Goal: Task Accomplishment & Management: Complete application form

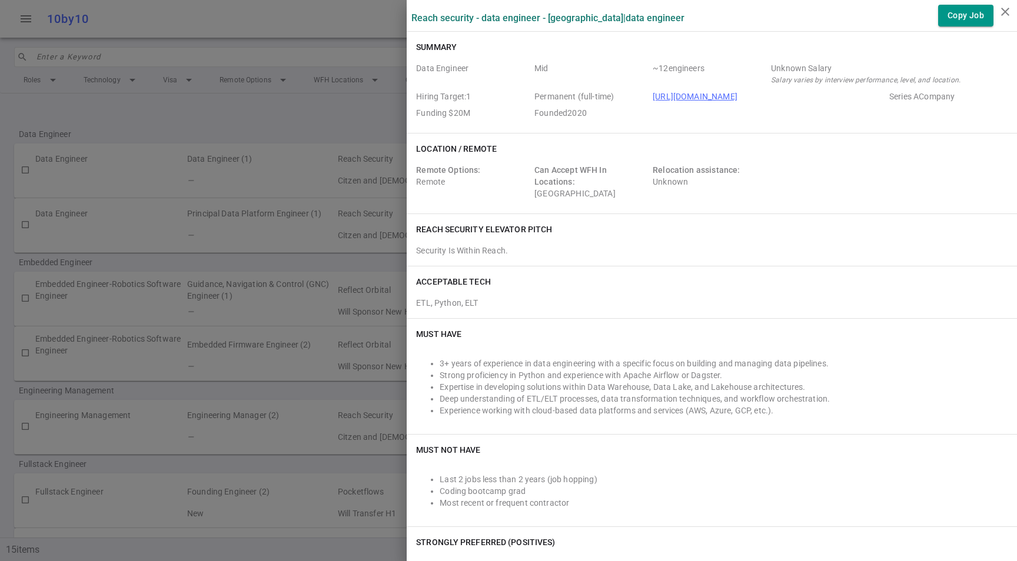
click at [144, 178] on div at bounding box center [508, 280] width 1017 height 561
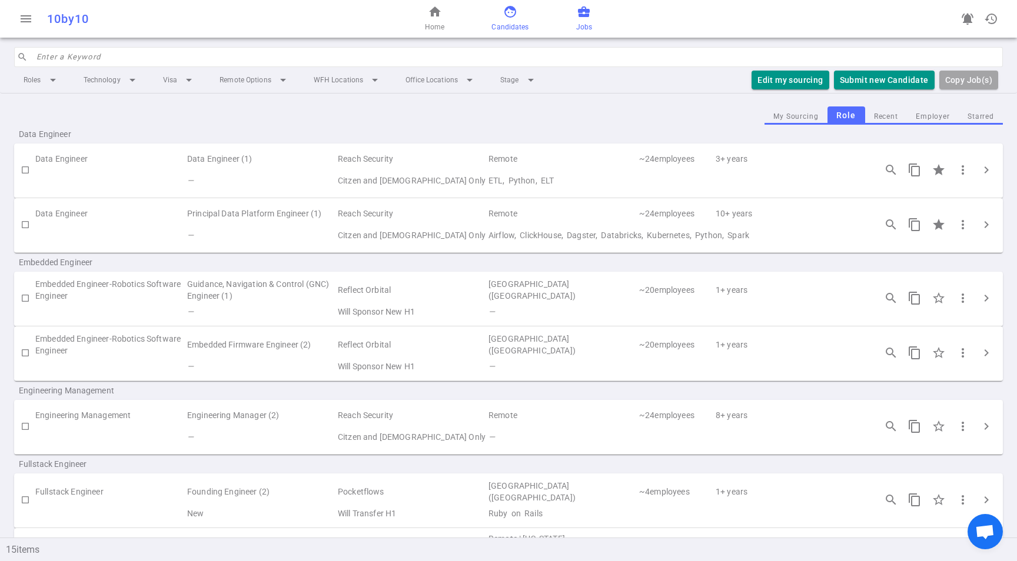
click at [515, 8] on span "face" at bounding box center [510, 12] width 14 height 14
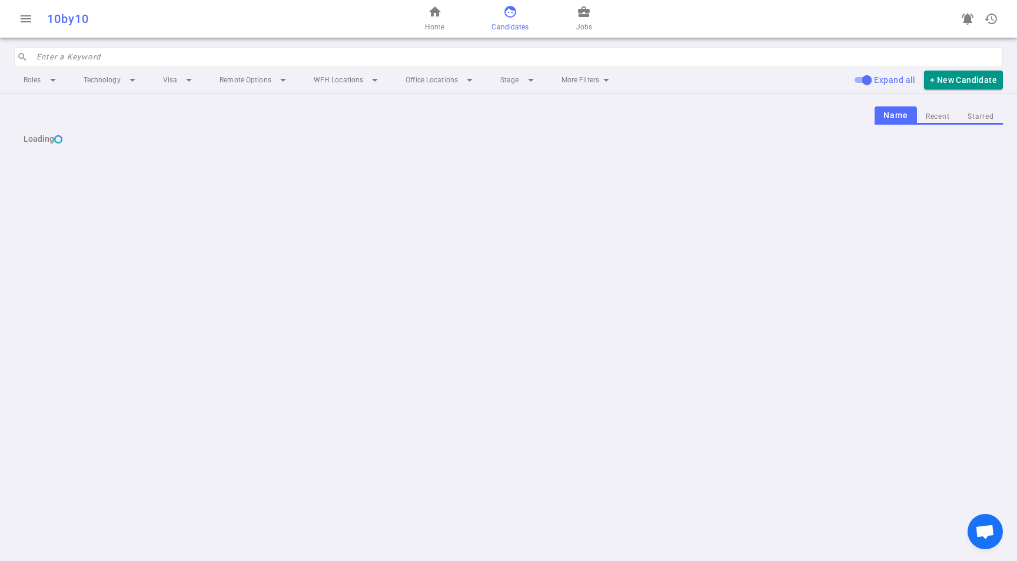
click at [514, 15] on span "face" at bounding box center [510, 12] width 14 height 14
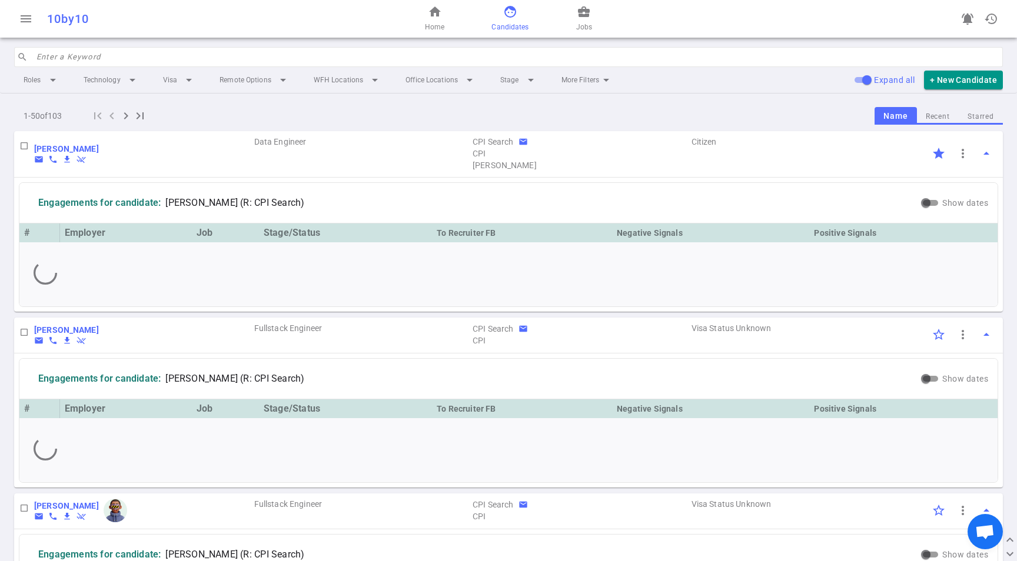
scroll to position [7, 0]
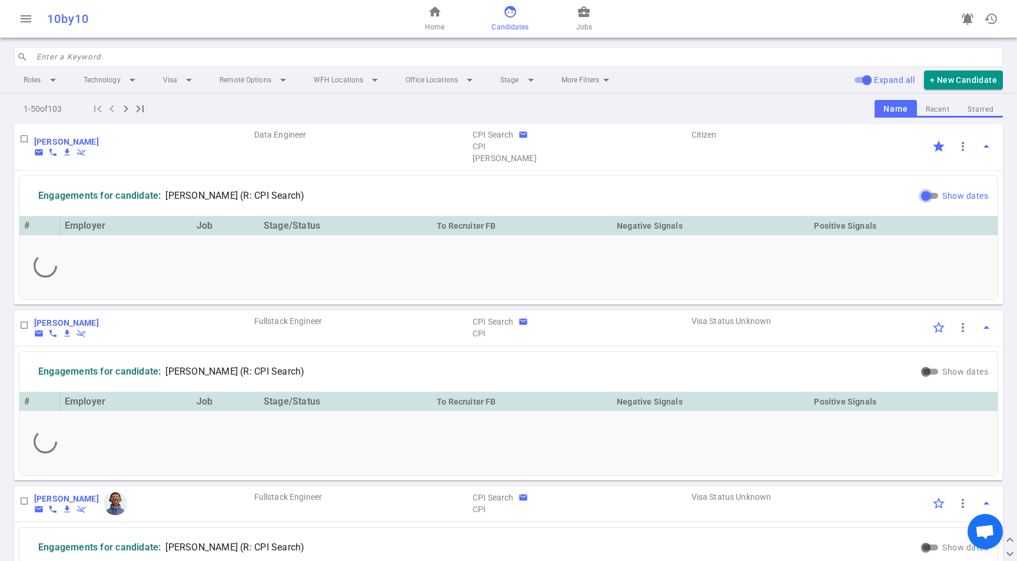
click at [918, 197] on input "Show dates" at bounding box center [926, 196] width 42 height 14
checkbox input "true"
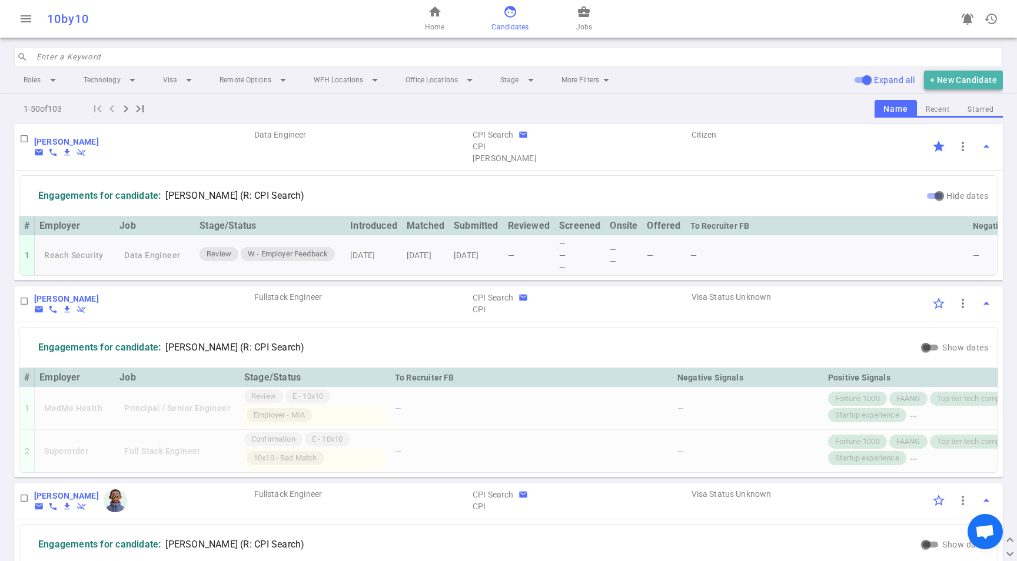
click at [961, 86] on button "+ New Candidate" at bounding box center [963, 80] width 79 height 19
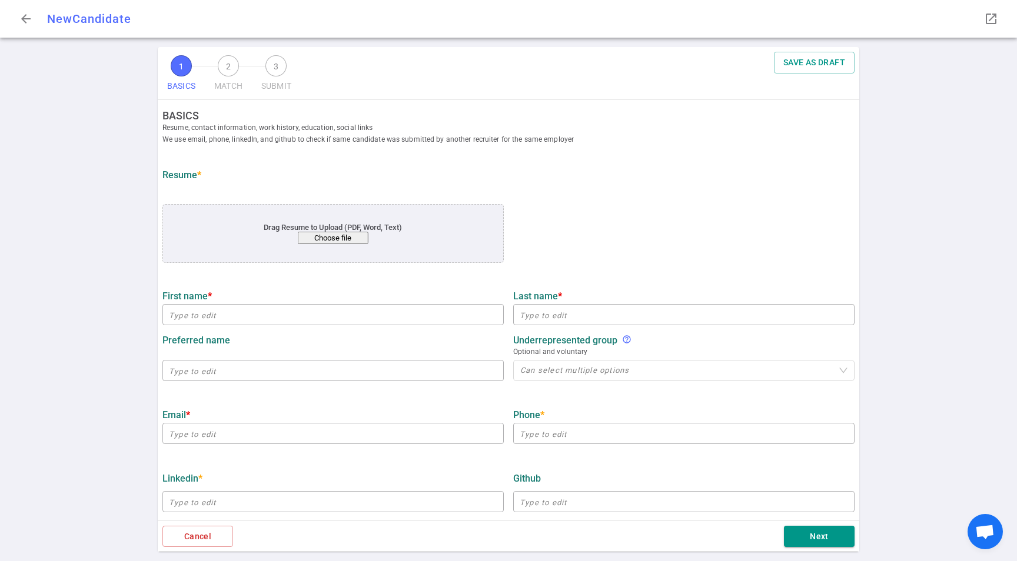
click at [338, 239] on button "Choose file" at bounding box center [333, 238] width 71 height 12
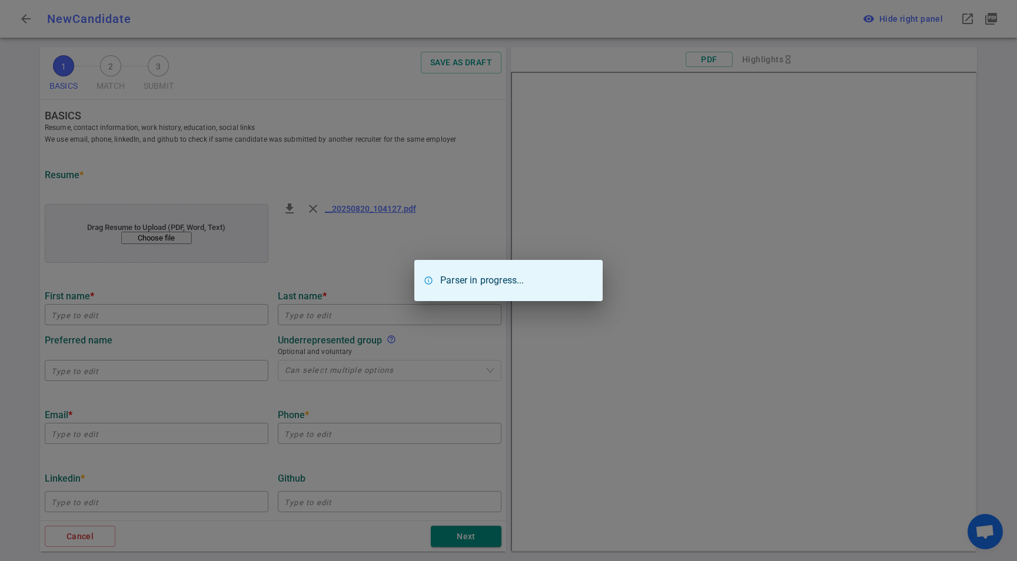
type input "[PERSON_NAME]"
type input "[EMAIL_ADDRESS][DOMAIN_NAME]"
type input "[PHONE_NUMBER]"
type input "[URL][DOMAIN_NAME][PERSON_NAME][PERSON_NAME]"
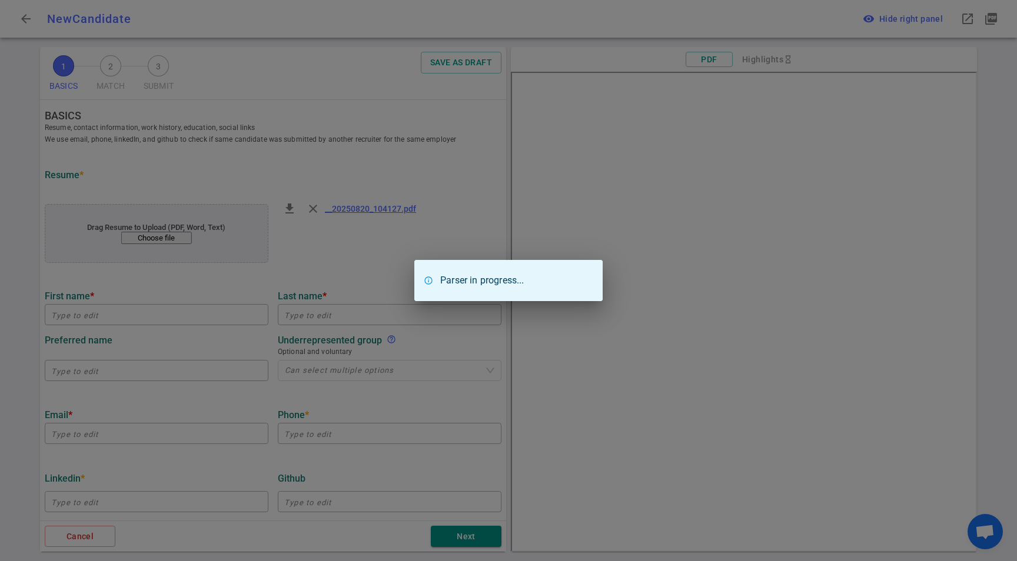
type input "Indeed, Inc"
type input "9.8"
type input "[GEOGRAPHIC_DATA]"
type input "Machine Learning"
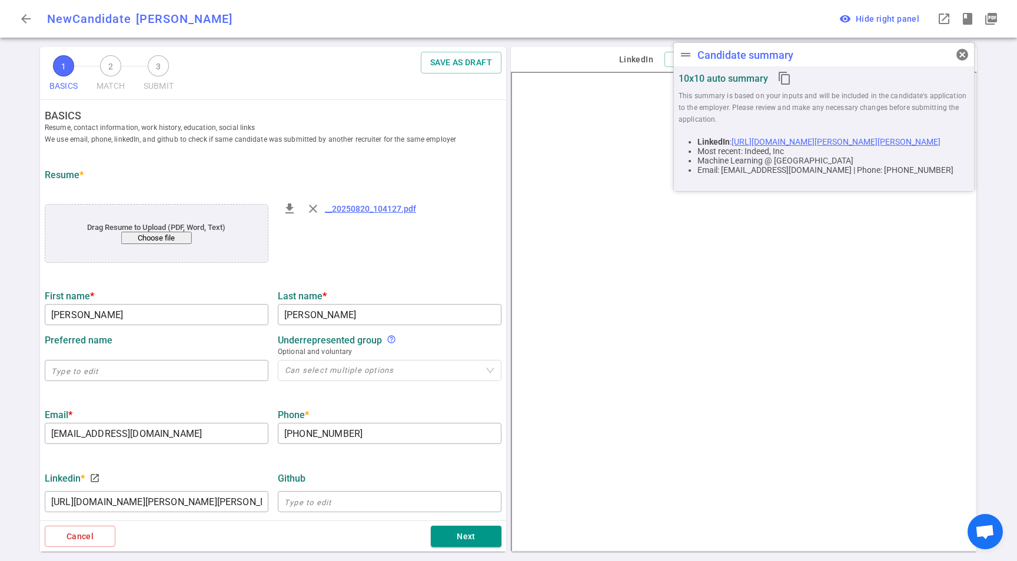
scroll to position [111, 0]
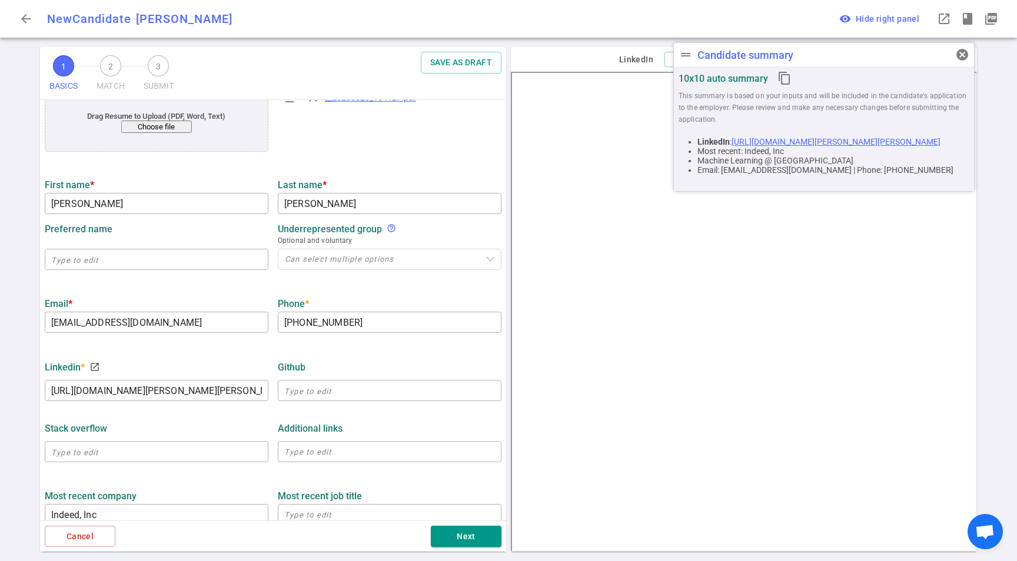
drag, startPoint x: 184, startPoint y: 343, endPoint x: 266, endPoint y: 320, distance: 85.5
click at [184, 343] on ul "BASICS Resume, contact information, work history, education, social links We us…" at bounding box center [273, 403] width 466 height 829
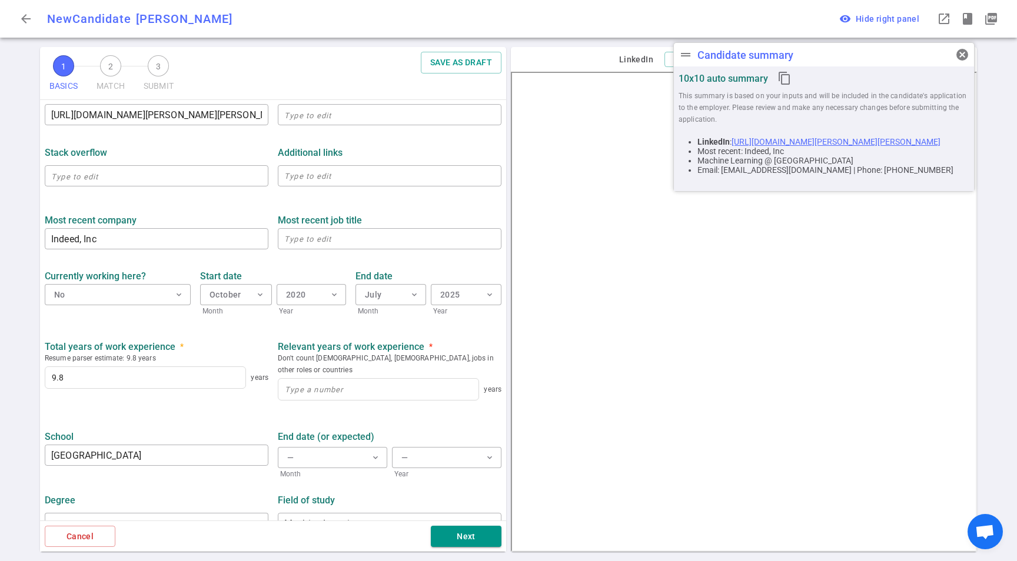
scroll to position [397, 0]
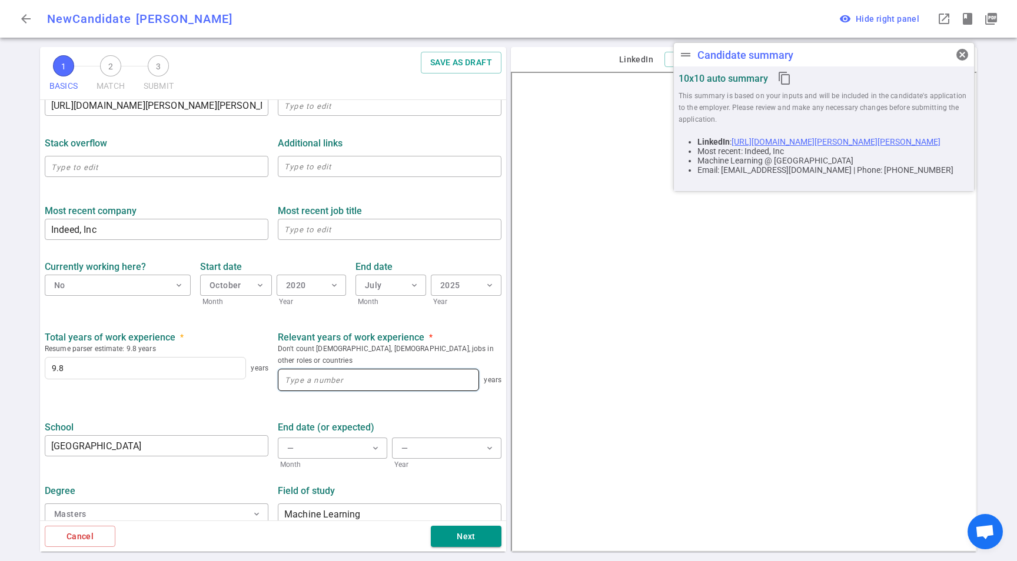
click at [391, 378] on input at bounding box center [378, 380] width 200 height 21
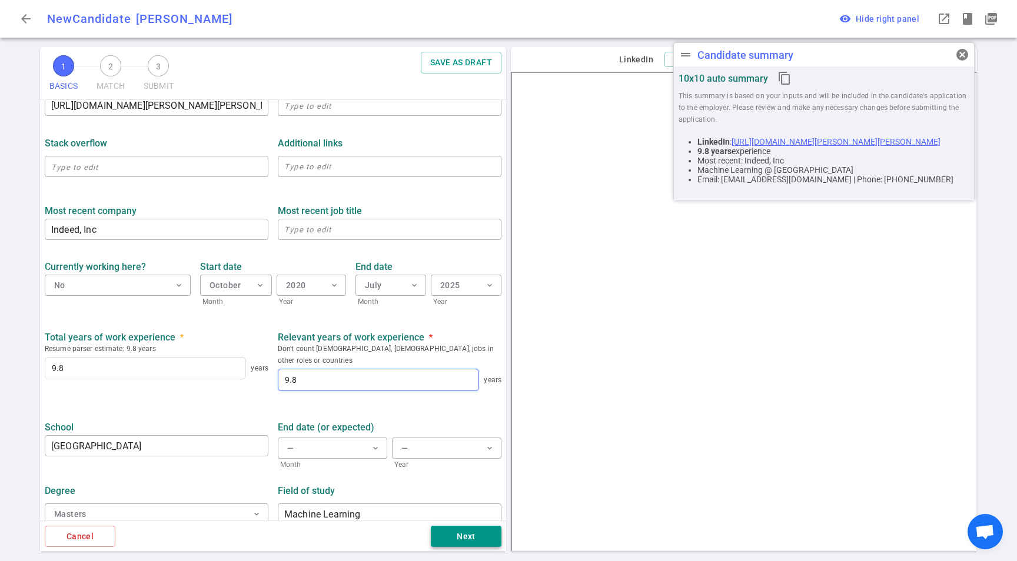
type input "9.8"
drag, startPoint x: 496, startPoint y: 545, endPoint x: 466, endPoint y: 536, distance: 31.9
click at [373, 533] on div "Next" at bounding box center [308, 537] width 386 height 22
click at [467, 537] on button "Next" at bounding box center [466, 537] width 71 height 22
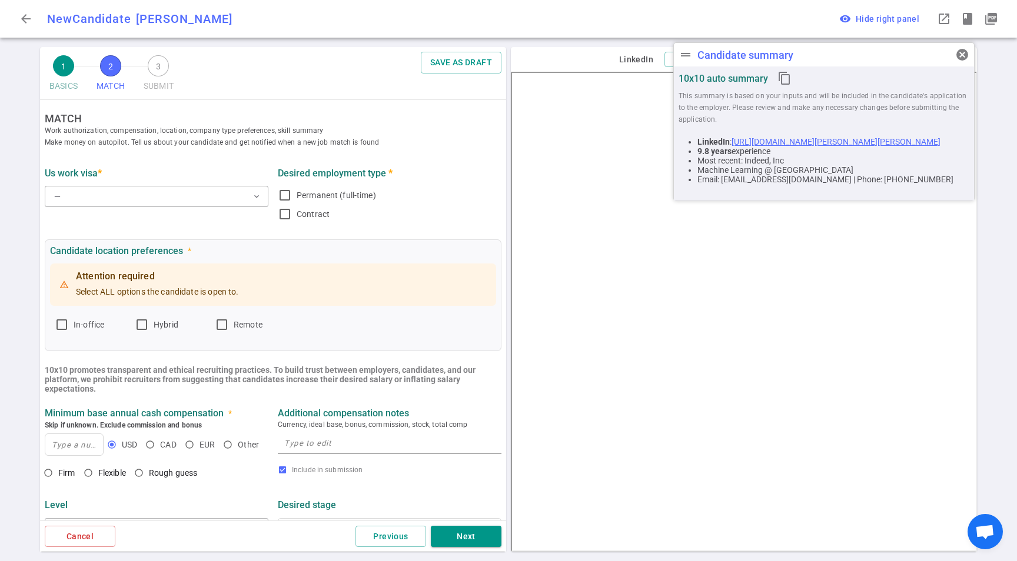
scroll to position [0, 0]
click at [171, 205] on button "— expand_more" at bounding box center [157, 198] width 224 height 21
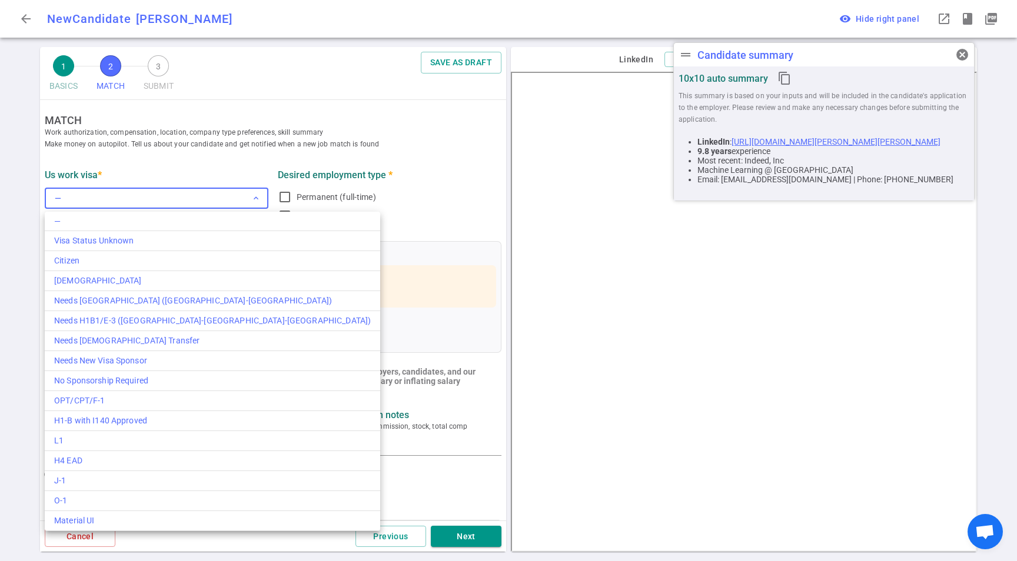
click at [178, 198] on div at bounding box center [508, 280] width 1017 height 561
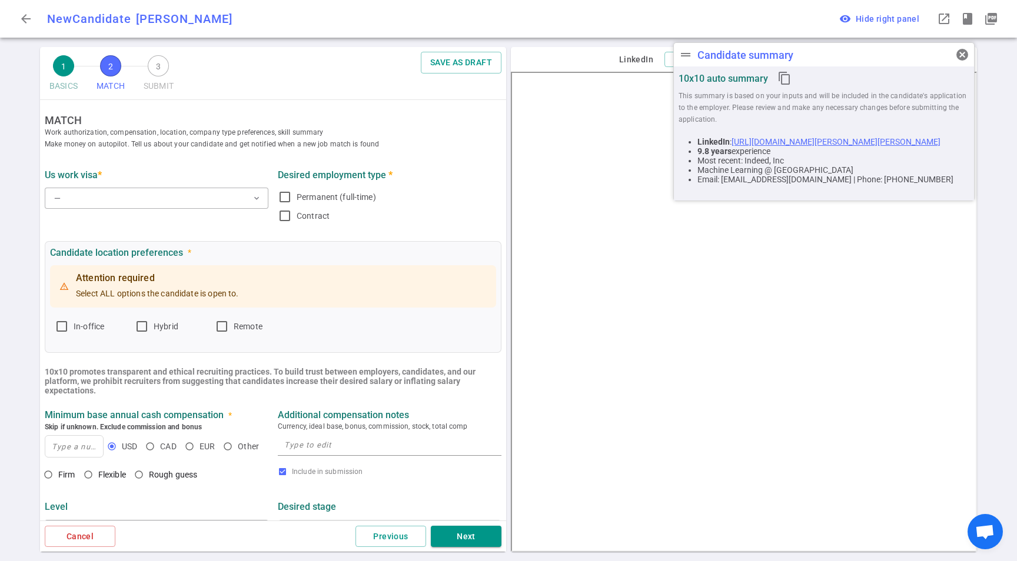
drag, startPoint x: 101, startPoint y: 208, endPoint x: 108, endPoint y: 215, distance: 10.0
click at [102, 210] on div "— expand_more" at bounding box center [157, 198] width 224 height 26
click at [117, 198] on button "— expand_more" at bounding box center [157, 198] width 224 height 21
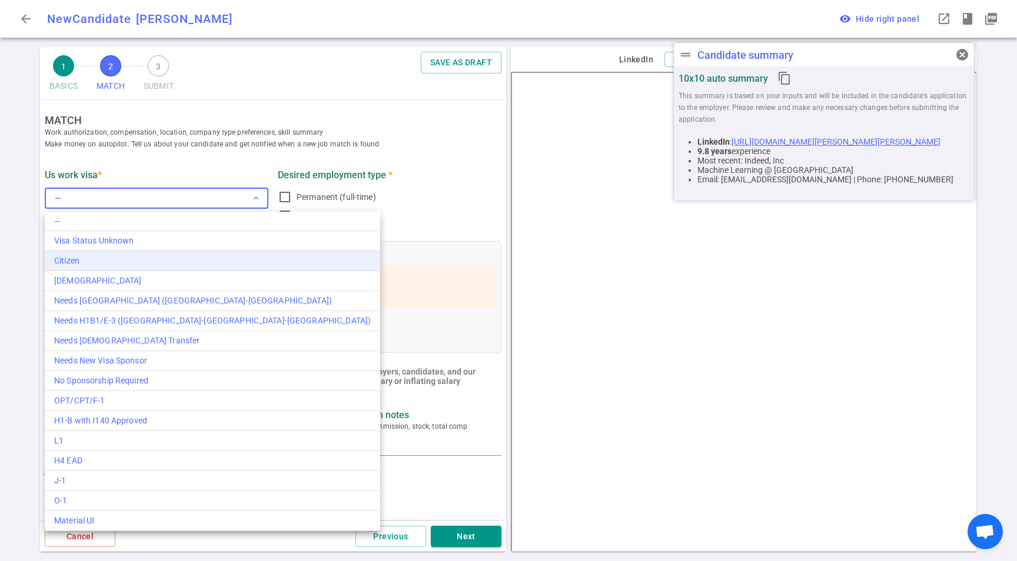
click at [111, 261] on div "Citizen" at bounding box center [212, 261] width 317 height 12
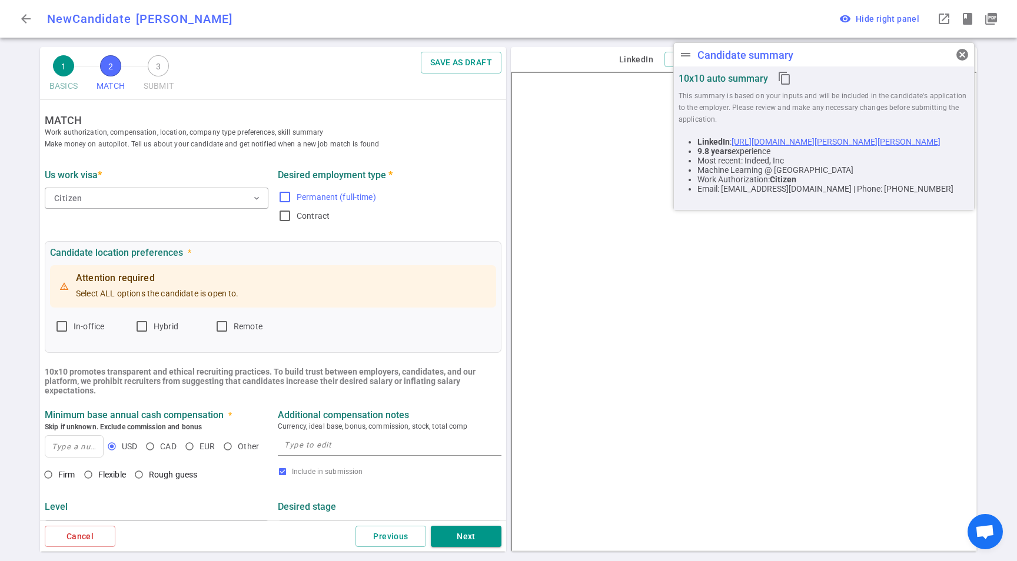
drag, startPoint x: 351, startPoint y: 200, endPoint x: 393, endPoint y: 200, distance: 41.8
click at [351, 200] on span "Permanent (full-time)" at bounding box center [336, 196] width 79 height 9
click at [353, 195] on span "Permanent (full-time)" at bounding box center [336, 196] width 79 height 9
click at [292, 195] on input "Permanent (full-time)" at bounding box center [285, 197] width 14 height 14
checkbox input "true"
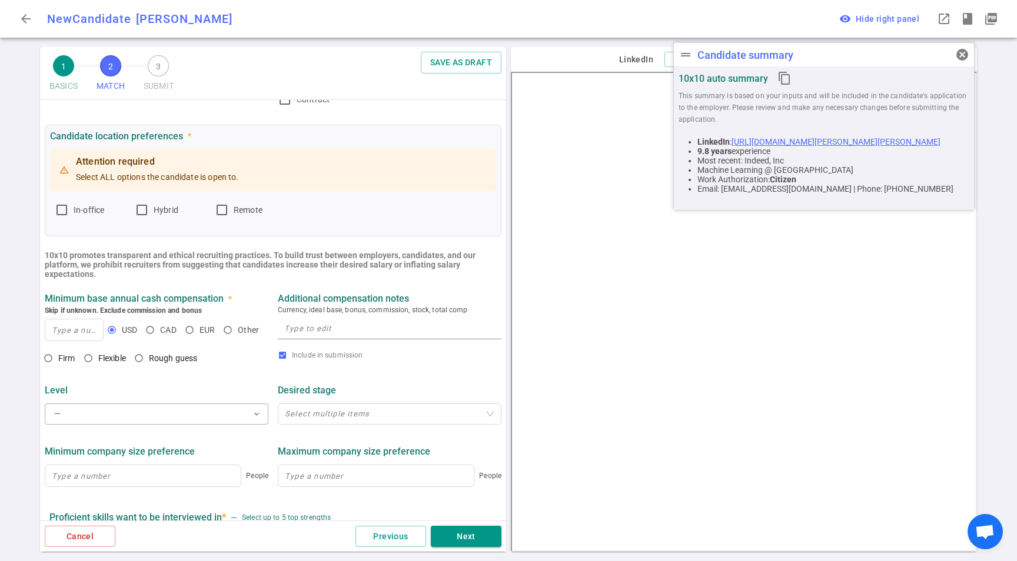
scroll to position [132, 0]
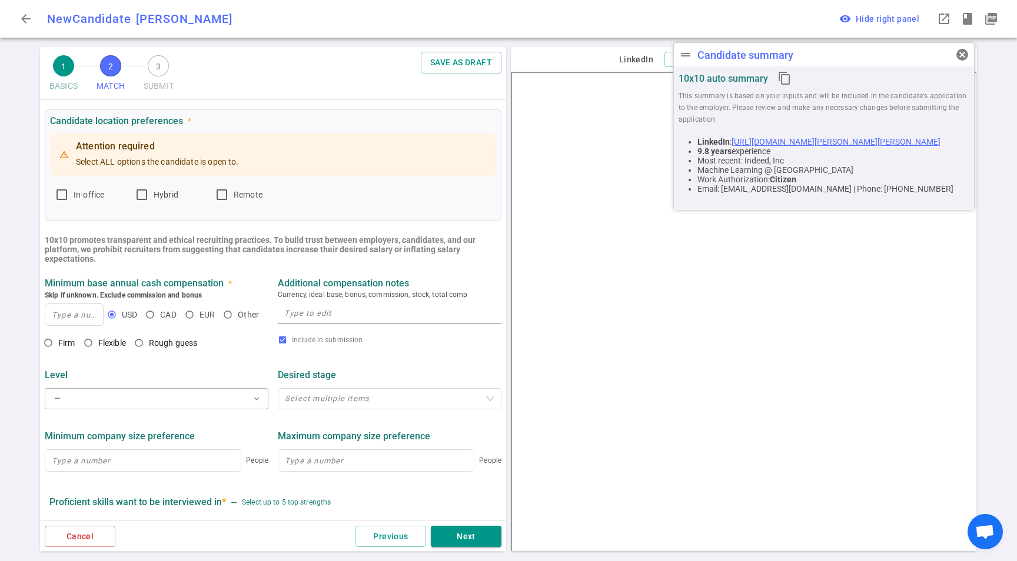
click at [327, 320] on textarea at bounding box center [389, 314] width 211 height 14
paste textarea "At least $200K base + equity/bonus. Around 250K TC for point72 and similar comp…"
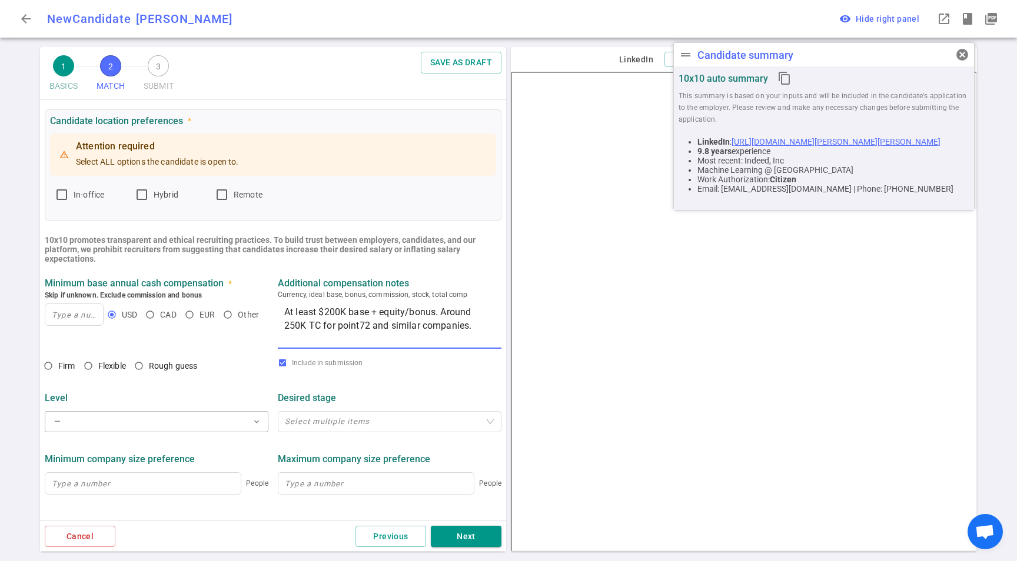
click at [360, 327] on textarea "At least $200K base + equity/bonus. Around 250K TC for point72 and similar comp…" at bounding box center [389, 325] width 211 height 41
click at [454, 330] on textarea "At least $200K base + equity/bonus. Around 250K TC for point72 and similar comp…" at bounding box center [389, 325] width 211 height 41
drag, startPoint x: 320, startPoint y: 328, endPoint x: 470, endPoint y: 331, distance: 149.5
click at [470, 331] on textarea "At least $200K base + equity/bonus. Around 250K TC for point72 and similar comp…" at bounding box center [389, 325] width 211 height 41
type textarea "At least $200K base + equity/bonus. Around 250K TC would be good"
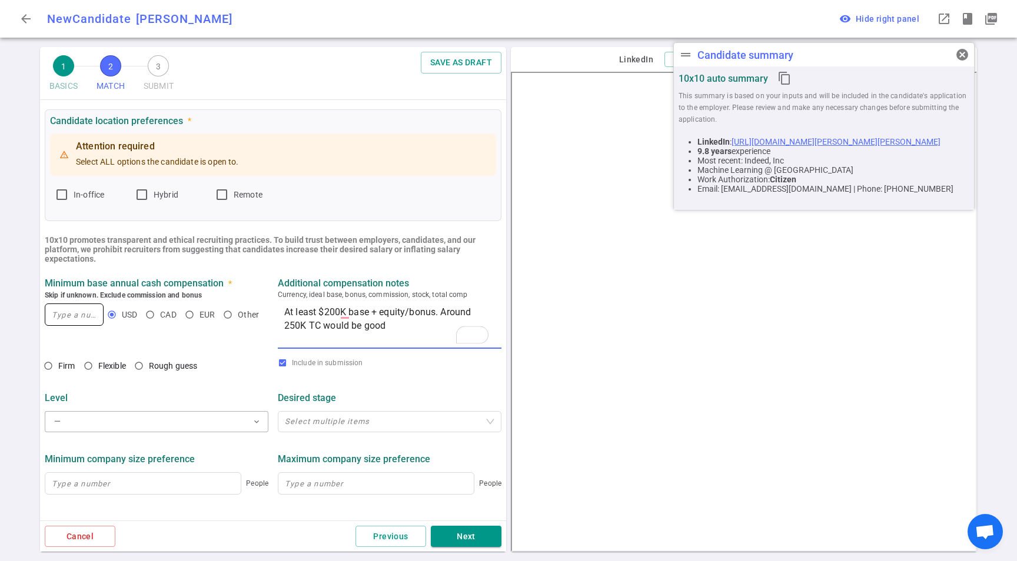
drag, startPoint x: 52, startPoint y: 328, endPoint x: 58, endPoint y: 323, distance: 7.5
click at [52, 327] on div "USD CAD EUR Other" at bounding box center [157, 314] width 224 height 27
click at [58, 323] on input at bounding box center [74, 314] width 58 height 21
click at [58, 370] on span "Firm" at bounding box center [66, 365] width 17 height 9
click at [58, 370] on input "Firm" at bounding box center [48, 366] width 20 height 20
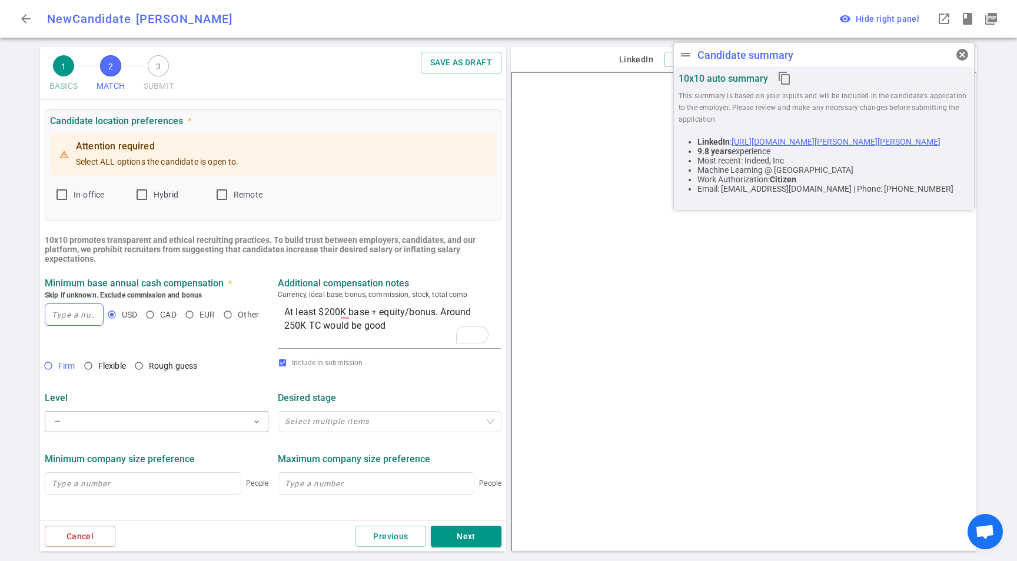
radio input "true"
click at [69, 323] on input at bounding box center [74, 314] width 58 height 21
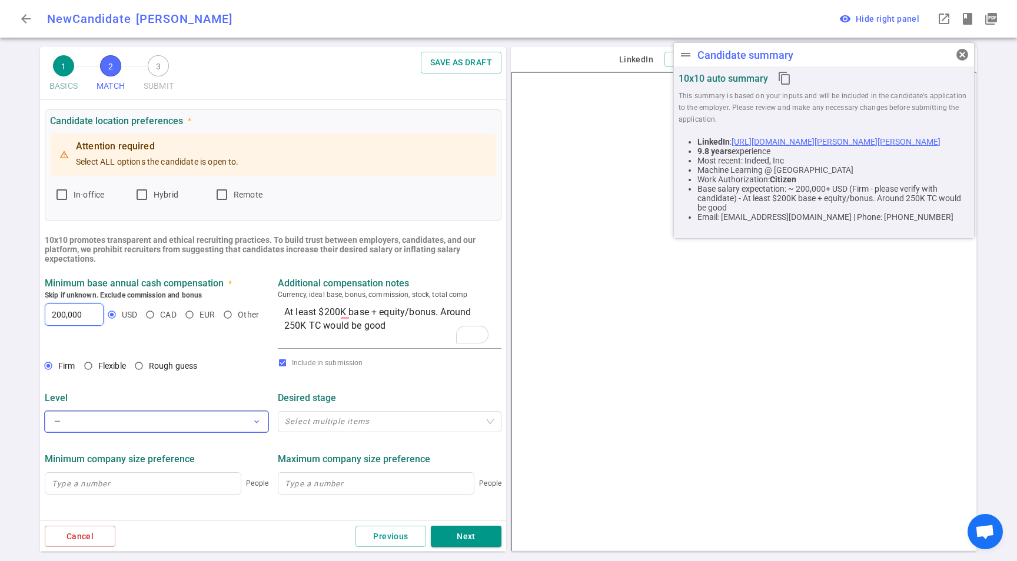
type input "200,000"
click at [136, 421] on button "— expand_more" at bounding box center [157, 421] width 224 height 21
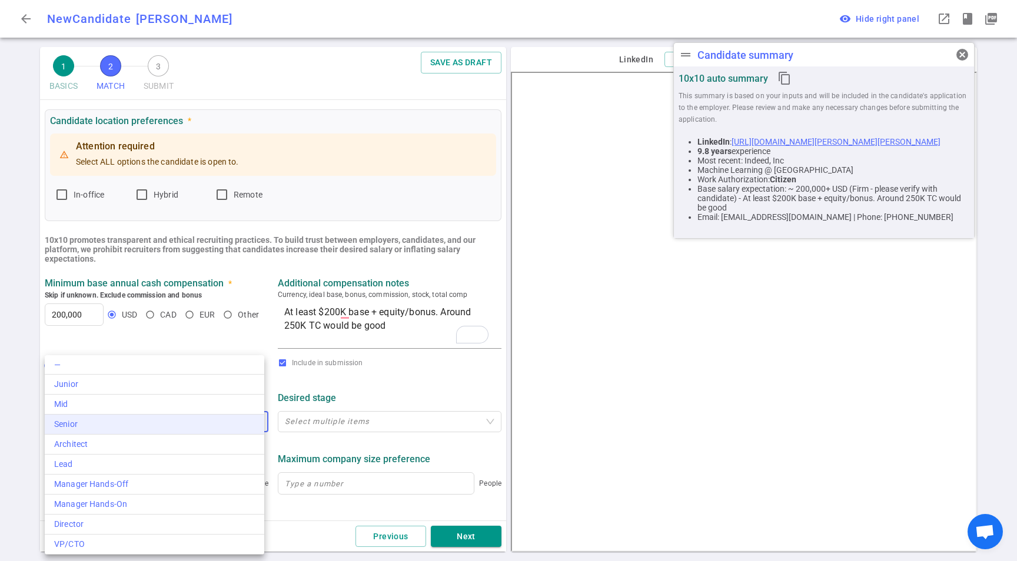
click at [102, 427] on div "Senior" at bounding box center [154, 424] width 201 height 12
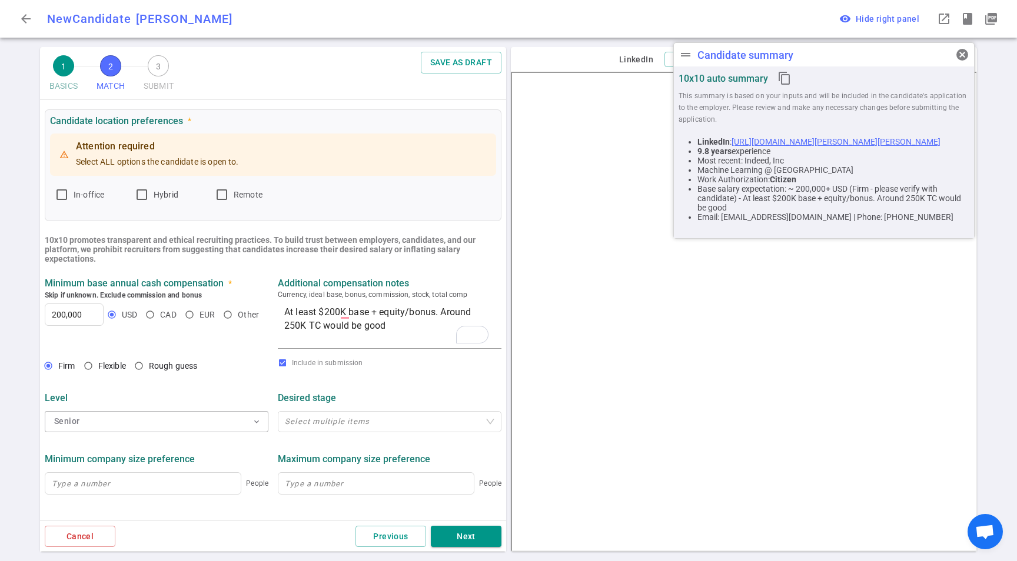
click at [320, 434] on div "Select multiple items" at bounding box center [390, 422] width 224 height 26
click at [321, 430] on div "Select multiple items" at bounding box center [390, 421] width 224 height 21
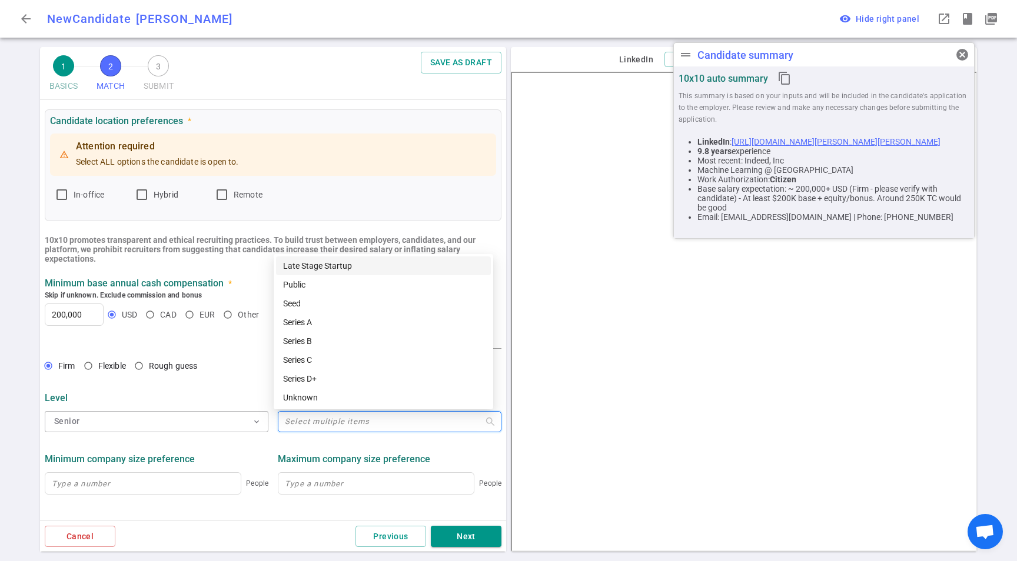
click at [218, 465] on div "Minimum company size preference" at bounding box center [157, 459] width 224 height 11
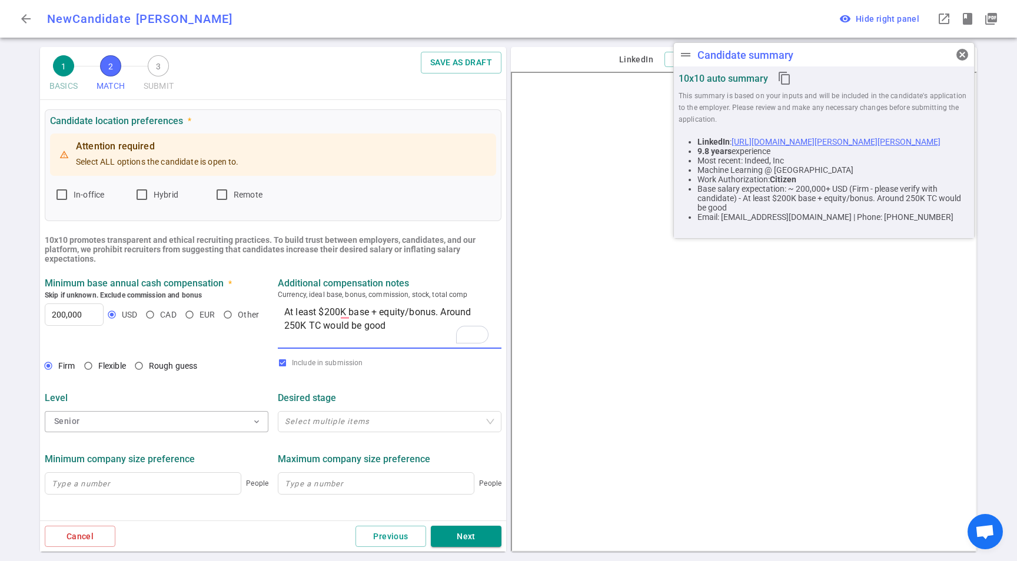
click at [334, 323] on textarea "At least $200K base + equity/bonus. Around 250K TC would be good" at bounding box center [389, 325] width 211 height 41
click at [334, 324] on textarea "At least $200K base + equity/bonus. Around 250K TC would be good" at bounding box center [389, 325] width 211 height 41
click at [377, 314] on textarea "At least $200K base + equity/bonus. Around 250K TC would be good" at bounding box center [389, 325] width 211 height 41
click at [300, 324] on textarea "At least $200K base + equity/bonus. Around 250K TC would be good" at bounding box center [389, 325] width 211 height 41
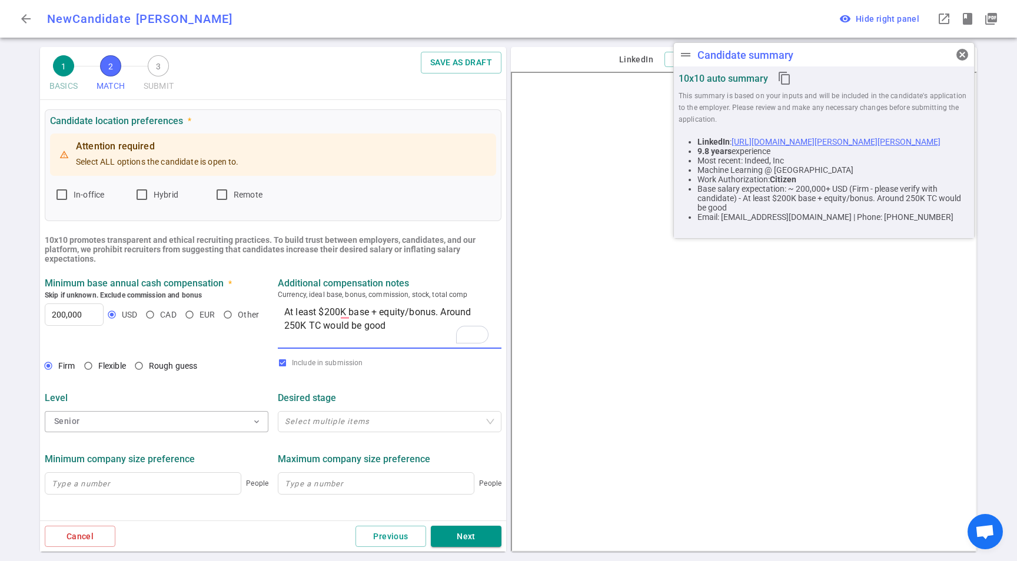
click at [355, 310] on textarea "At least $200K base + equity/bonus. Around 250K TC would be good" at bounding box center [389, 325] width 211 height 41
click at [414, 311] on textarea "At least $200K base + equity/bonus. Around 250K TC would be good" at bounding box center [389, 325] width 211 height 41
click at [323, 313] on textarea "At least $200K base + equity/bonus. Around 250K TC would be good" at bounding box center [389, 325] width 211 height 41
drag, startPoint x: 434, startPoint y: 311, endPoint x: 487, endPoint y: 313, distance: 52.4
click at [487, 313] on div "At least $200K base + equity/bonus. Around 250K TC would be good x" at bounding box center [390, 326] width 224 height 46
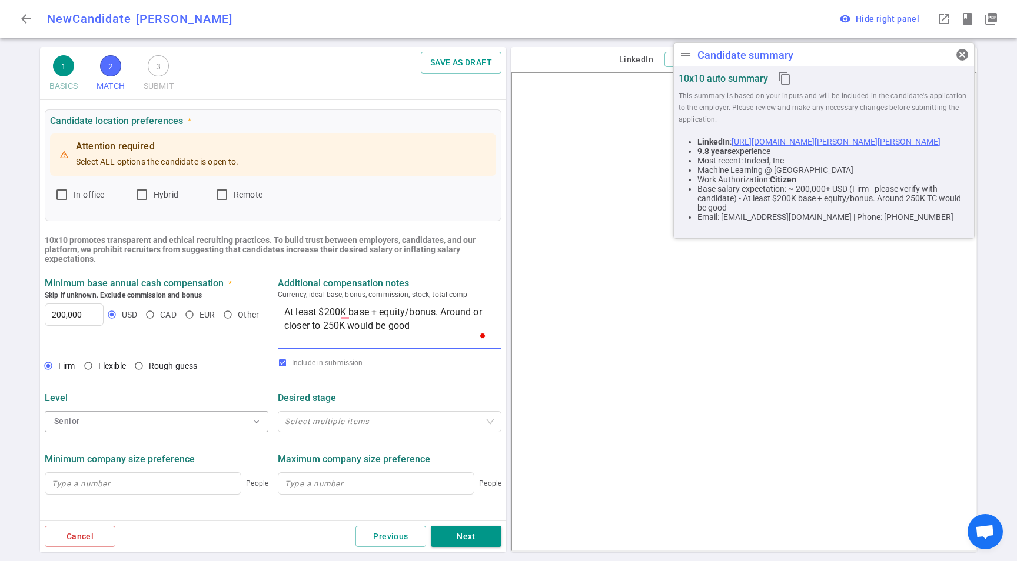
click at [417, 331] on textarea "At least $200K base + equity/bonus. Around or closer to 250K would be good" at bounding box center [389, 325] width 211 height 41
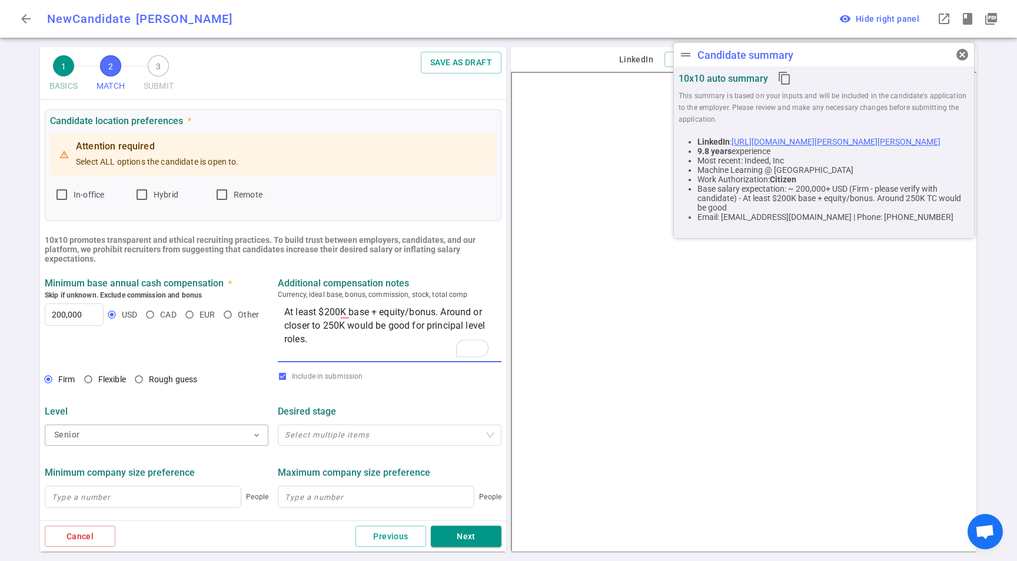
type textarea "At least $200K base + equity/bonus. Around or closer to 250K would be good for …"
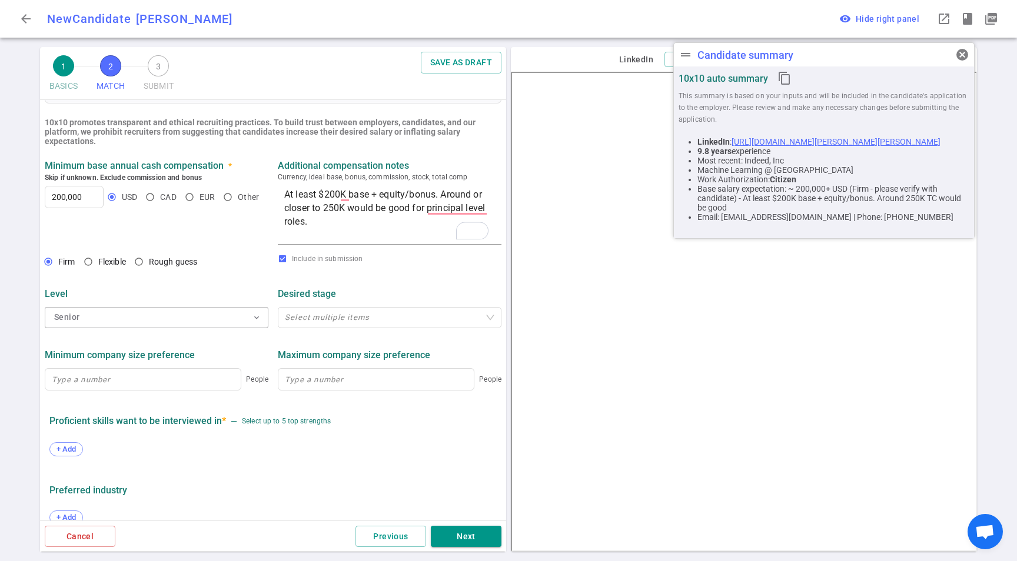
click at [138, 403] on ul "MATCH Work authorization, compensation, location, company type preferences, ski…" at bounding box center [273, 229] width 466 height 757
click at [82, 208] on div "200,000" at bounding box center [74, 197] width 59 height 22
click at [75, 200] on input "200,000" at bounding box center [74, 197] width 58 height 21
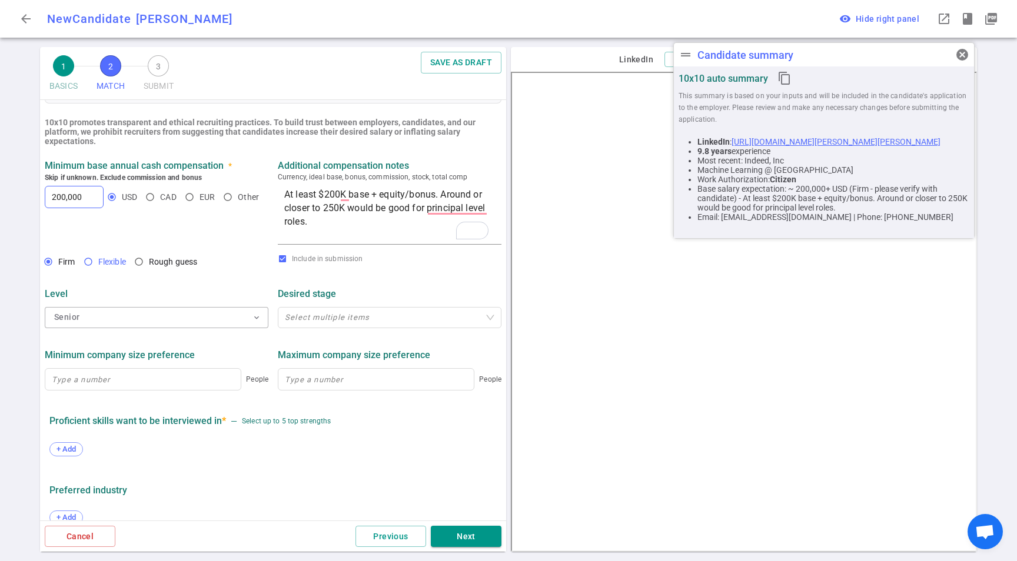
click at [89, 262] on input "Flexible" at bounding box center [88, 262] width 20 height 20
radio input "true"
click at [42, 182] on div "Minimum base annual cash compensation * Skip if unknown. Exclude commission and…" at bounding box center [156, 203] width 233 height 87
click at [44, 190] on div "Minimum base annual cash compensation * Skip if unknown. Exclude commission and…" at bounding box center [156, 203] width 233 height 87
click at [48, 191] on input "200,000" at bounding box center [74, 197] width 58 height 21
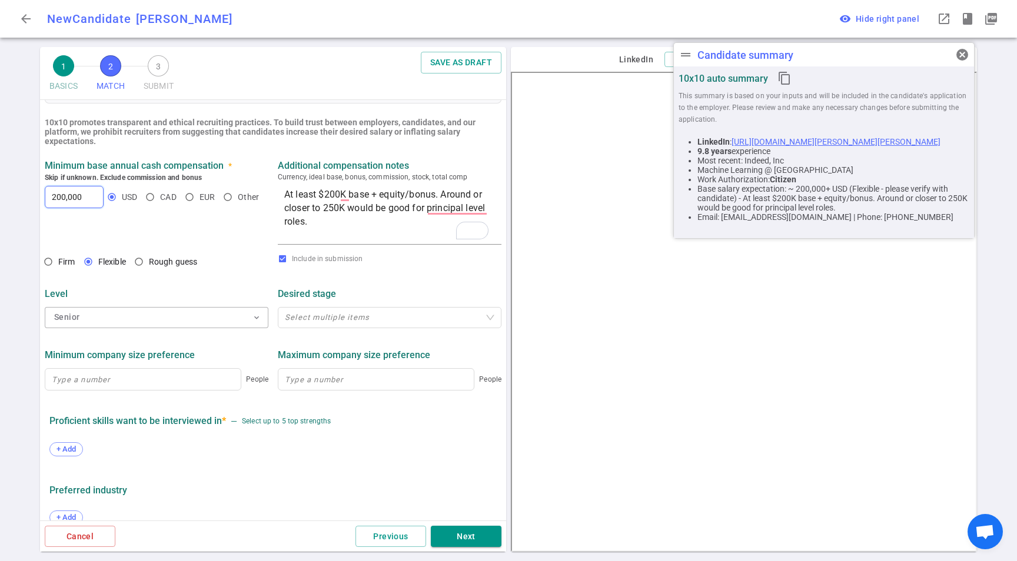
click at [48, 191] on input "200,000" at bounding box center [74, 197] width 58 height 21
type input "250,000"
click at [37, 240] on div "1 BASICS 2 MATCH 3 SUBMIT SAVE AS DRAFT MATCH Work authorization, compensation,…" at bounding box center [508, 304] width 1017 height 514
click at [343, 347] on div "Maximum company size preference" at bounding box center [390, 355] width 224 height 21
click at [190, 307] on div "Senior expand_more" at bounding box center [157, 318] width 224 height 26
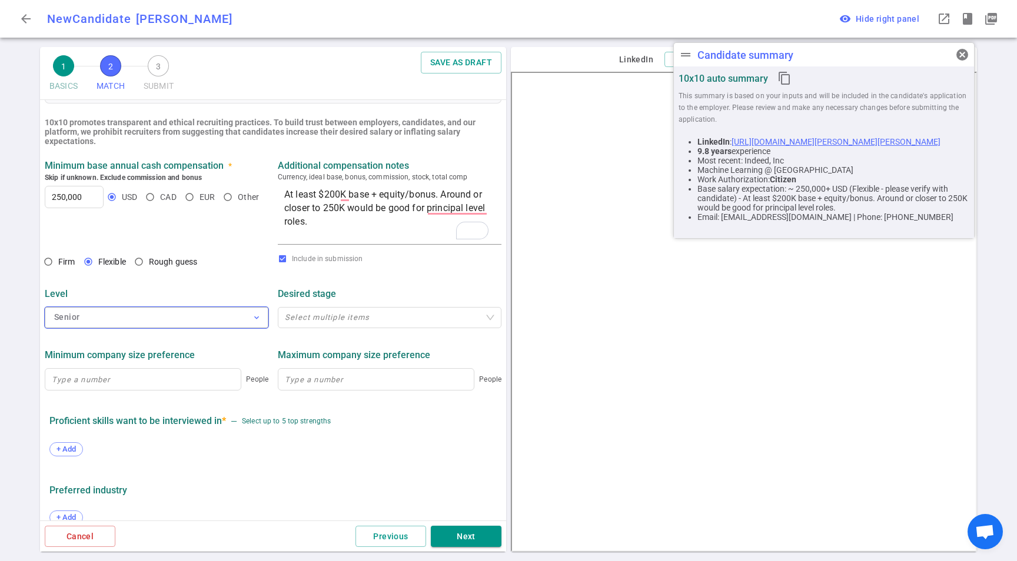
click at [191, 311] on button "Senior expand_more" at bounding box center [157, 317] width 224 height 21
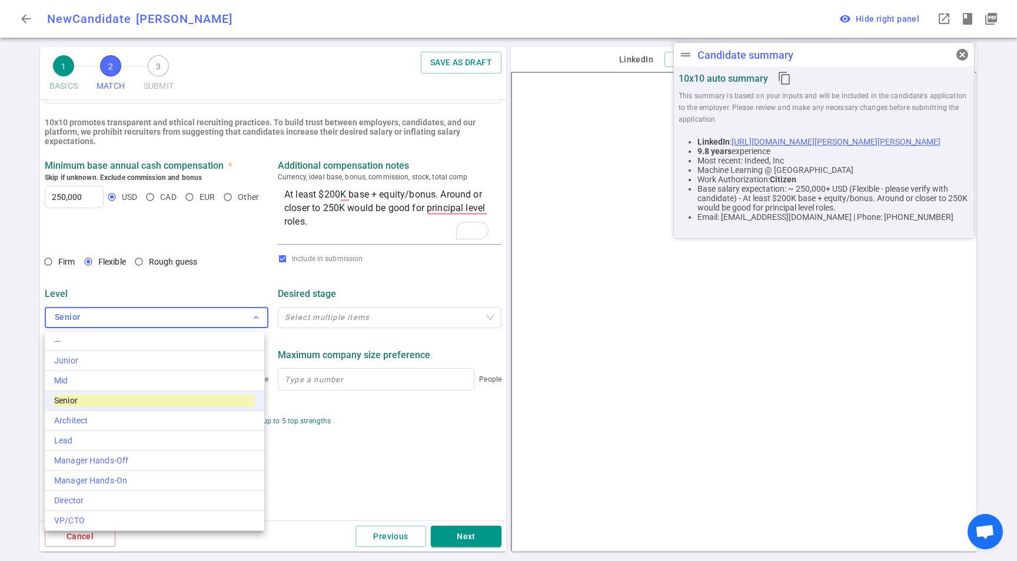
click at [129, 398] on div "Senior" at bounding box center [154, 401] width 201 height 12
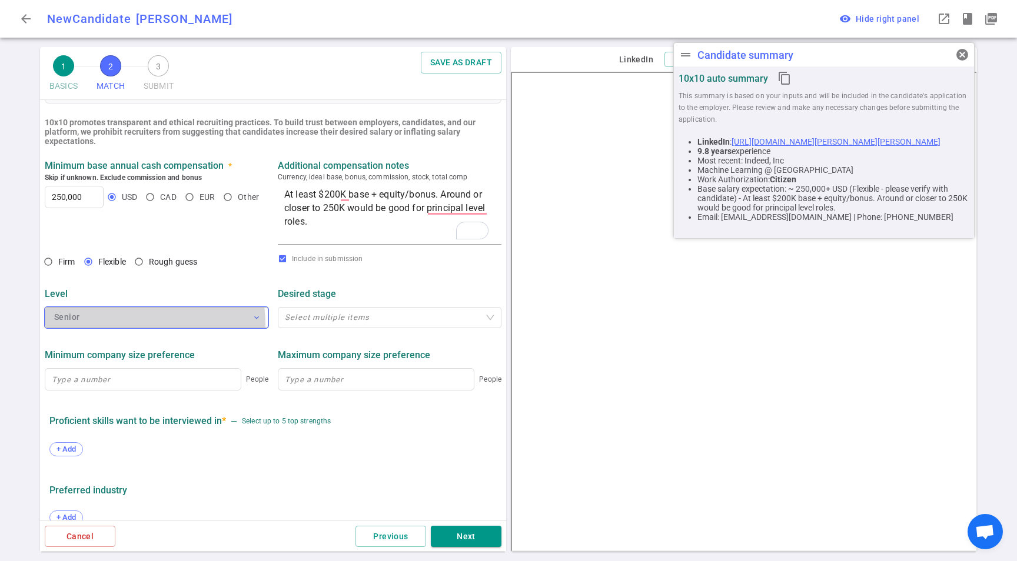
click at [113, 326] on button "Senior expand_more" at bounding box center [157, 317] width 224 height 21
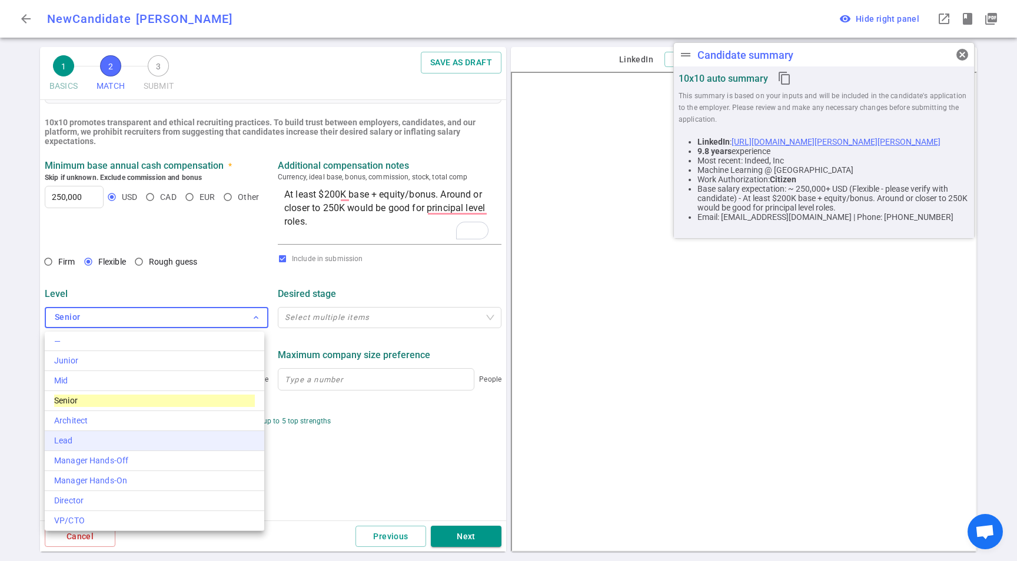
drag, startPoint x: 108, startPoint y: 421, endPoint x: 112, endPoint y: 446, distance: 25.0
click at [112, 446] on div "— Junior Mid Senior Architect Lead Manager Hands-Off Manager Hands-On Director …" at bounding box center [155, 432] width 220 height 200
click at [112, 446] on div "Lead" at bounding box center [154, 441] width 201 height 12
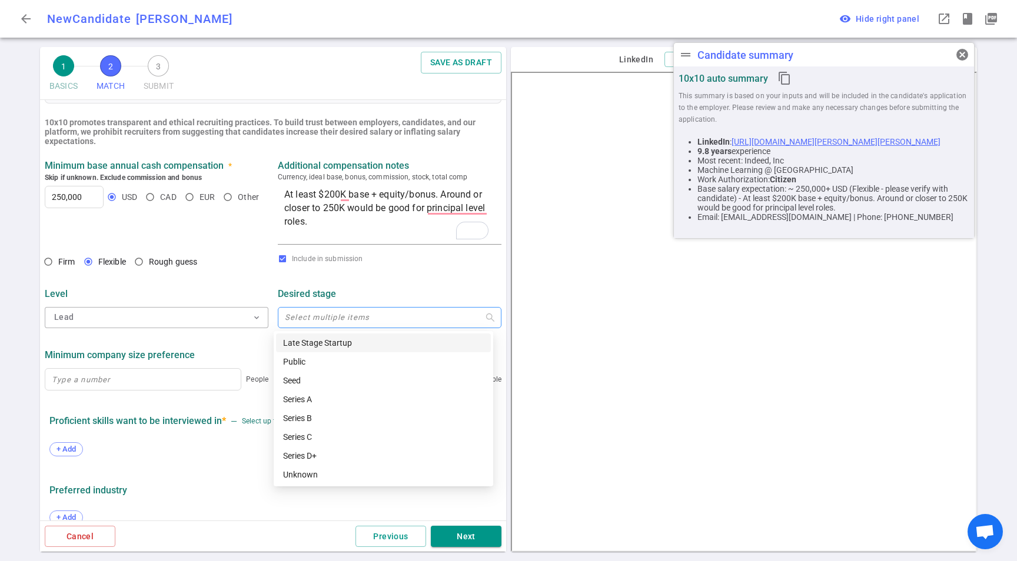
click at [312, 317] on div at bounding box center [383, 317] width 207 height 9
click at [218, 335] on div "Level Lead expand_more Desired stage Select multiple items" at bounding box center [273, 304] width 466 height 61
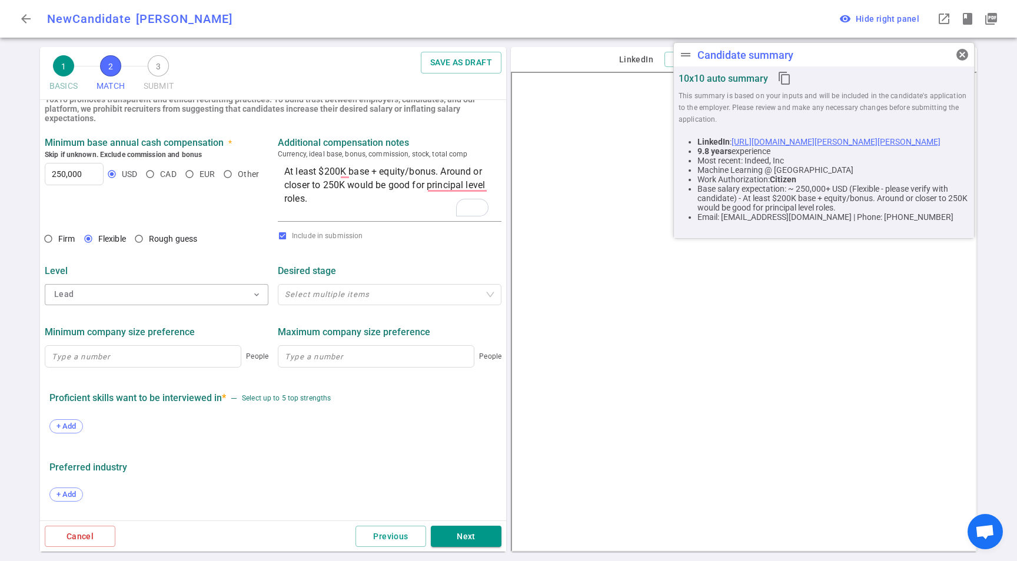
scroll to position [280, 0]
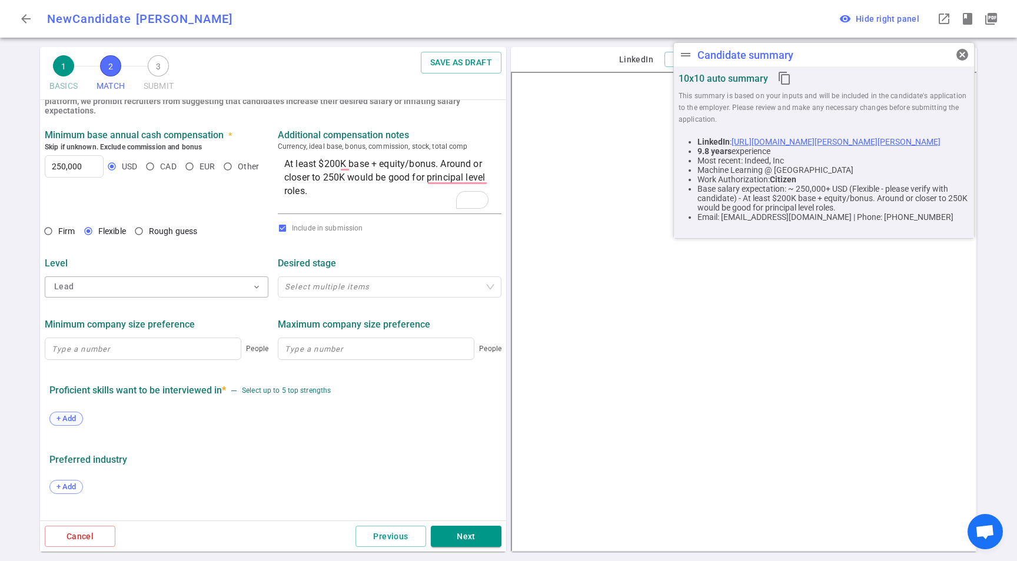
click at [75, 415] on span "+ Add" at bounding box center [66, 418] width 28 height 9
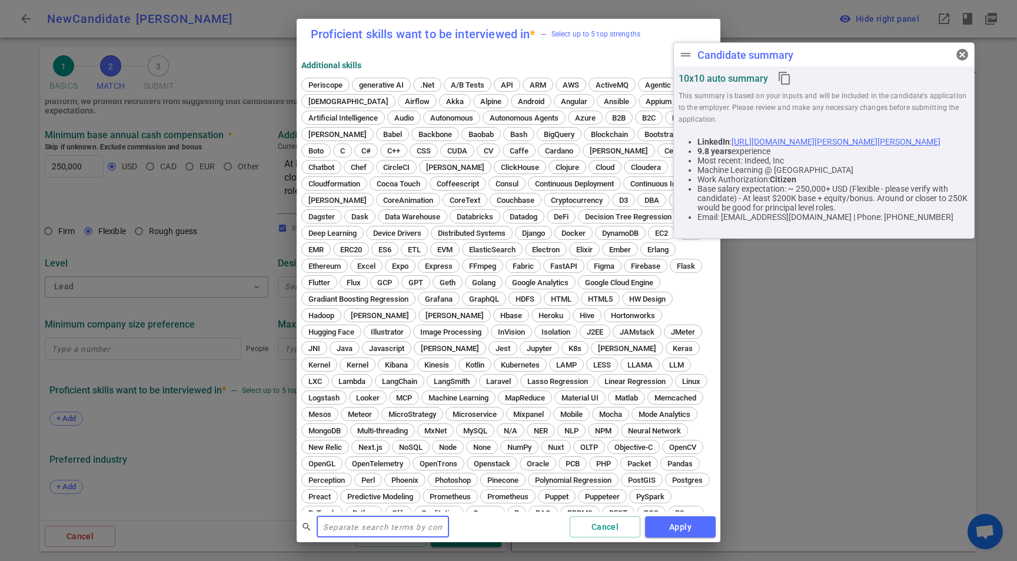
click at [403, 524] on input "text" at bounding box center [383, 527] width 132 height 19
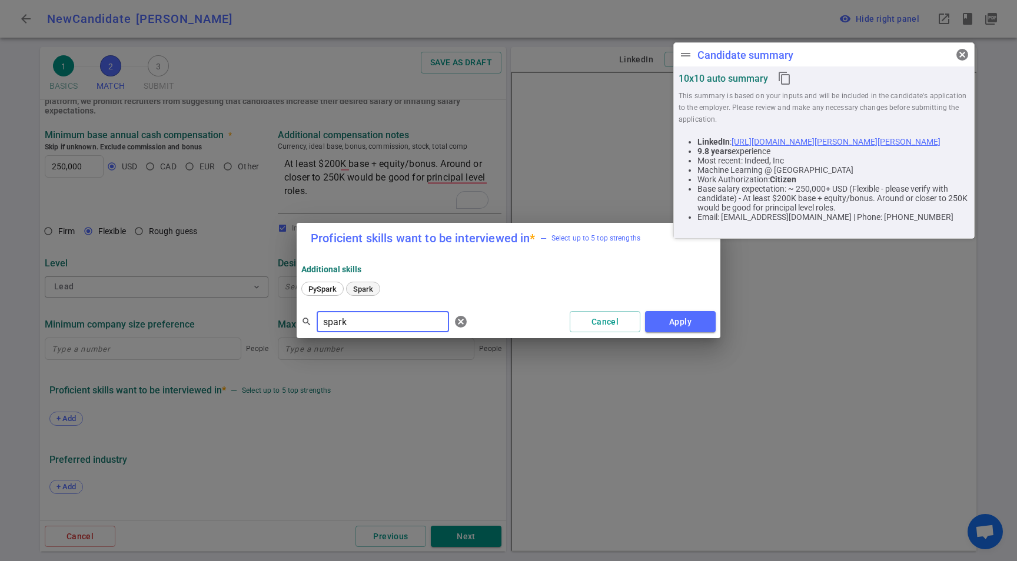
click at [352, 289] on span "Spark" at bounding box center [363, 289] width 28 height 9
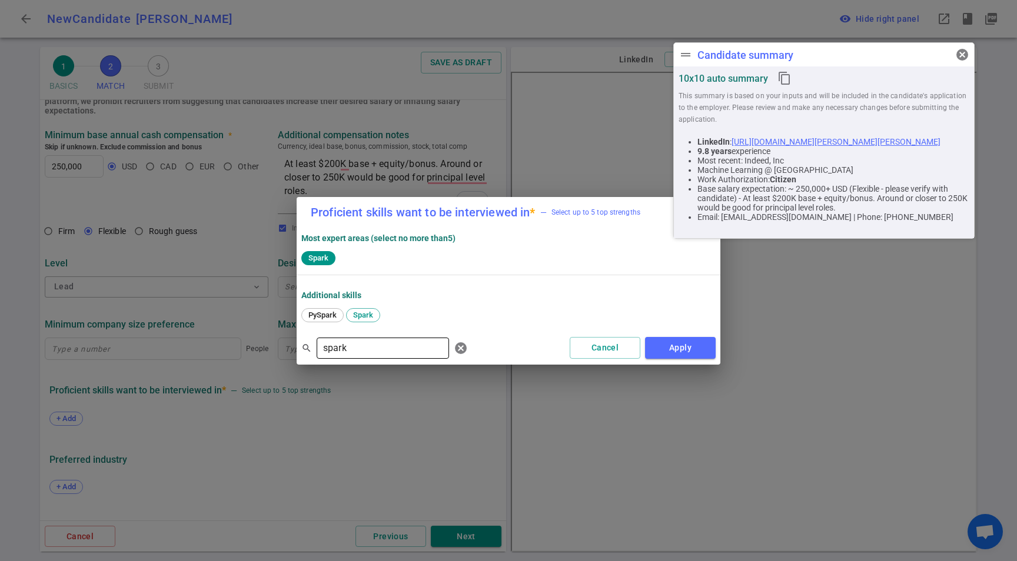
click at [347, 341] on input "spark" at bounding box center [383, 348] width 132 height 19
click at [317, 318] on span "[PERSON_NAME]" at bounding box center [337, 315] width 67 height 9
click at [379, 358] on div "search [PERSON_NAME] ​ cancel" at bounding box center [386, 349] width 171 height 24
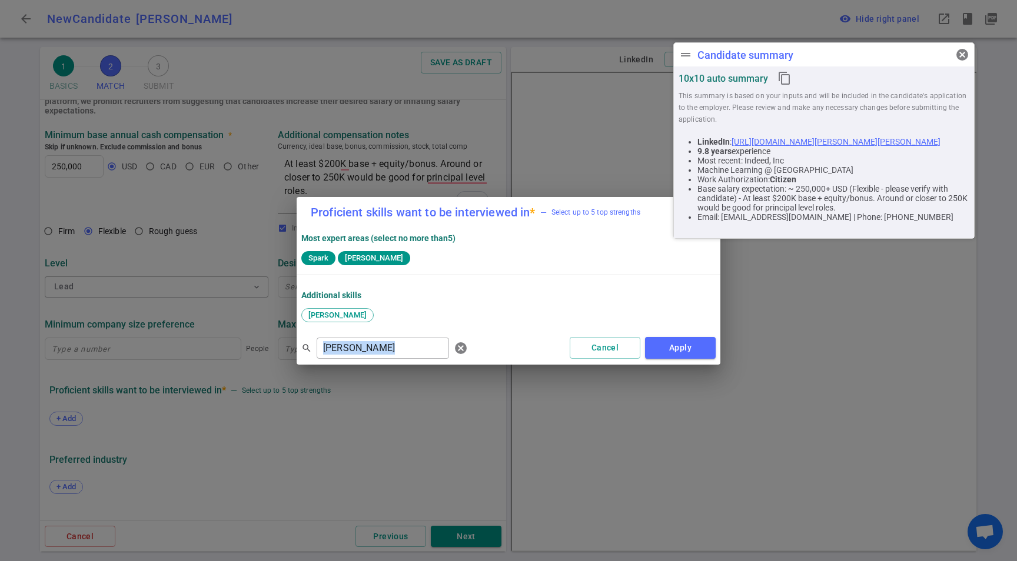
click at [379, 358] on div "search [PERSON_NAME] ​ cancel" at bounding box center [386, 349] width 171 height 24
click at [380, 351] on input "[PERSON_NAME]" at bounding box center [383, 348] width 132 height 19
click at [370, 311] on span "Python" at bounding box center [363, 315] width 31 height 9
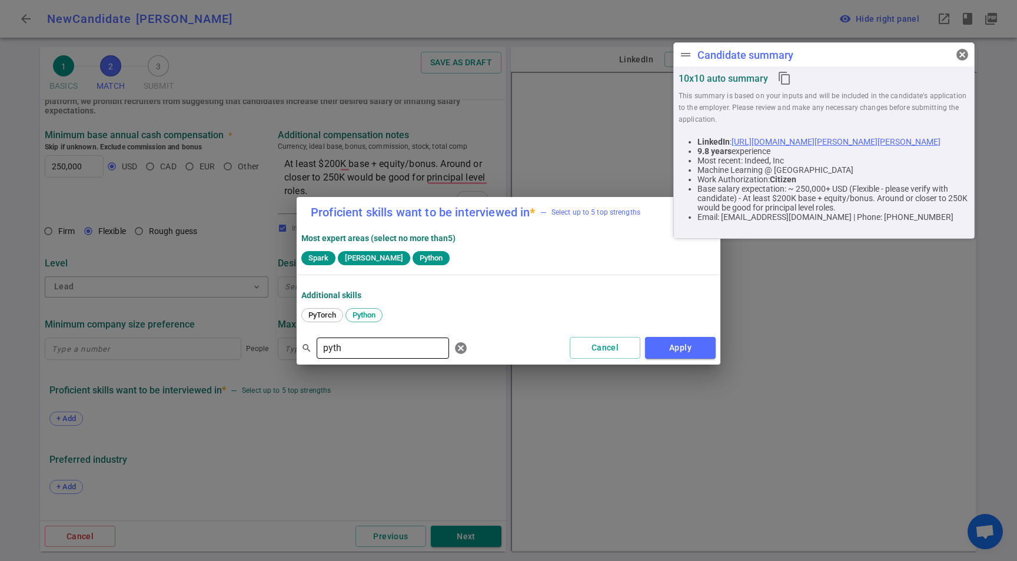
click at [355, 347] on input "pyth" at bounding box center [383, 348] width 132 height 19
click at [354, 347] on input "pyth" at bounding box center [383, 348] width 132 height 19
click at [519, 318] on span "dbt" at bounding box center [514, 315] width 19 height 9
click at [341, 339] on input "dbt" at bounding box center [383, 348] width 132 height 19
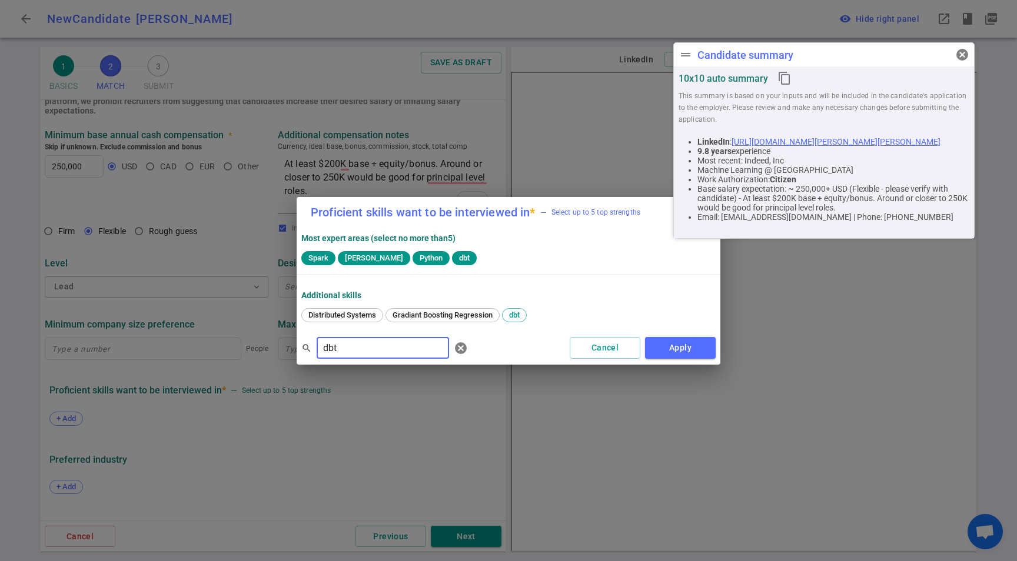
click at [341, 339] on input "dbt" at bounding box center [383, 348] width 132 height 19
type input "Airflow"
click at [322, 313] on span "Airflow" at bounding box center [320, 315] width 33 height 9
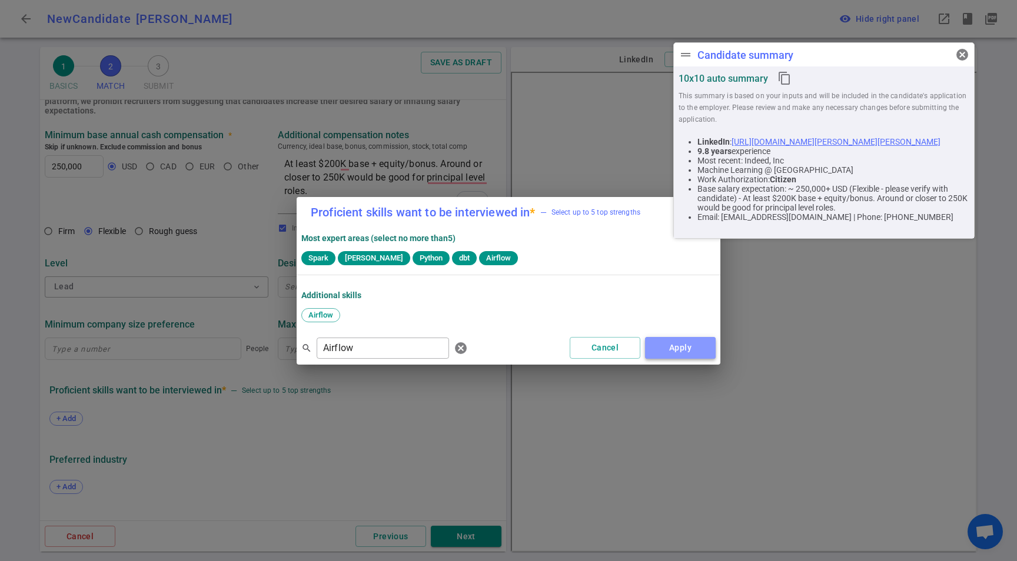
click at [695, 351] on button "Apply" at bounding box center [680, 348] width 71 height 22
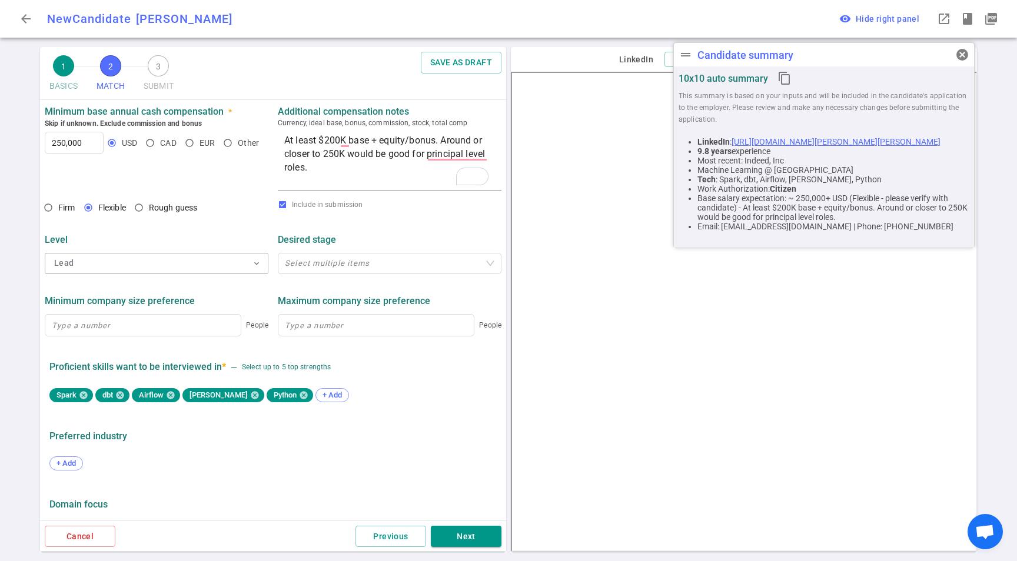
scroll to position [337, 0]
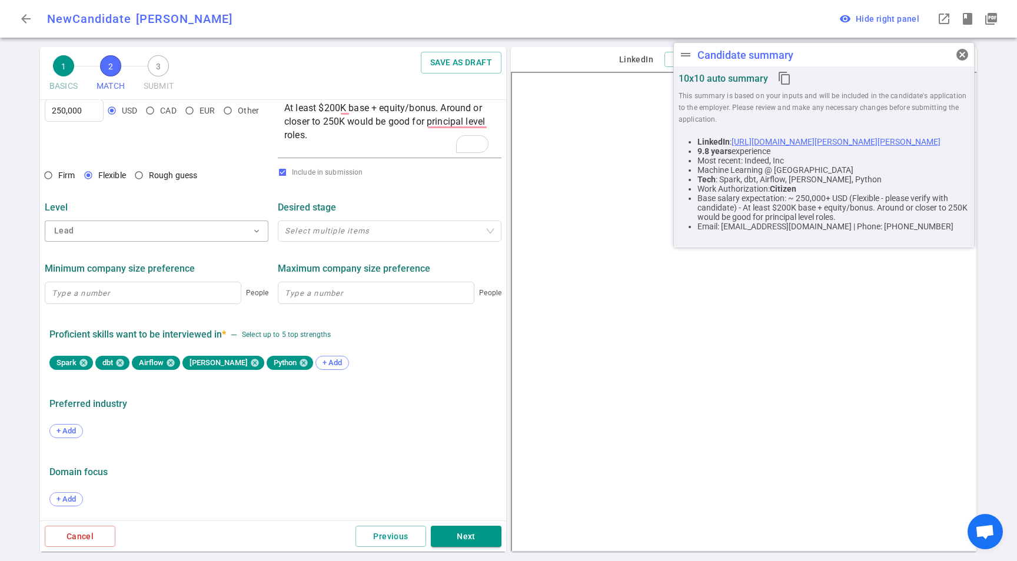
click at [469, 522] on div "Cancel Previous Next" at bounding box center [273, 537] width 466 height 32
click at [470, 526] on button "Next" at bounding box center [466, 537] width 71 height 22
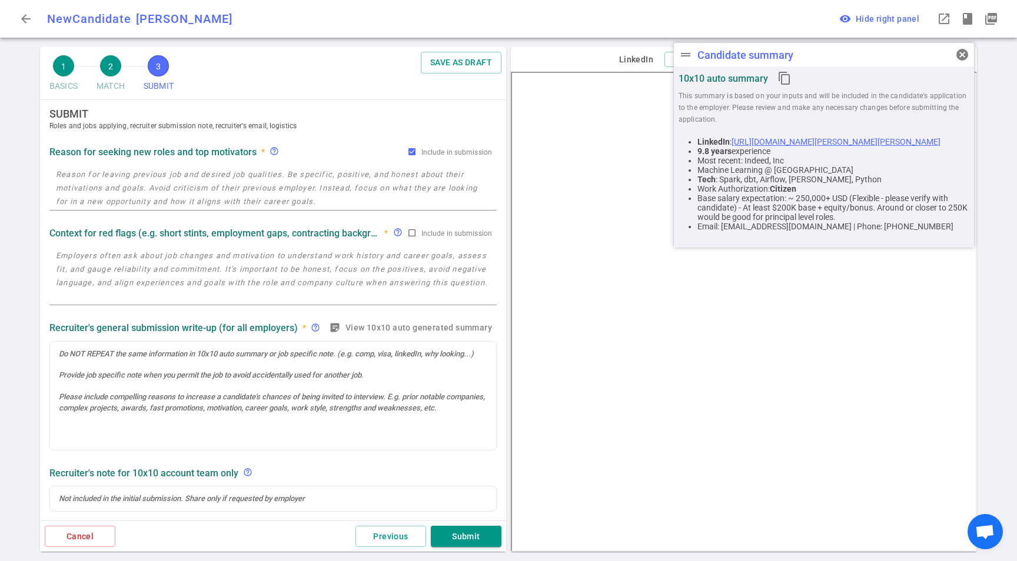
scroll to position [0, 0]
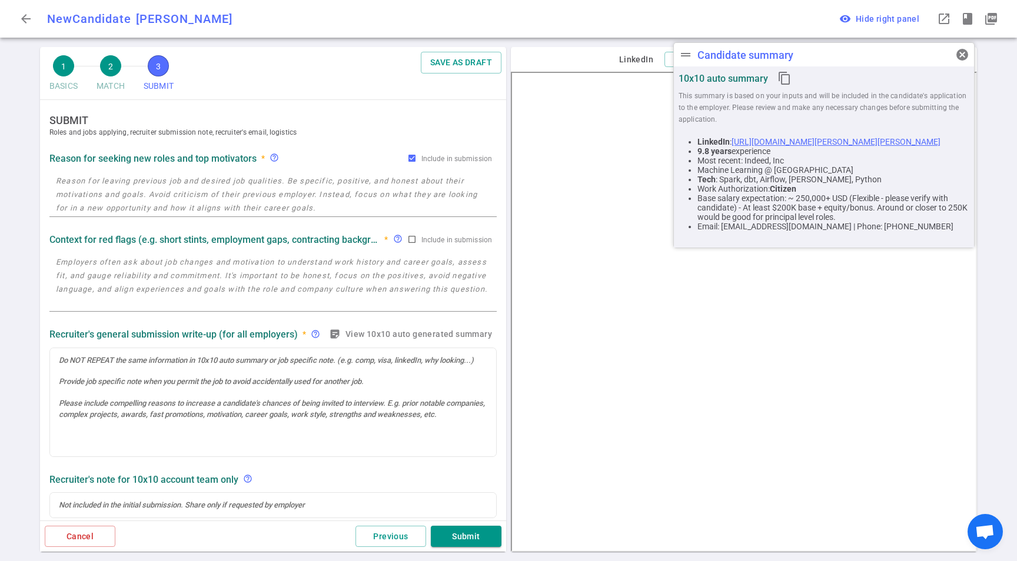
click at [185, 178] on textarea at bounding box center [273, 194] width 434 height 41
click at [249, 155] on strong "Reason for seeking new roles and top motivators" at bounding box center [152, 158] width 207 height 11
click at [237, 170] on div "Reason for seeking new roles and top motivators * help_outline Include in submi…" at bounding box center [273, 184] width 457 height 72
click at [229, 184] on textarea "To enrich screen reader interactions, please activate Accessibility in Grammarl…" at bounding box center [273, 194] width 434 height 41
paste textarea "Indeed's CEO stepped down last [DATE]. When a new CEO was appointed, a massive …"
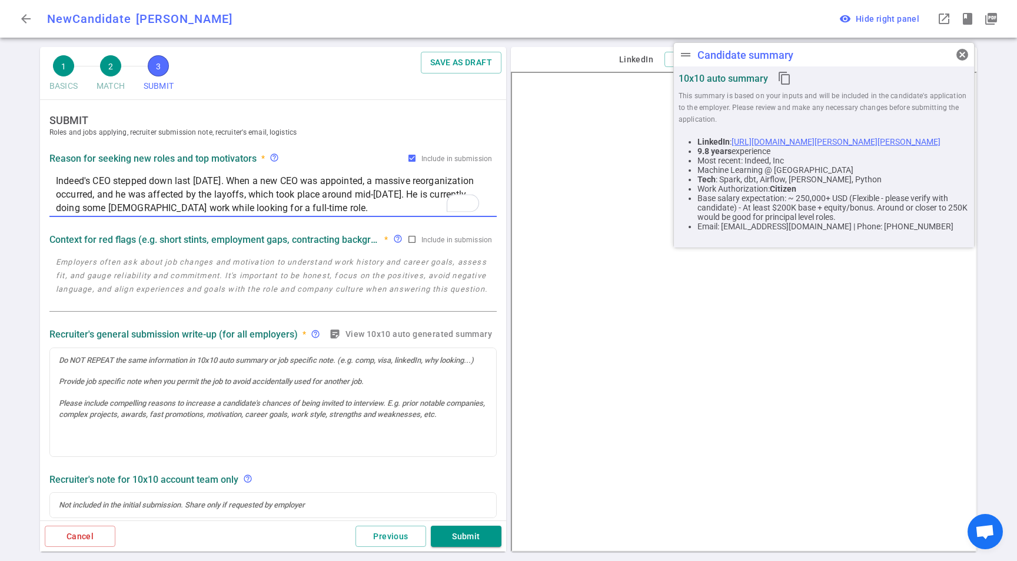
type textarea "Indeed's CEO stepped down last [DATE]. When a new CEO was appointed, a massive …"
click at [204, 275] on textarea at bounding box center [273, 282] width 434 height 54
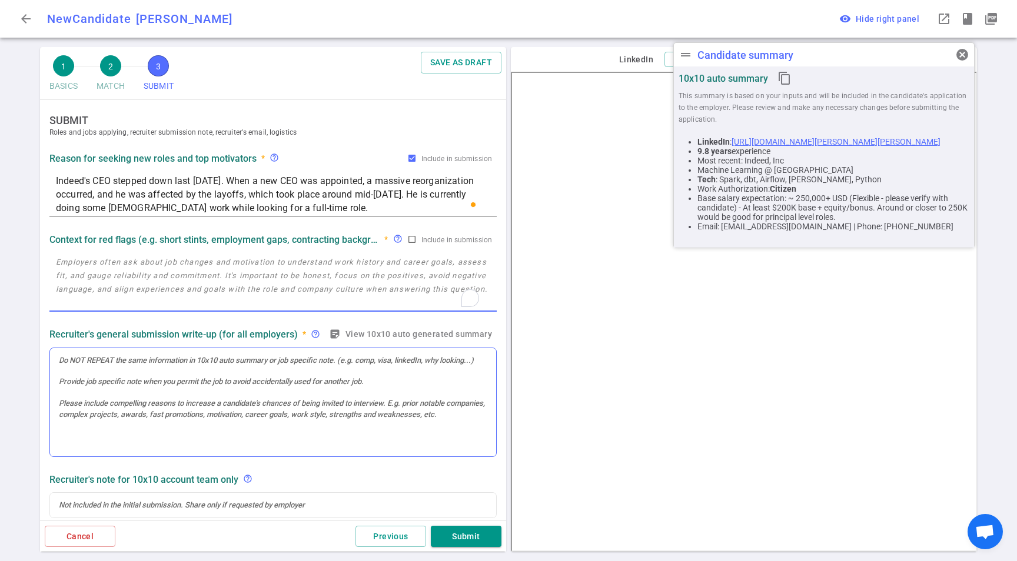
paste textarea "Indeed's CEO stepped down last [DATE]. When a new CEO was appointed, a massive …"
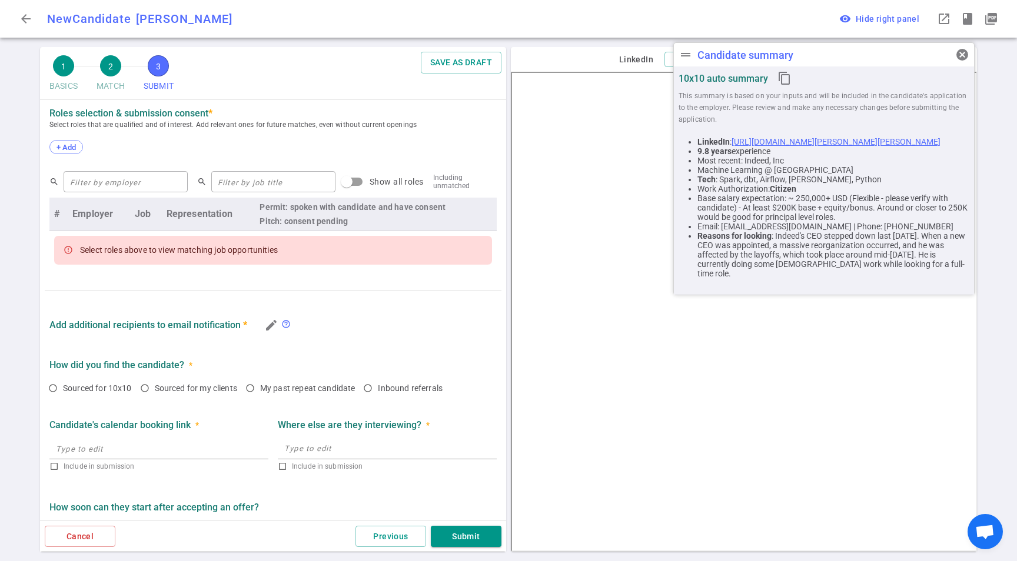
scroll to position [421, 0]
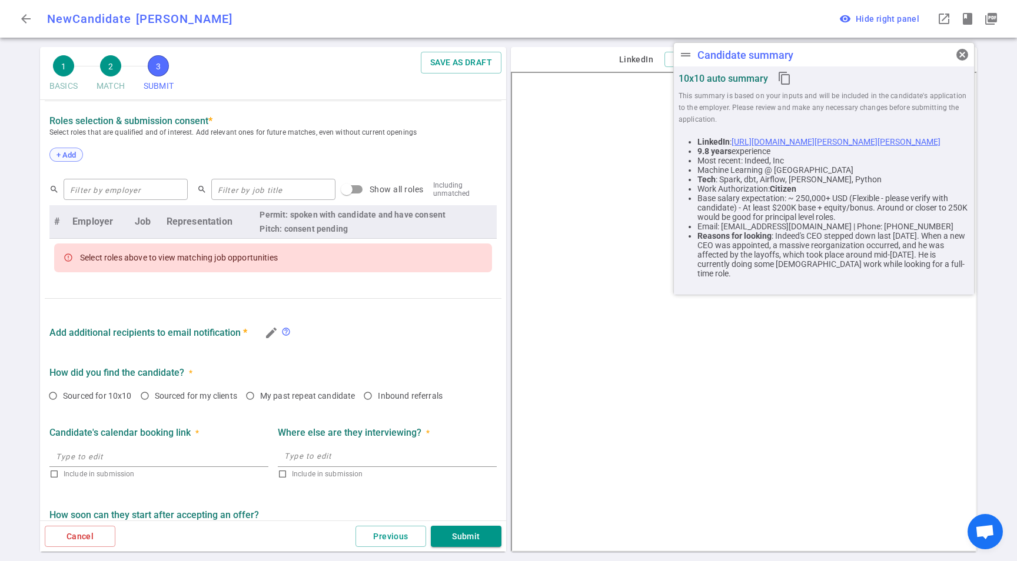
type textarea "Indeed's CEO stepped down last [DATE]. When a new CEO was appointed, a massive …"
click at [68, 155] on span "+ Add" at bounding box center [66, 155] width 28 height 9
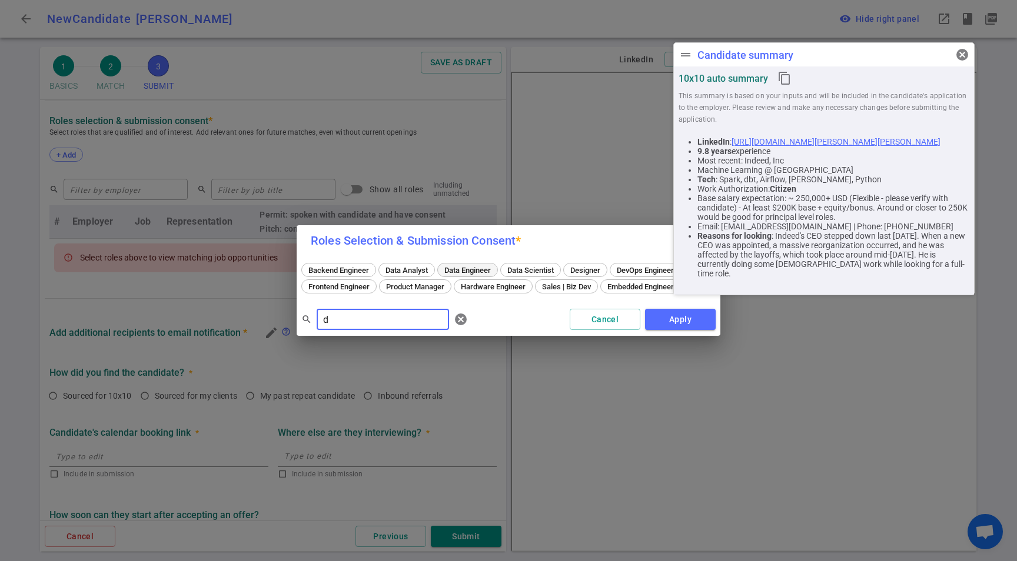
type input "d"
click at [444, 265] on div "Data Engineer" at bounding box center [467, 270] width 61 height 14
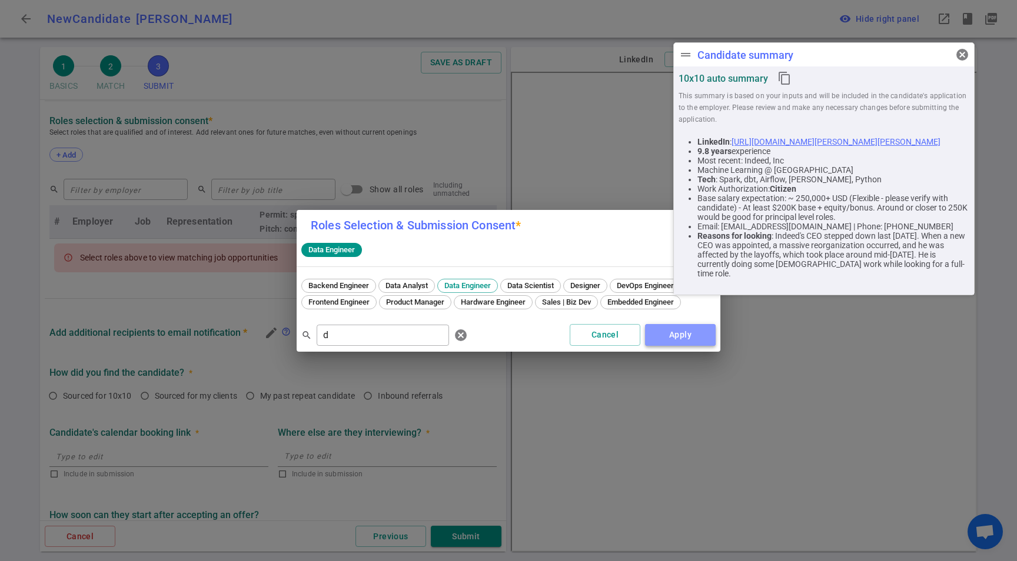
click at [700, 342] on button "Apply" at bounding box center [680, 335] width 71 height 22
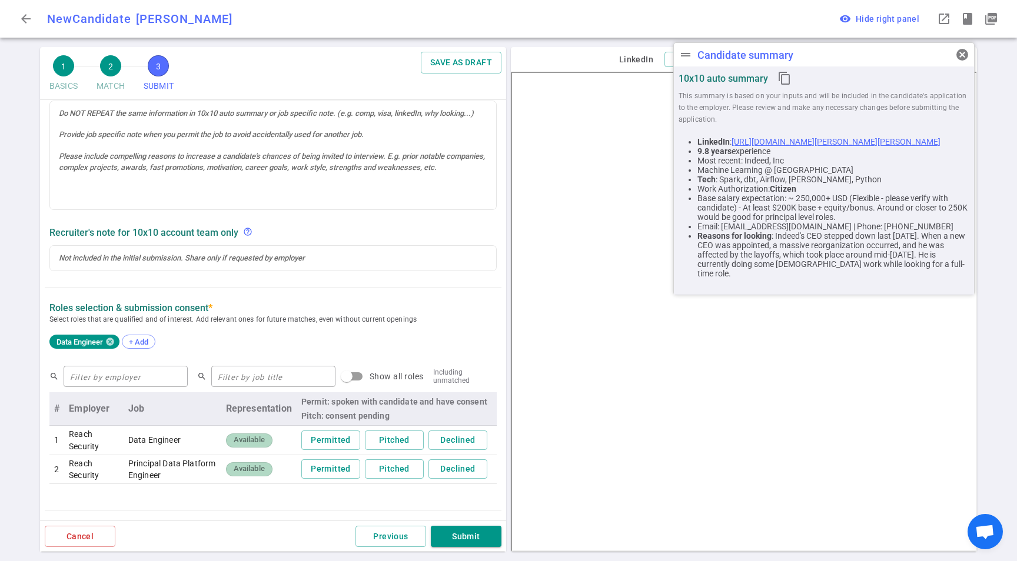
scroll to position [0, 0]
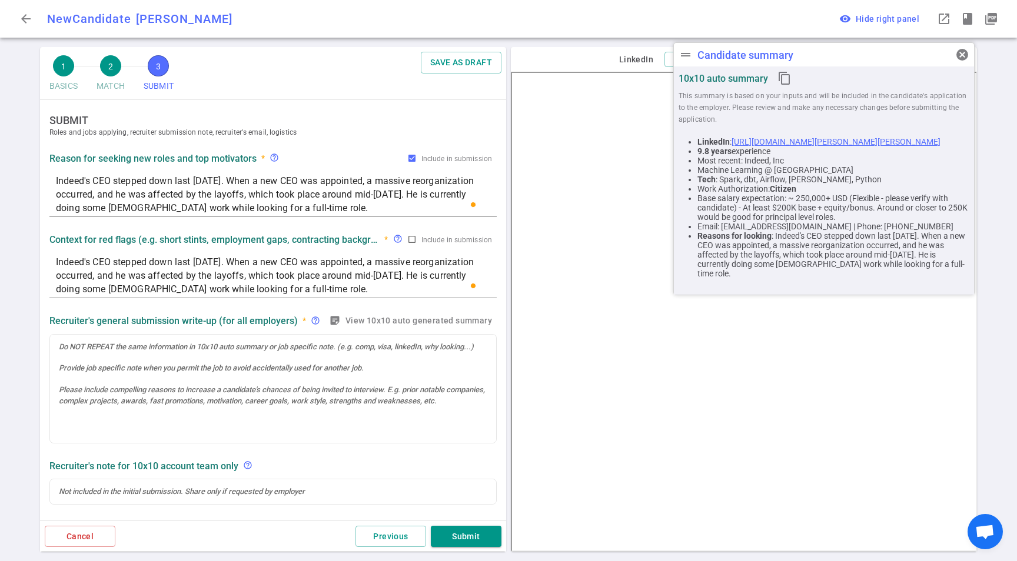
click at [134, 275] on textarea "Indeed's CEO stepped down last [DATE]. When a new CEO was appointed, a massive …" at bounding box center [273, 275] width 434 height 41
click at [165, 384] on div at bounding box center [273, 389] width 446 height 109
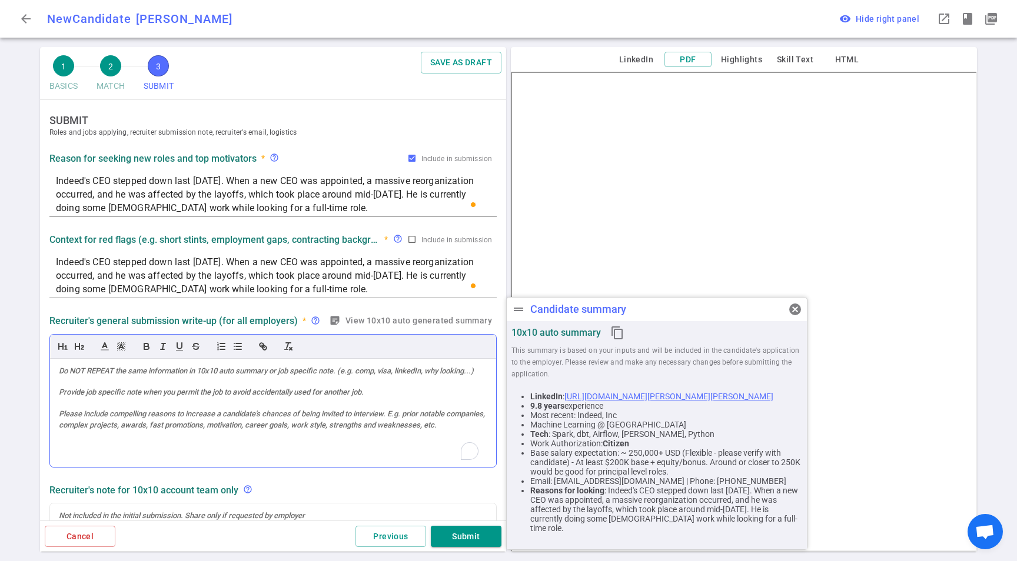
paste div
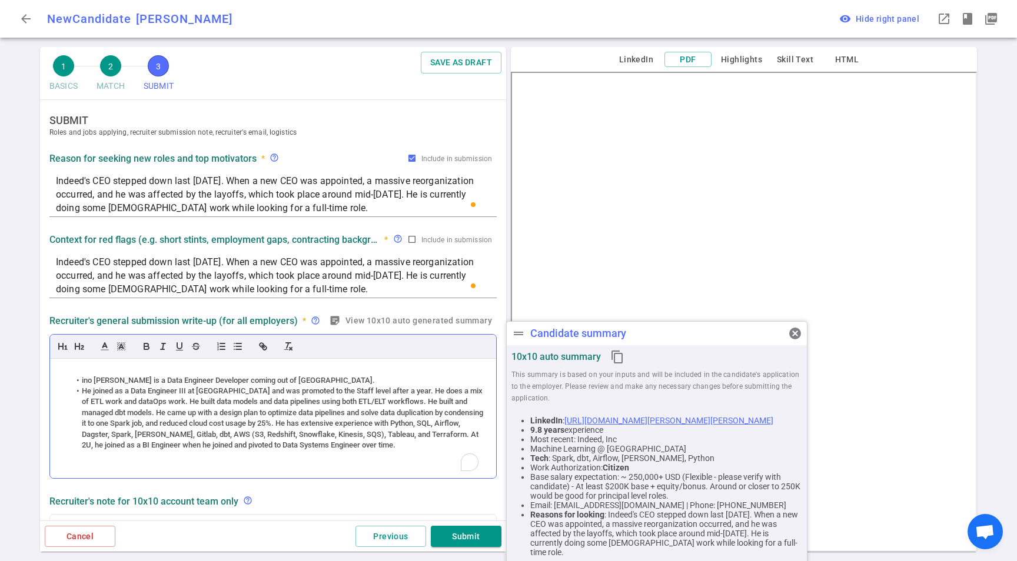
click at [78, 377] on li "ino [PERSON_NAME] is a Data Engineer Developer coming out of [GEOGRAPHIC_DATA]." at bounding box center [279, 380] width 417 height 11
click at [113, 404] on li "He joined as a Data Engineer III at [GEOGRAPHIC_DATA] and was promoted to the S…" at bounding box center [279, 418] width 417 height 65
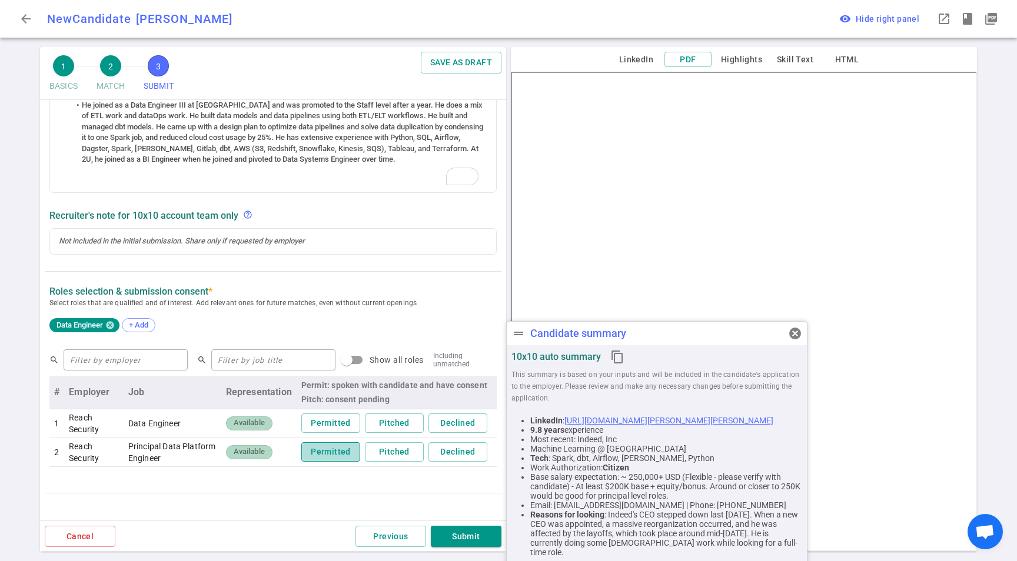
click at [314, 451] on button "Permitted" at bounding box center [330, 452] width 59 height 19
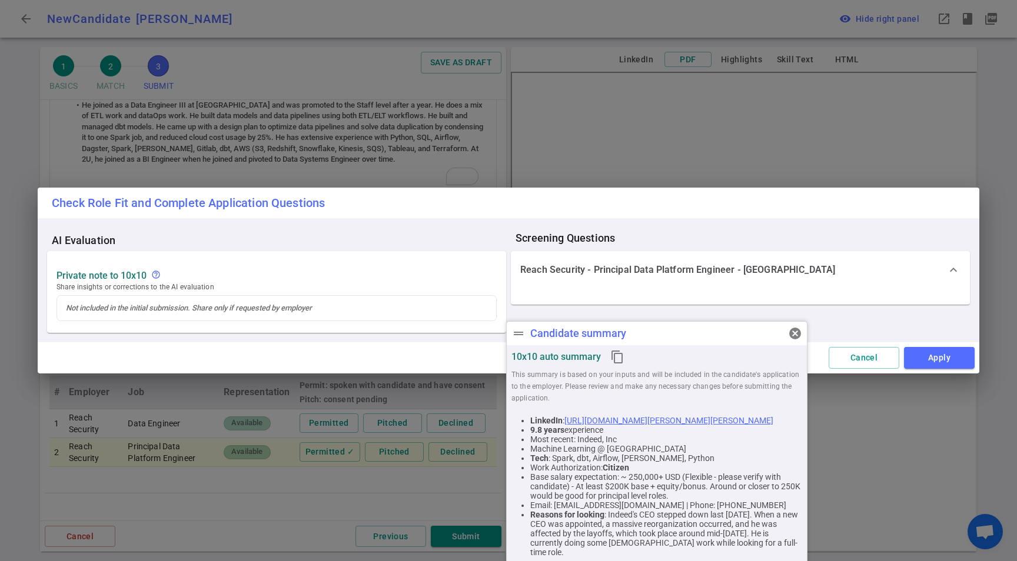
click at [796, 333] on span "cancel" at bounding box center [795, 334] width 14 height 14
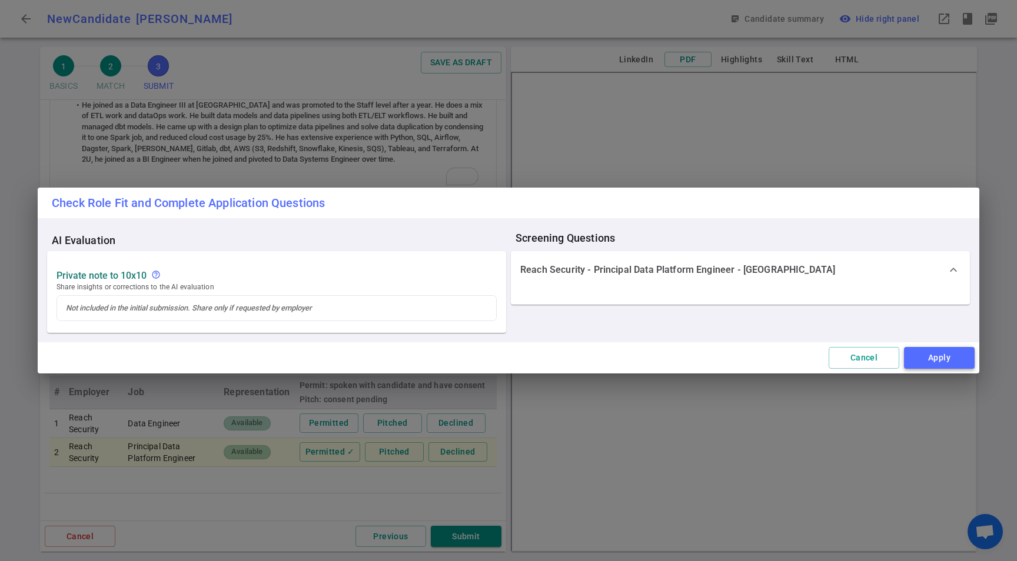
click at [934, 360] on button "Apply" at bounding box center [939, 358] width 71 height 22
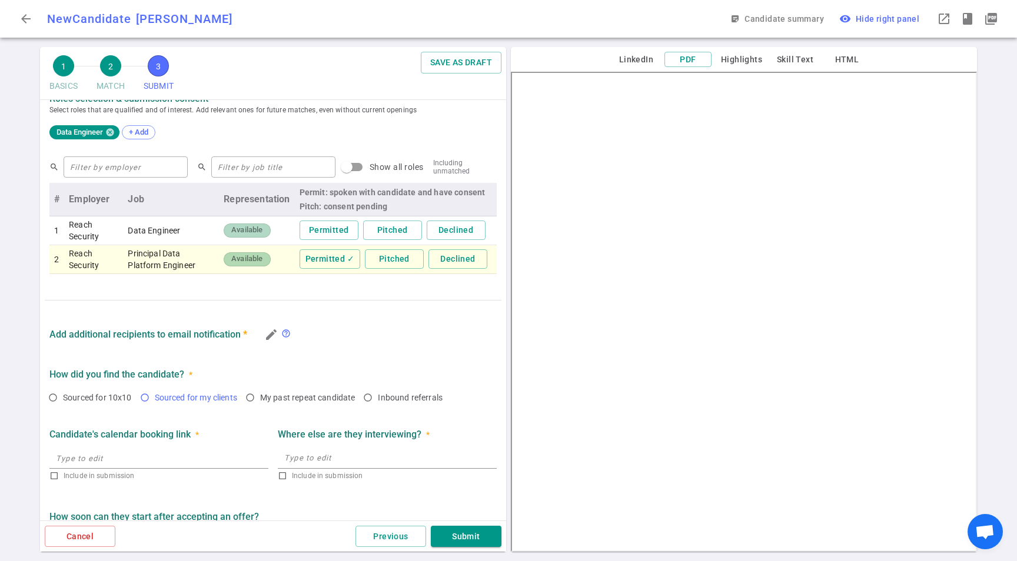
click at [204, 394] on span "Sourced for my clients" at bounding box center [196, 397] width 82 height 9
click at [155, 394] on input "Sourced for my clients" at bounding box center [145, 398] width 20 height 20
radio input "true"
click at [270, 337] on icon "edit" at bounding box center [271, 335] width 14 height 14
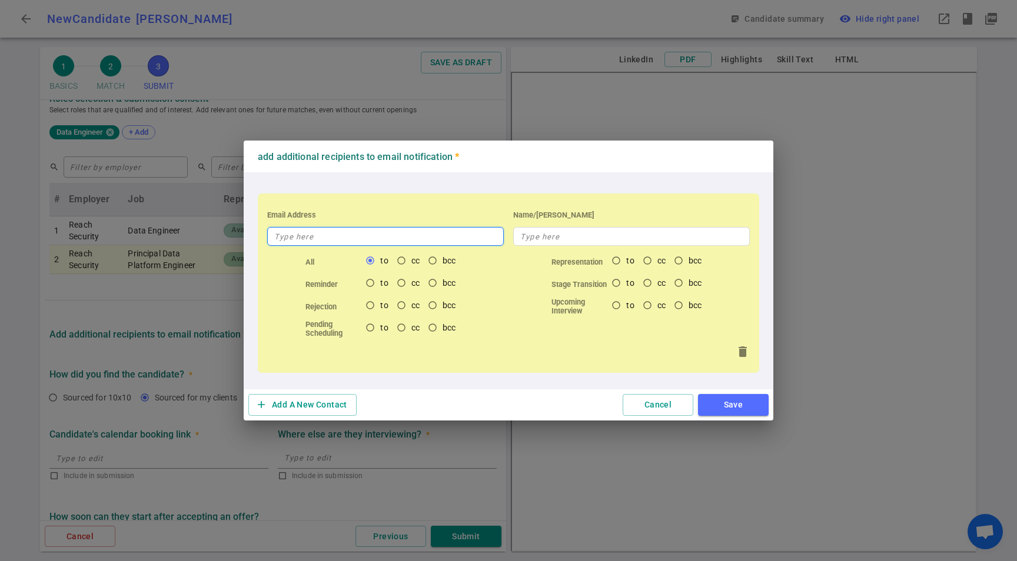
click at [421, 244] on input "text" at bounding box center [385, 236] width 237 height 19
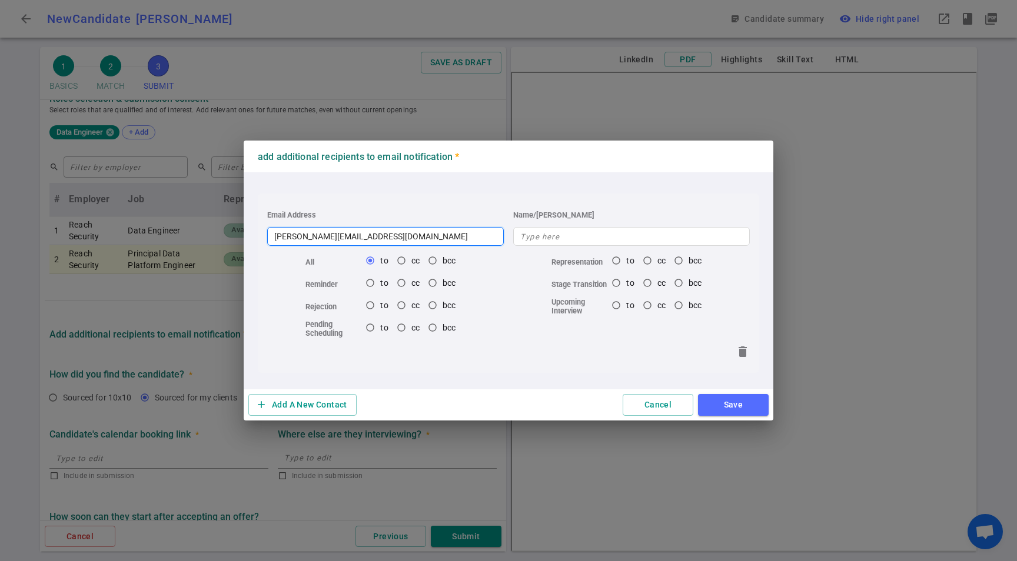
type input "[PERSON_NAME][EMAIL_ADDRESS][DOMAIN_NAME]"
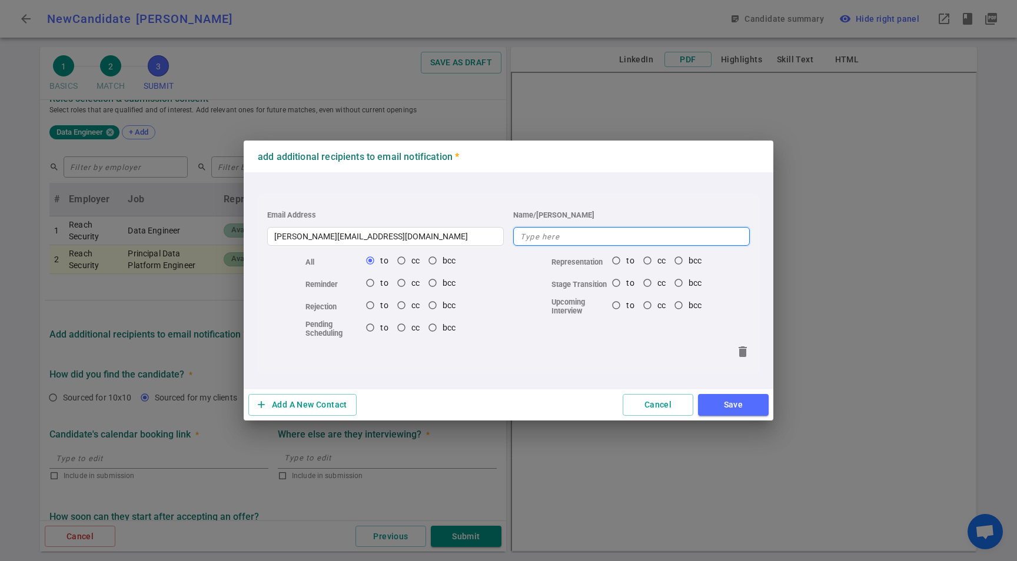
drag, startPoint x: 566, startPoint y: 235, endPoint x: 591, endPoint y: 237, distance: 25.4
click at [579, 237] on input "text" at bounding box center [631, 236] width 237 height 19
type input "[PERSON_NAME]"
click at [451, 374] on div "Email Address [PERSON_NAME][EMAIL_ADDRESS][DOMAIN_NAME] Name/[PERSON_NAME] All …" at bounding box center [508, 281] width 511 height 198
click at [737, 400] on button "Save" at bounding box center [733, 405] width 71 height 22
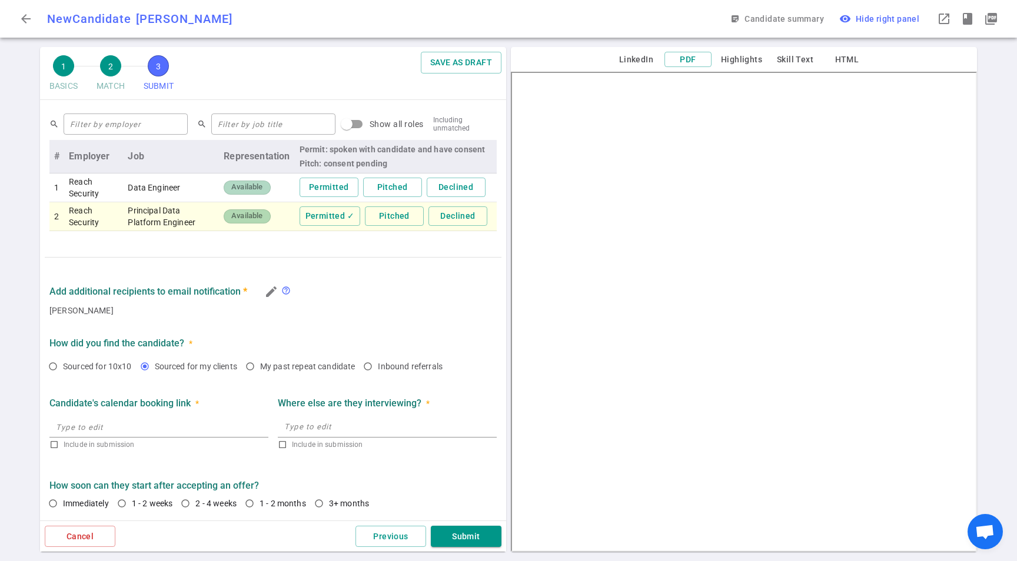
click at [185, 437] on div at bounding box center [158, 427] width 219 height 21
click at [158, 506] on span "1 - 2 weeks" at bounding box center [152, 503] width 41 height 9
click at [132, 506] on input "1 - 2 weeks" at bounding box center [122, 504] width 20 height 20
radio input "true"
click at [438, 541] on button "Submit" at bounding box center [466, 537] width 71 height 22
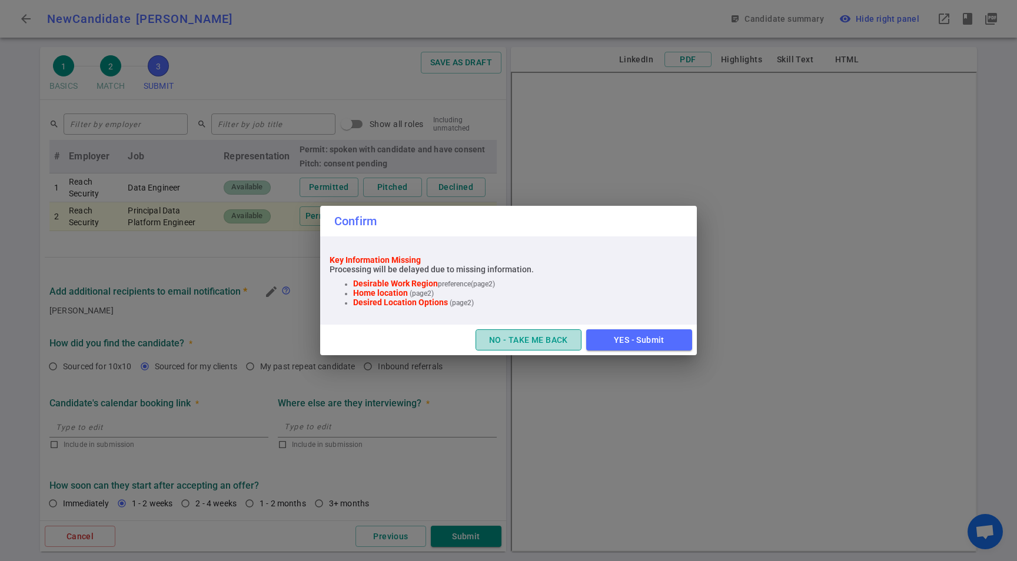
click at [546, 337] on button "NO - TAKE ME BACK" at bounding box center [529, 341] width 106 height 22
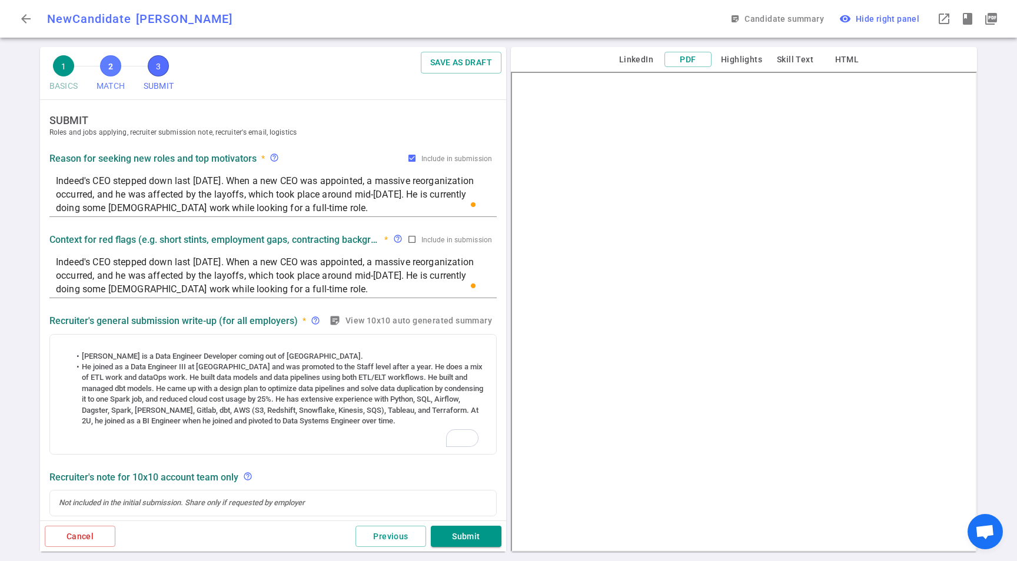
click at [119, 64] on span "2" at bounding box center [110, 65] width 21 height 21
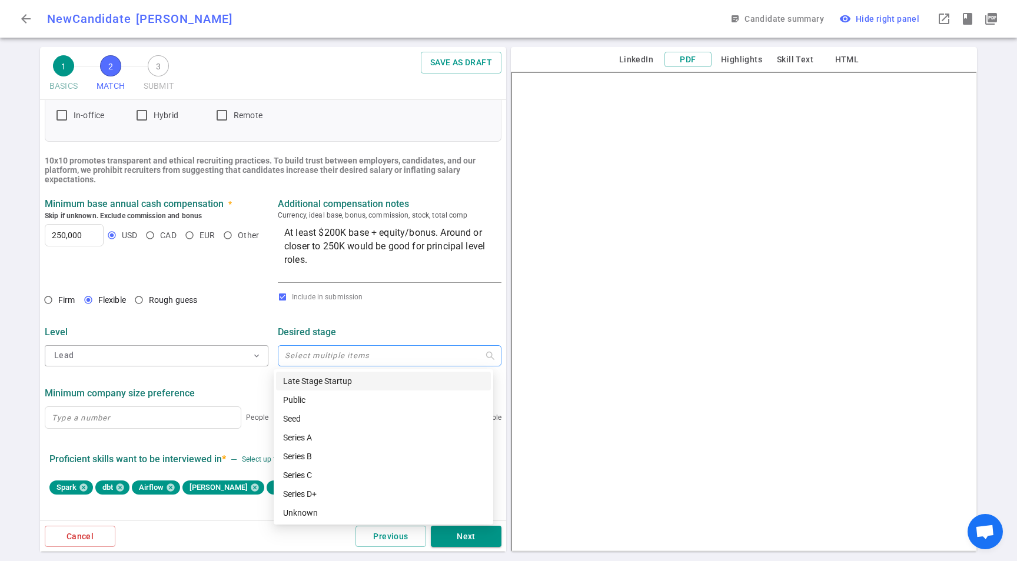
click at [325, 353] on div at bounding box center [383, 355] width 207 height 9
click at [240, 321] on div "Level Lead expand_more Desired stage Select multiple items" at bounding box center [273, 343] width 466 height 61
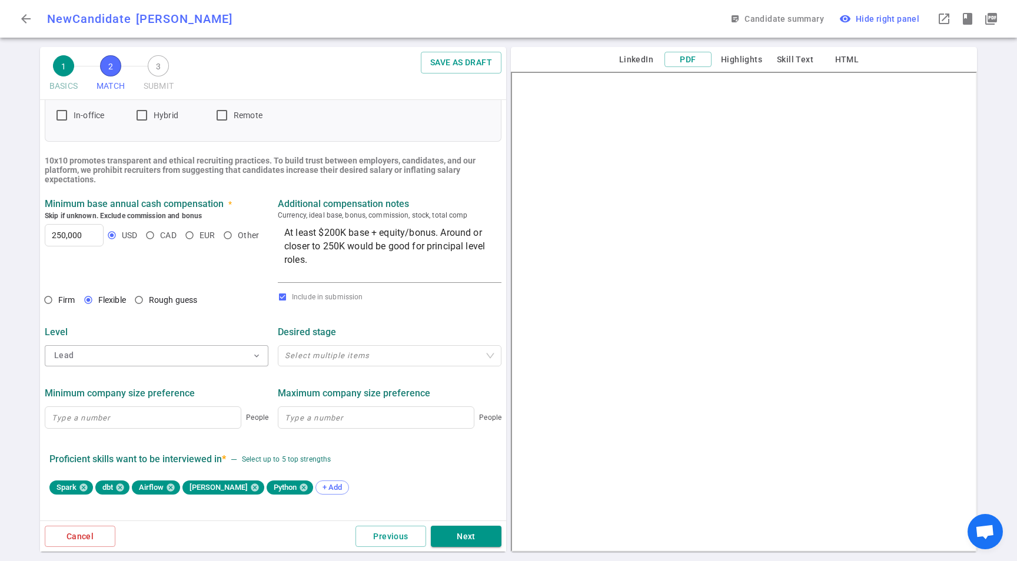
scroll to position [138, 0]
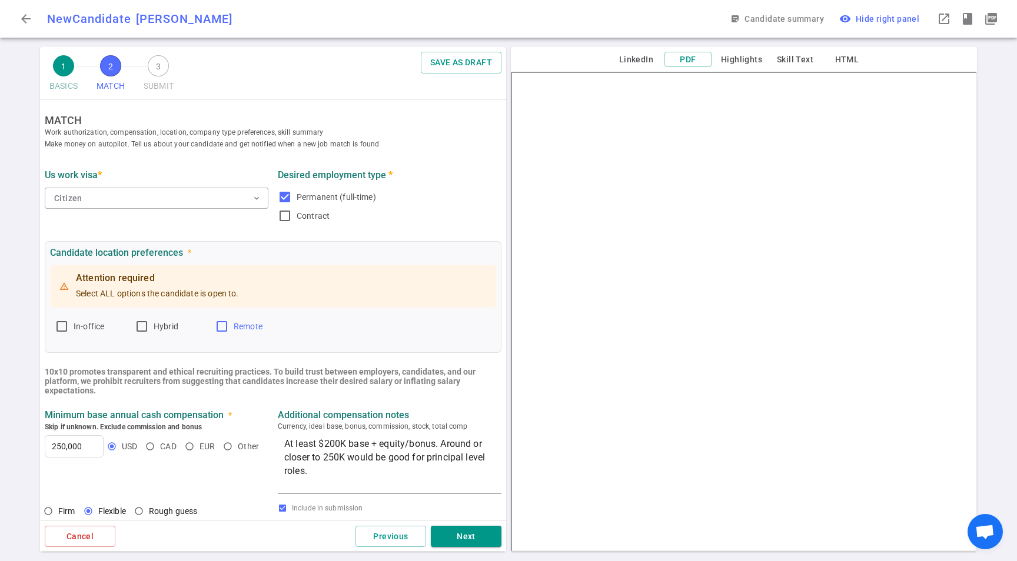
click at [241, 325] on span "Remote" at bounding box center [248, 326] width 29 height 9
click at [229, 325] on input "Remote" at bounding box center [222, 327] width 14 height 14
checkbox input "true"
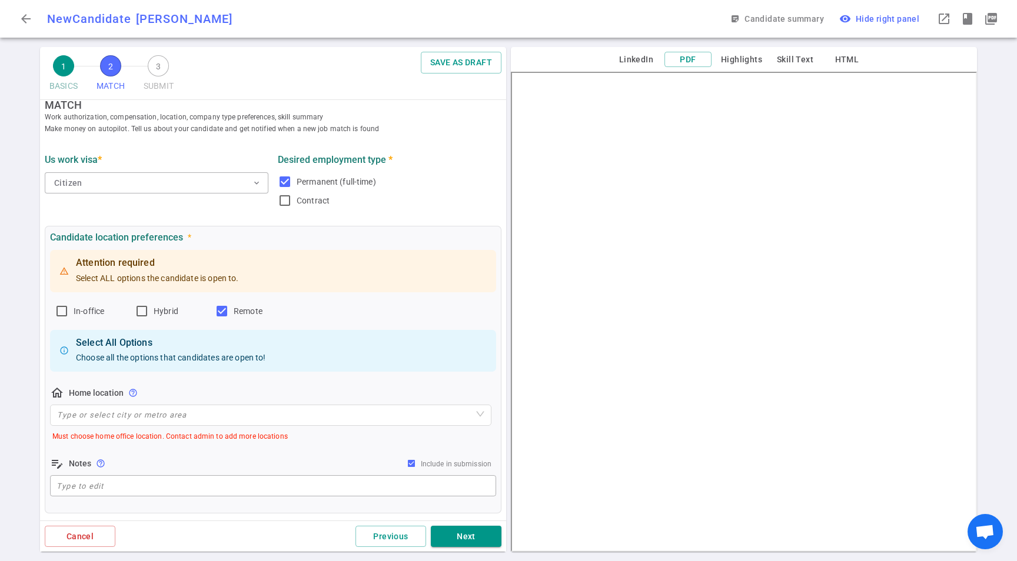
scroll to position [23, 0]
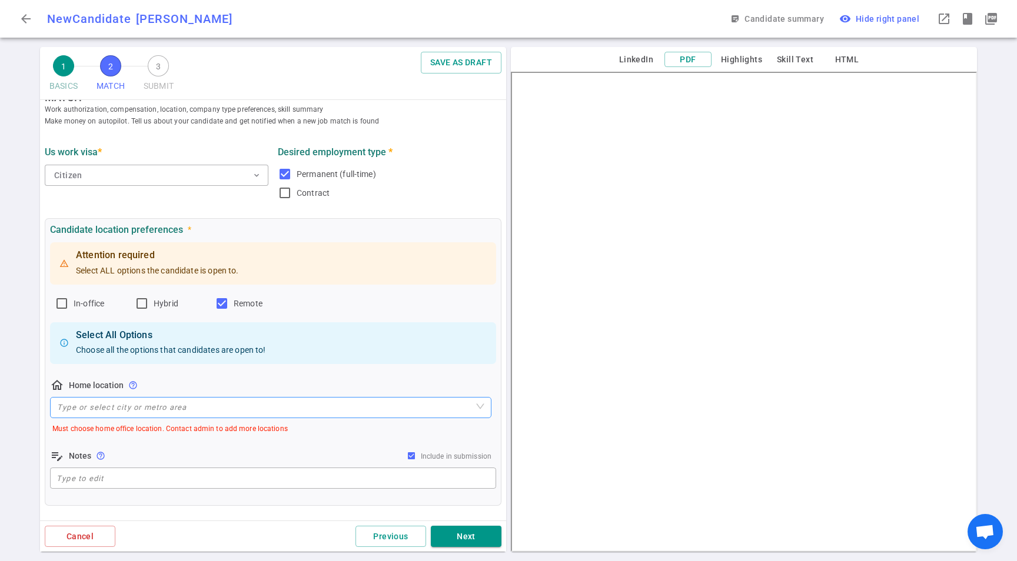
click at [134, 410] on input "search" at bounding box center [270, 408] width 427 height 20
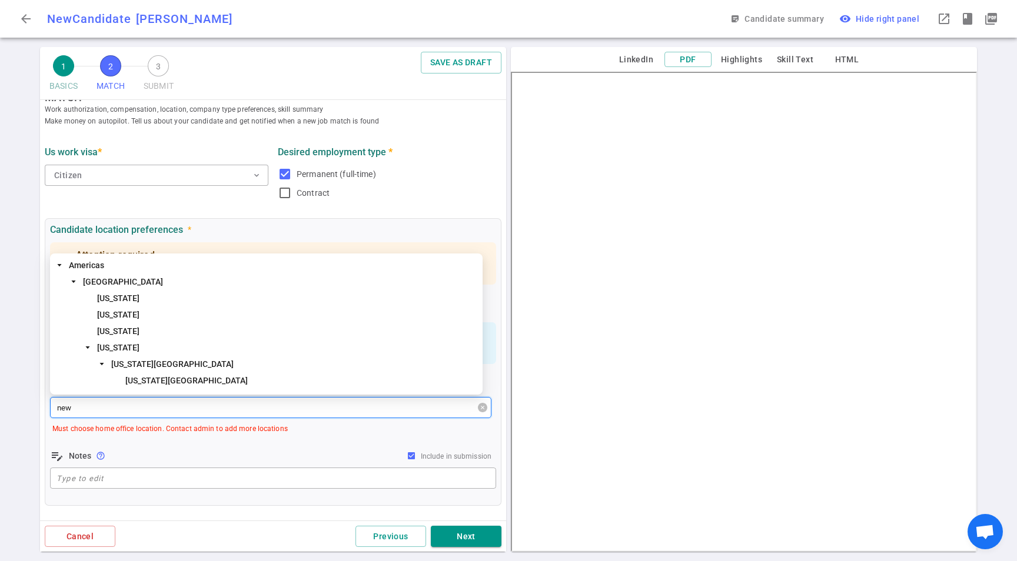
type input "new"
click at [148, 375] on span "[US_STATE][GEOGRAPHIC_DATA]" at bounding box center [301, 381] width 357 height 14
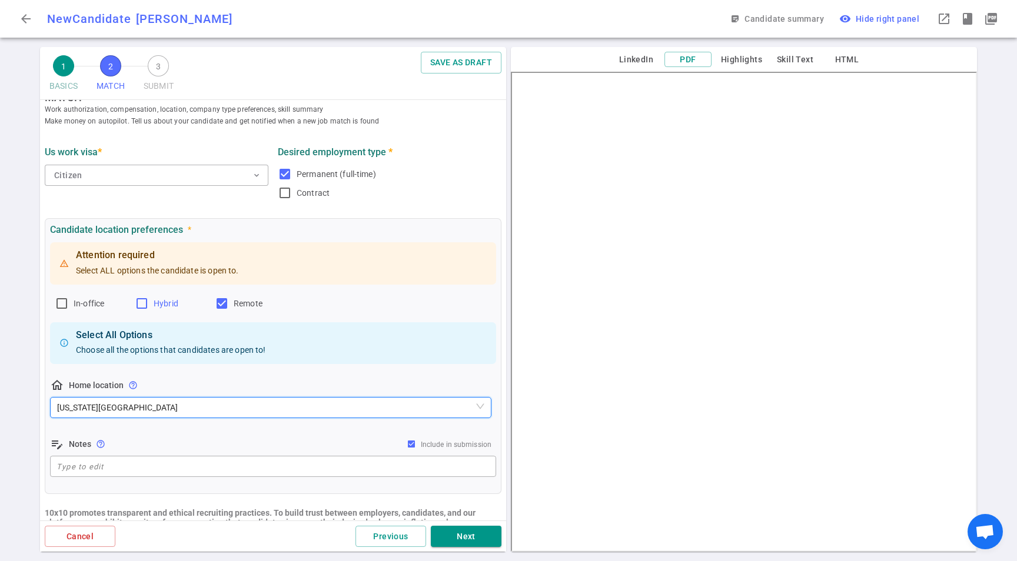
click at [153, 303] on label "Hybrid" at bounding box center [170, 303] width 71 height 19
click at [149, 303] on input "Hybrid" at bounding box center [142, 304] width 14 height 14
checkbox input "true"
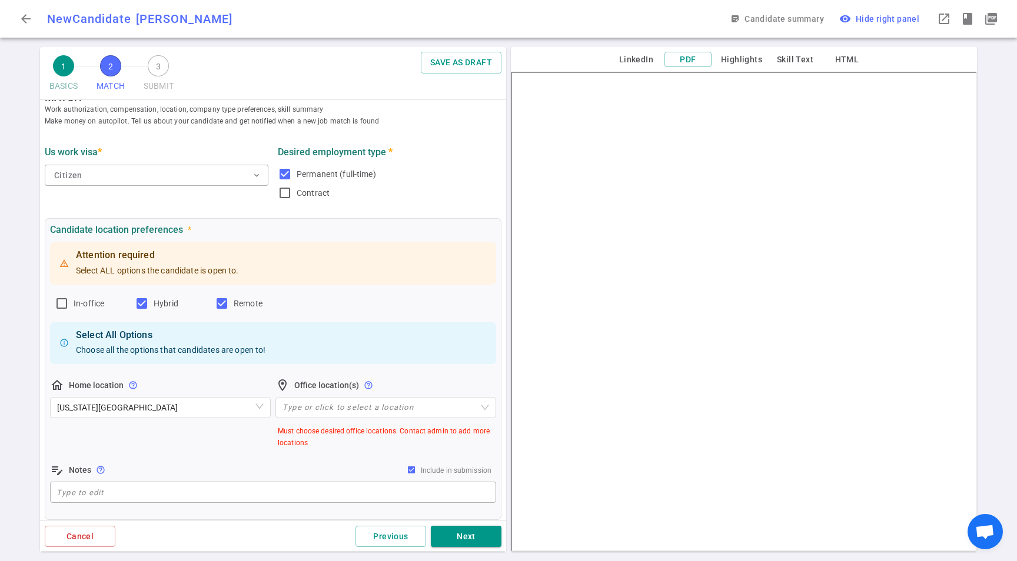
drag, startPoint x: 64, startPoint y: 303, endPoint x: 83, endPoint y: 314, distance: 22.7
click at [64, 303] on input "In-office" at bounding box center [62, 304] width 14 height 14
checkbox input "true"
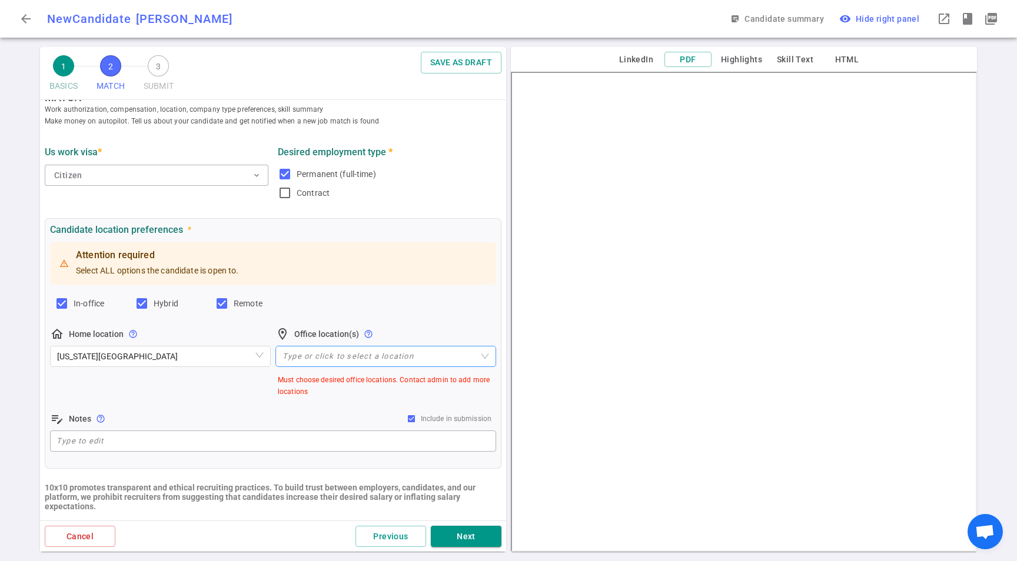
click at [339, 356] on div at bounding box center [380, 356] width 204 height 9
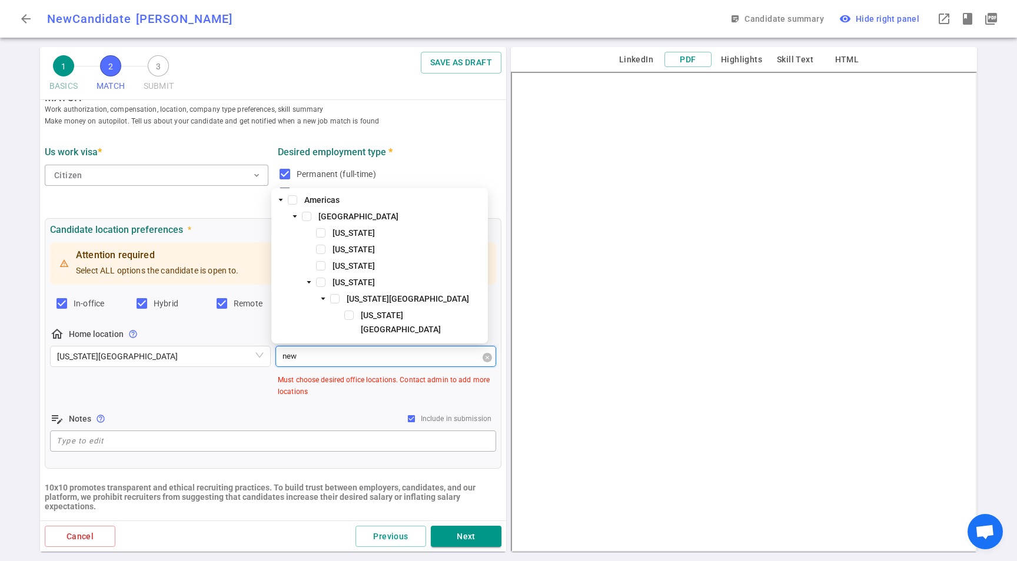
type input "new y"
click at [352, 320] on span at bounding box center [348, 315] width 9 height 9
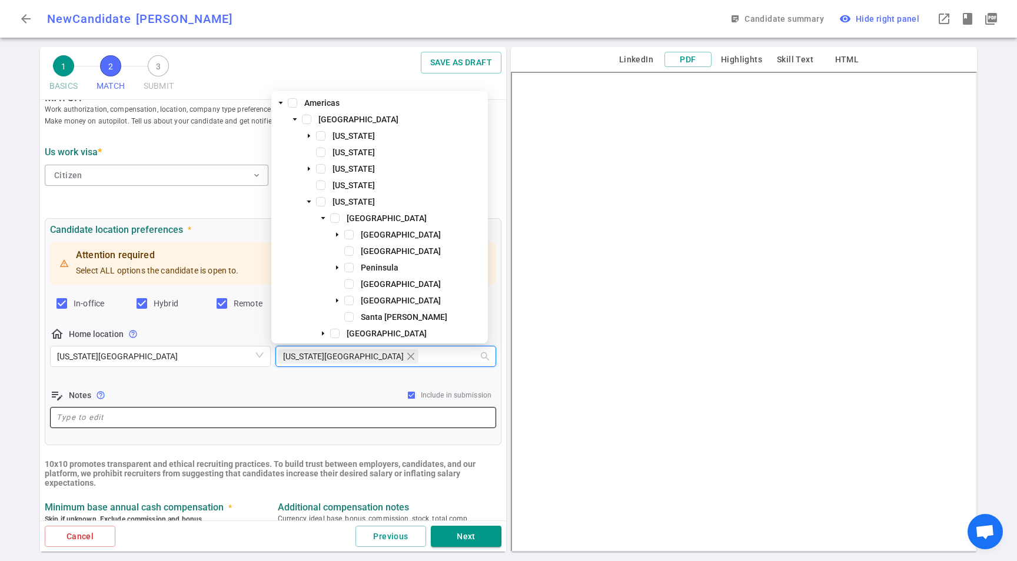
click at [139, 421] on textarea at bounding box center [273, 418] width 433 height 14
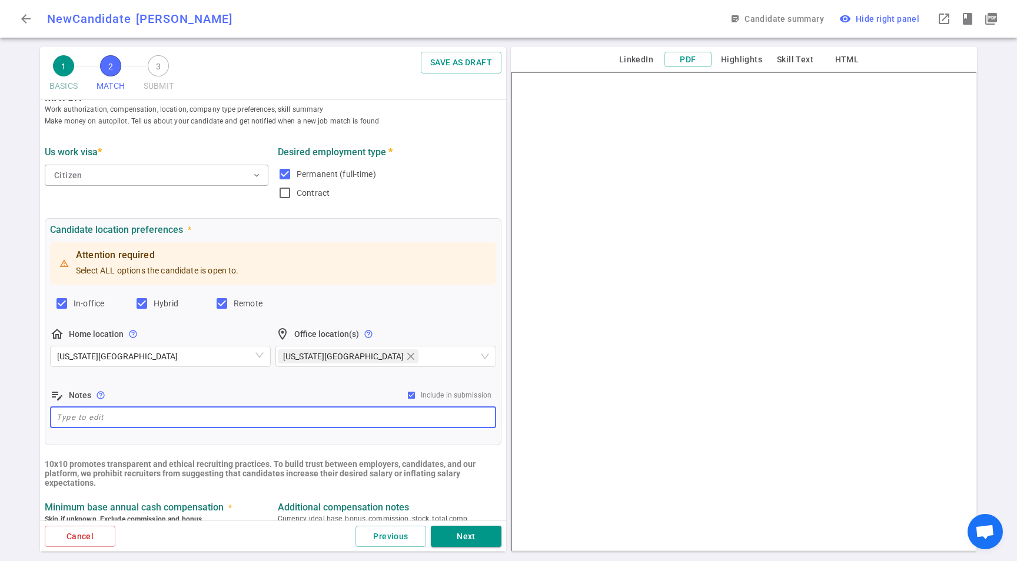
paste textarea "NYC full onsite, hybrid, or remote."
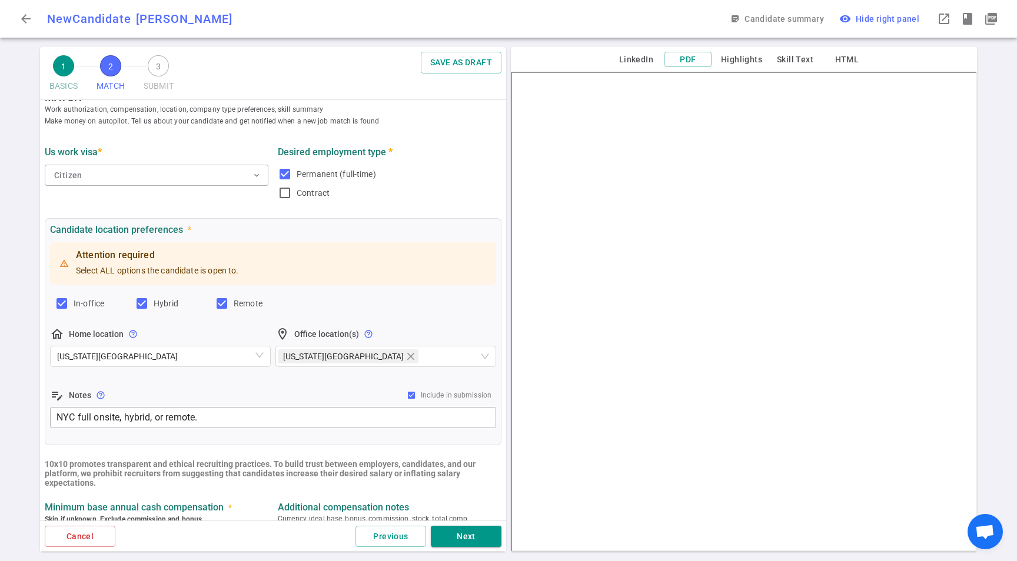
click at [172, 384] on div "Attention required Select ALL options the candidate is open to. In-office Hybri…" at bounding box center [273, 335] width 446 height 191
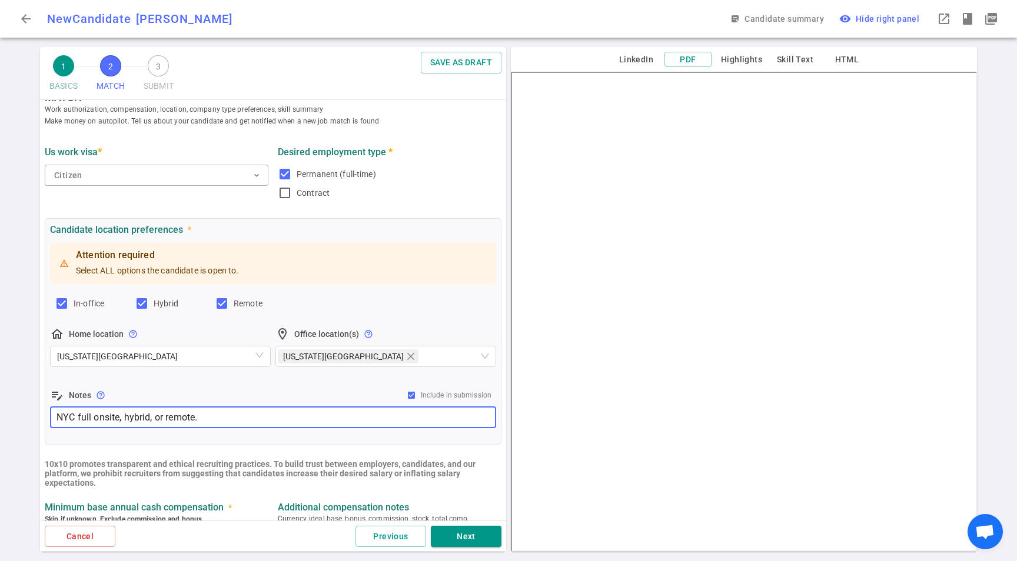
click at [286, 420] on textarea "NYC full onsite, hybrid, or remote." at bounding box center [273, 418] width 433 height 14
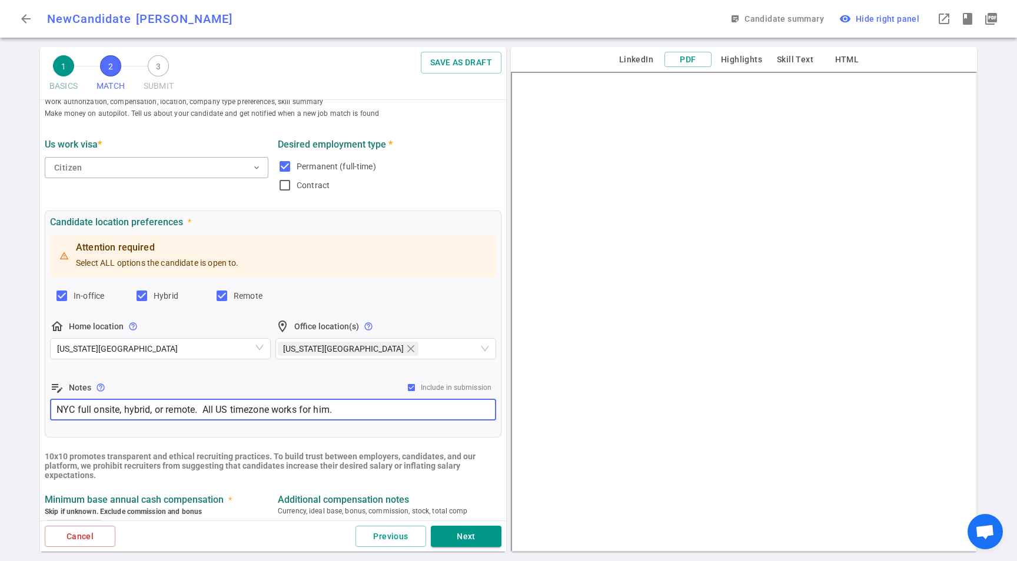
type textarea "NYC full onsite, hybrid, or remote. All US timezone works for him."
click at [247, 381] on div "edit_note Notes help_outline Include in submission" at bounding box center [273, 388] width 446 height 14
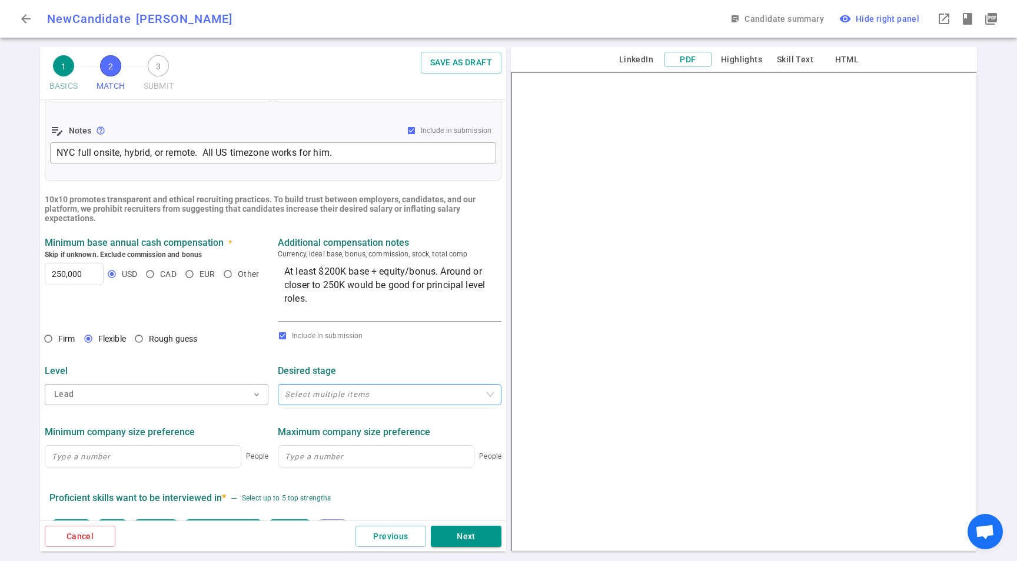
scroll to position [308, 0]
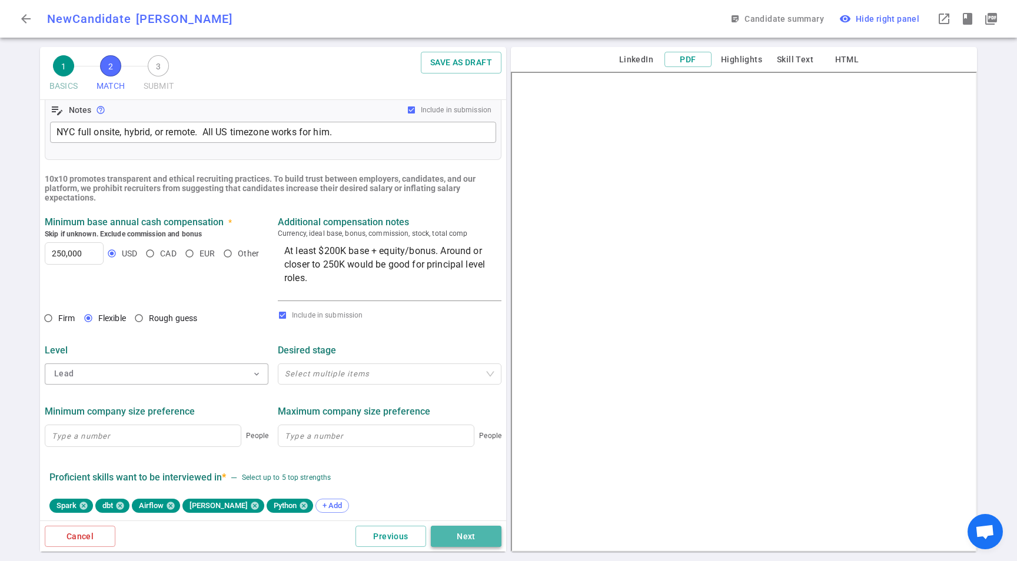
click at [462, 533] on button "Next" at bounding box center [466, 537] width 71 height 22
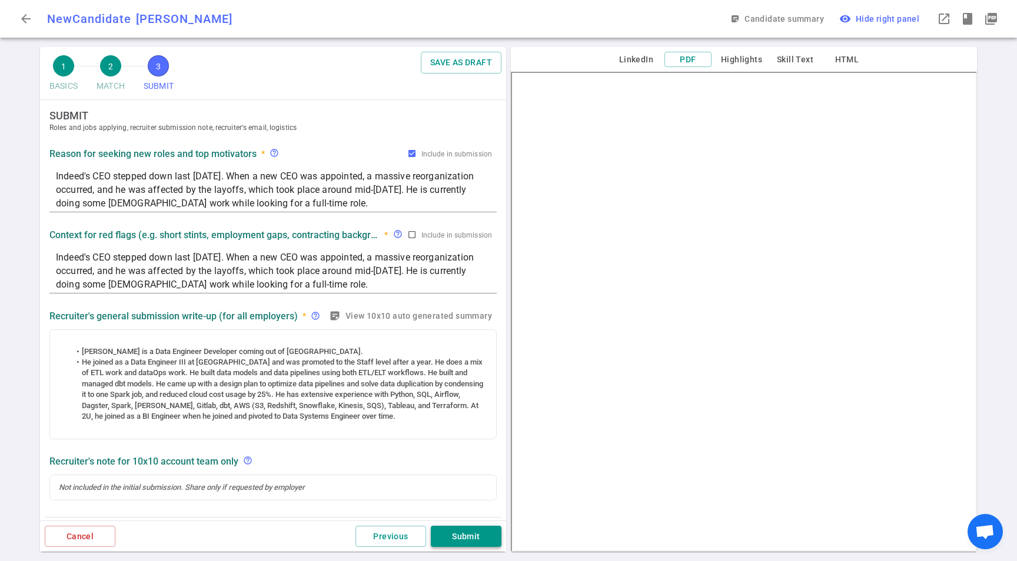
scroll to position [0, 0]
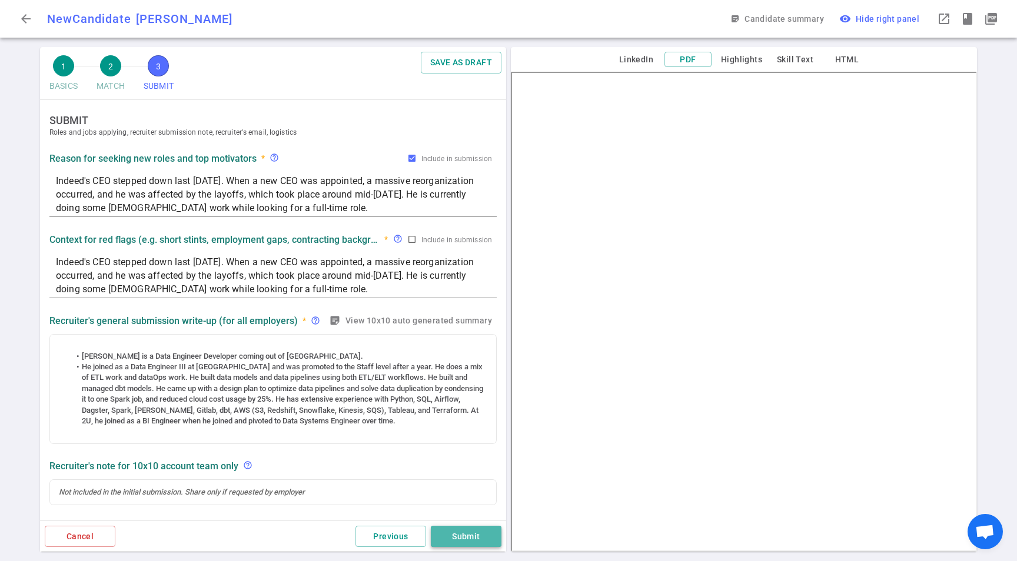
click at [461, 535] on button "Submit" at bounding box center [466, 537] width 71 height 22
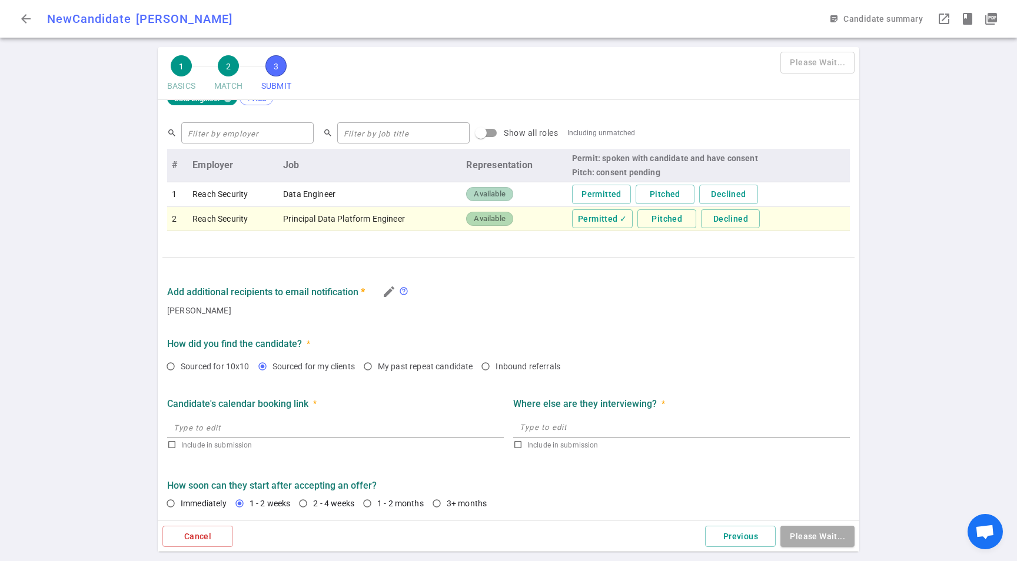
scroll to position [478, 0]
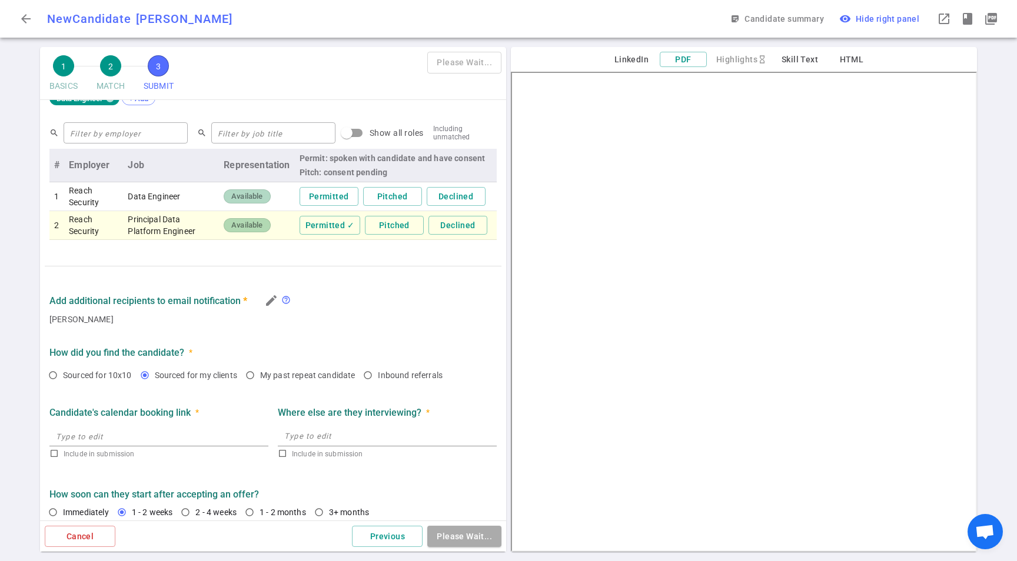
type textarea "Indeed's CEO stepped down last [DATE]. When a new CEO was appointed, a massive …"
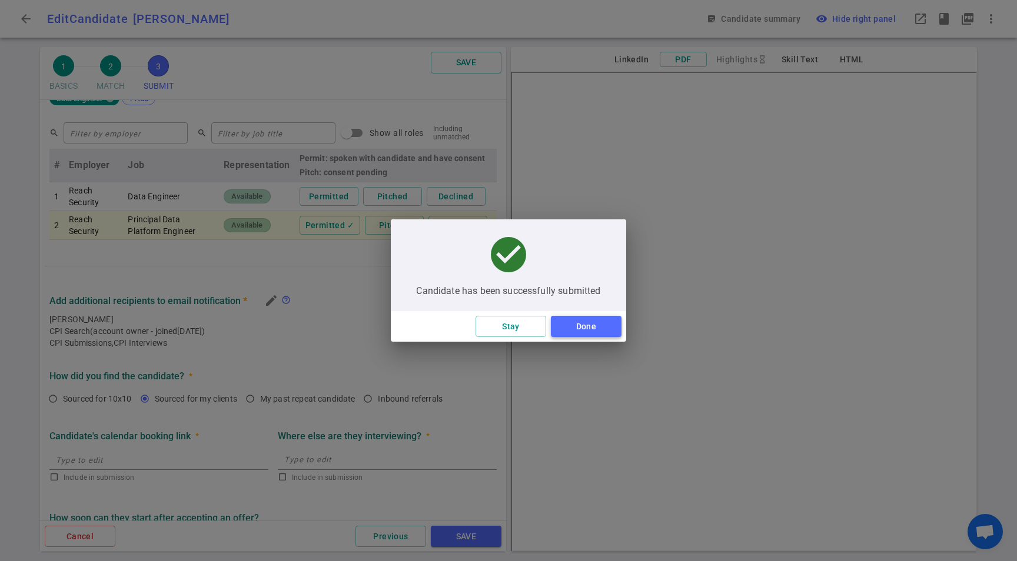
click at [589, 335] on button "Done" at bounding box center [586, 327] width 71 height 22
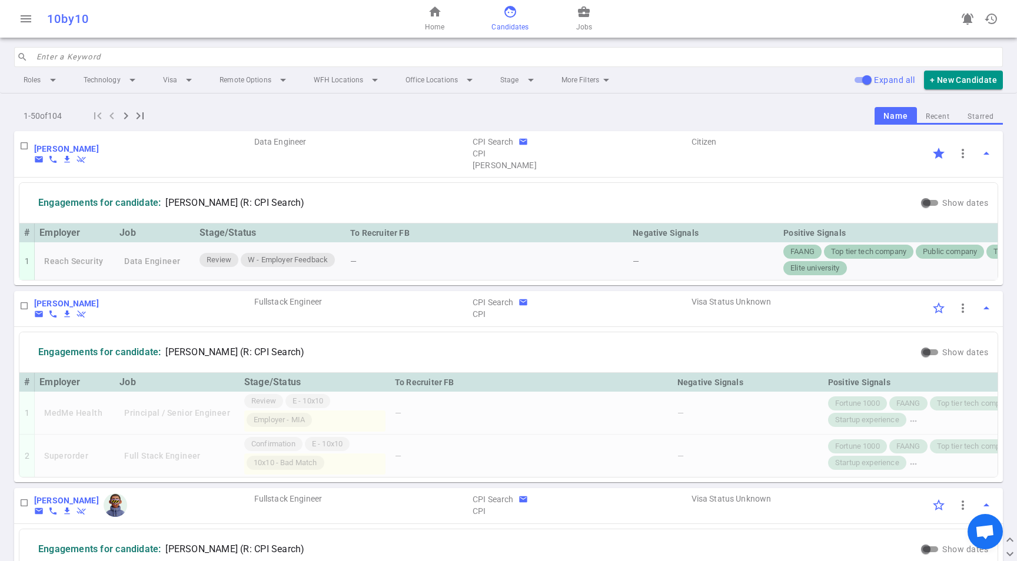
click at [135, 55] on input "search" at bounding box center [515, 57] width 959 height 19
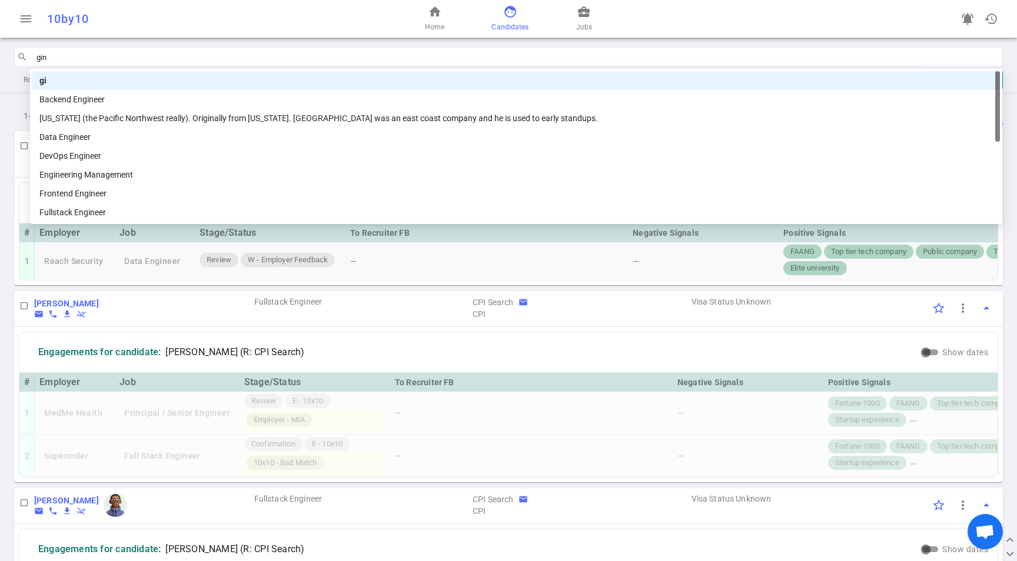
type input "gino"
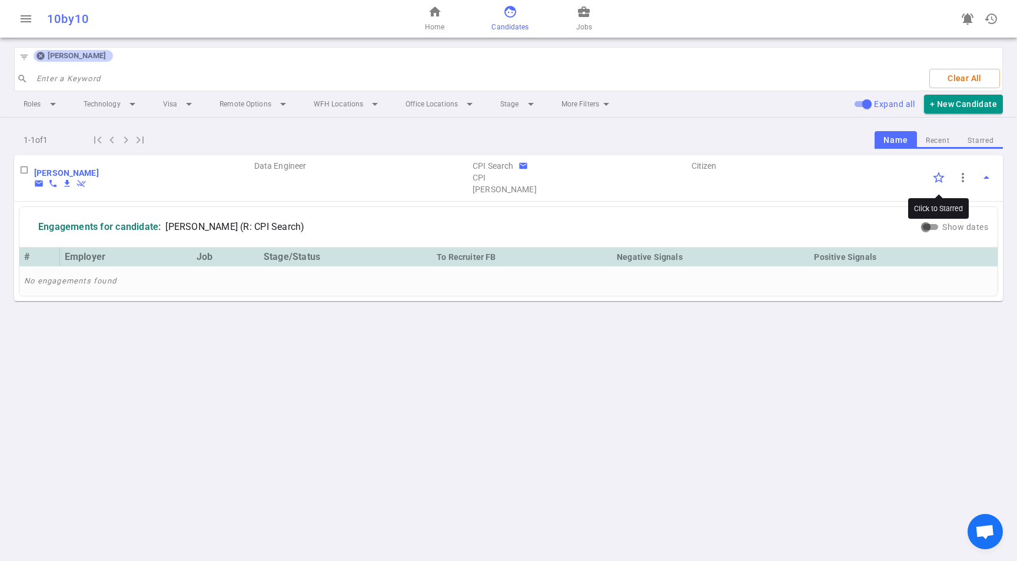
click at [942, 177] on input "Click to Starred" at bounding box center [938, 177] width 25 height 25
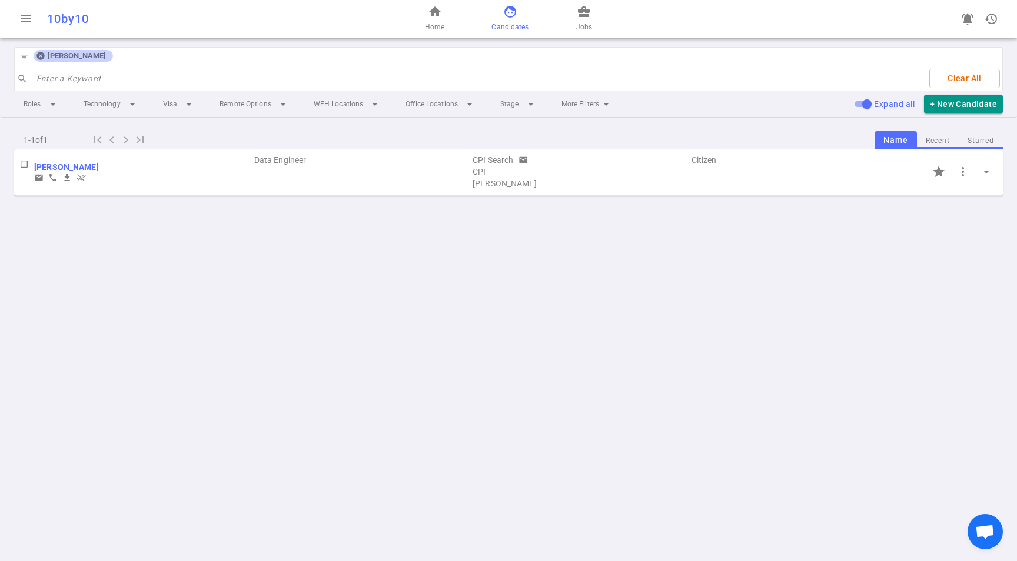
click at [39, 51] on icon at bounding box center [40, 55] width 9 height 9
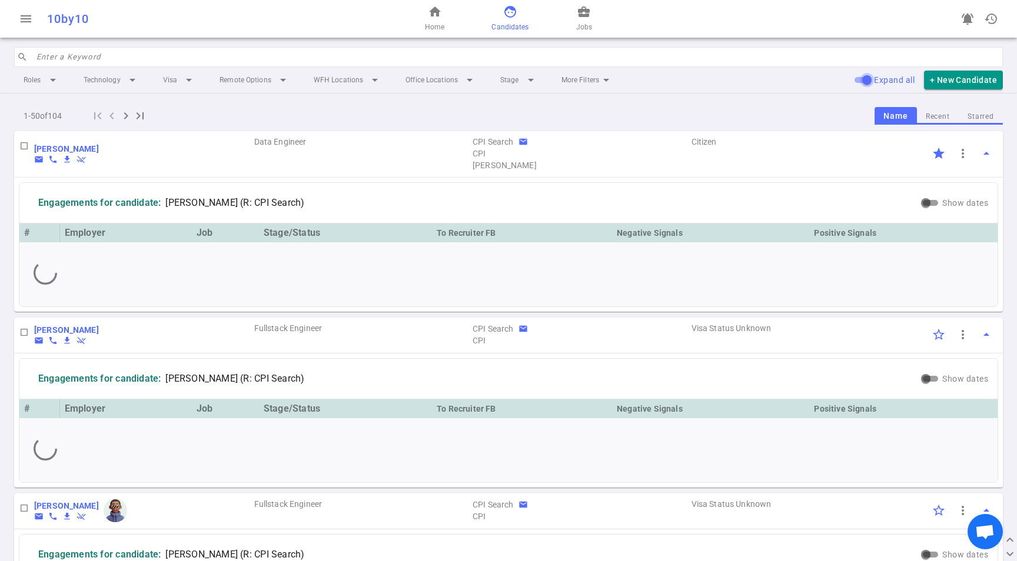
click at [869, 75] on input "Expand all" at bounding box center [867, 80] width 42 height 14
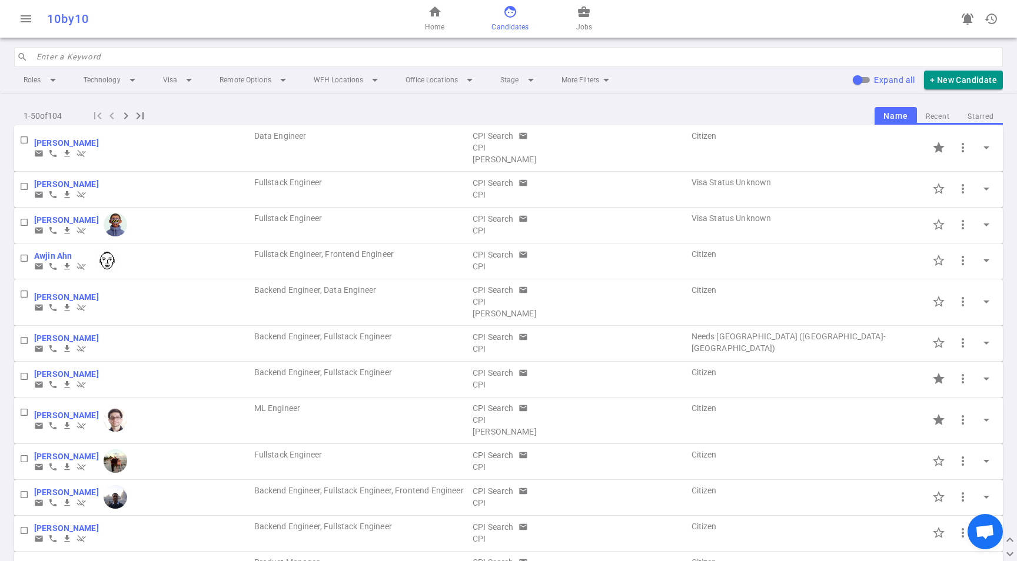
click at [868, 77] on input "Expand all" at bounding box center [857, 80] width 42 height 14
checkbox input "true"
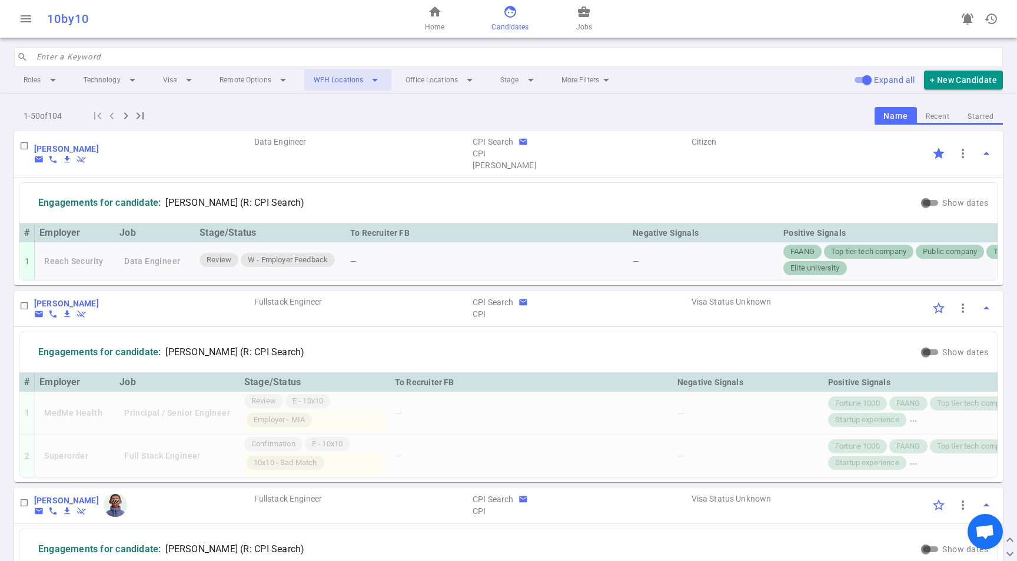
scroll to position [6, 0]
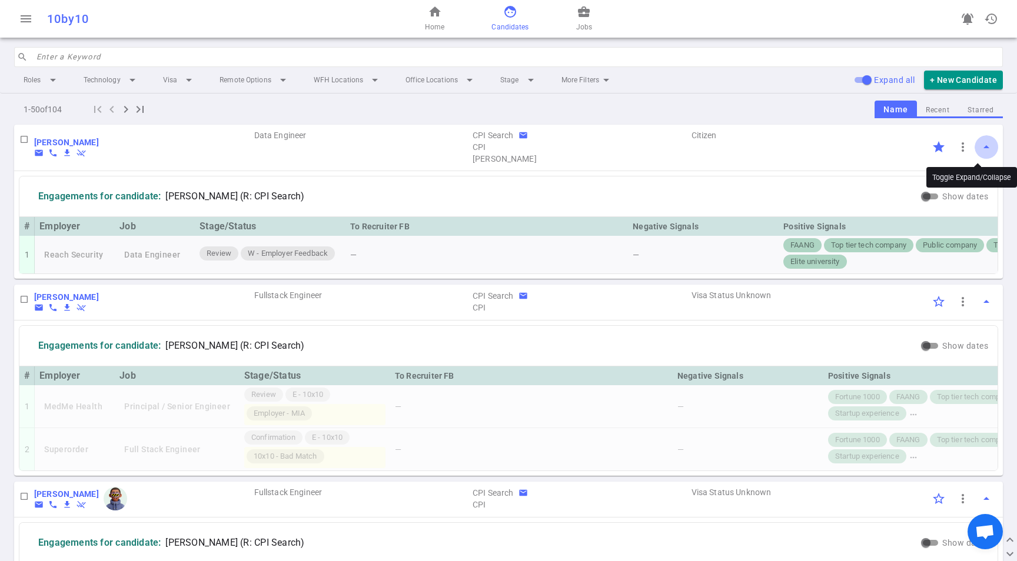
click at [979, 148] on span "arrow_drop_up" at bounding box center [986, 147] width 14 height 14
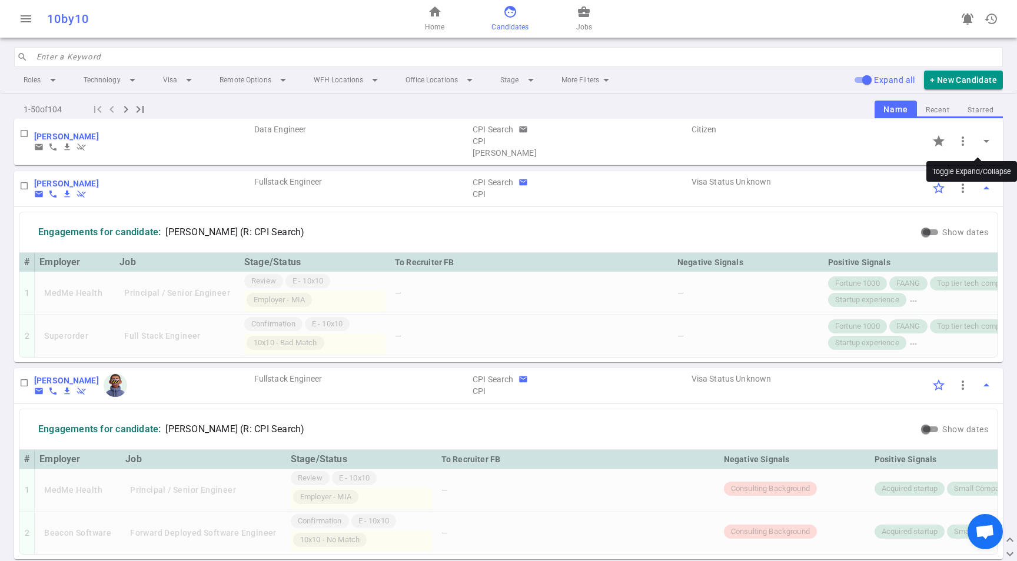
click at [976, 148] on button "arrow_drop_down" at bounding box center [987, 141] width 24 height 24
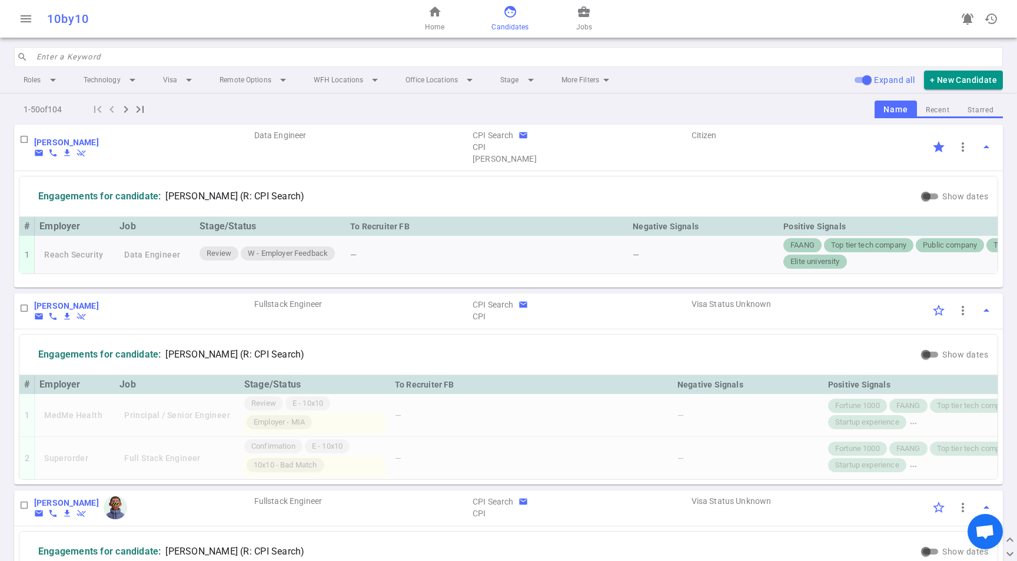
click at [979, 147] on span "arrow_drop_up" at bounding box center [986, 147] width 14 height 14
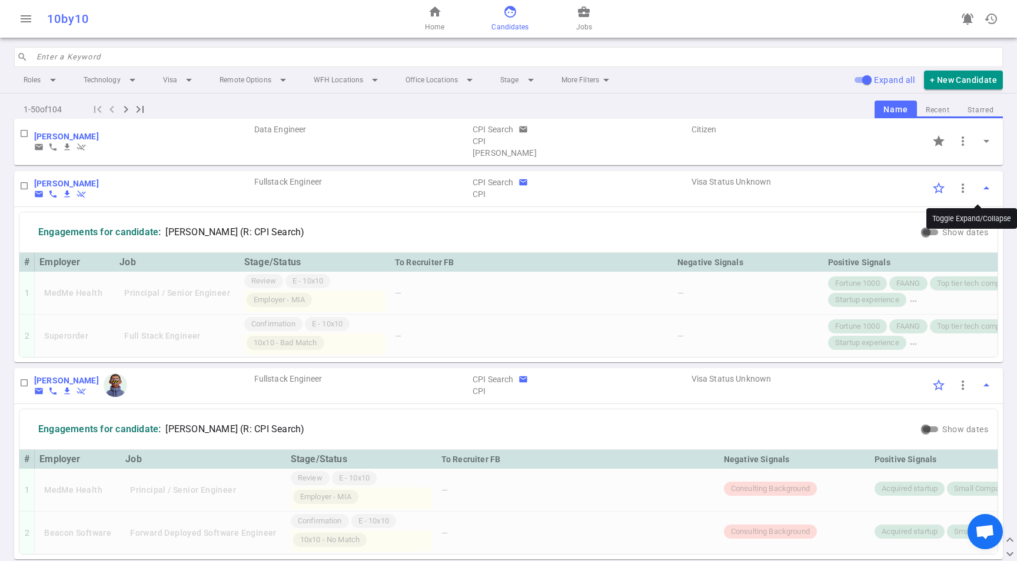
click at [980, 195] on span "arrow_drop_up" at bounding box center [986, 188] width 14 height 14
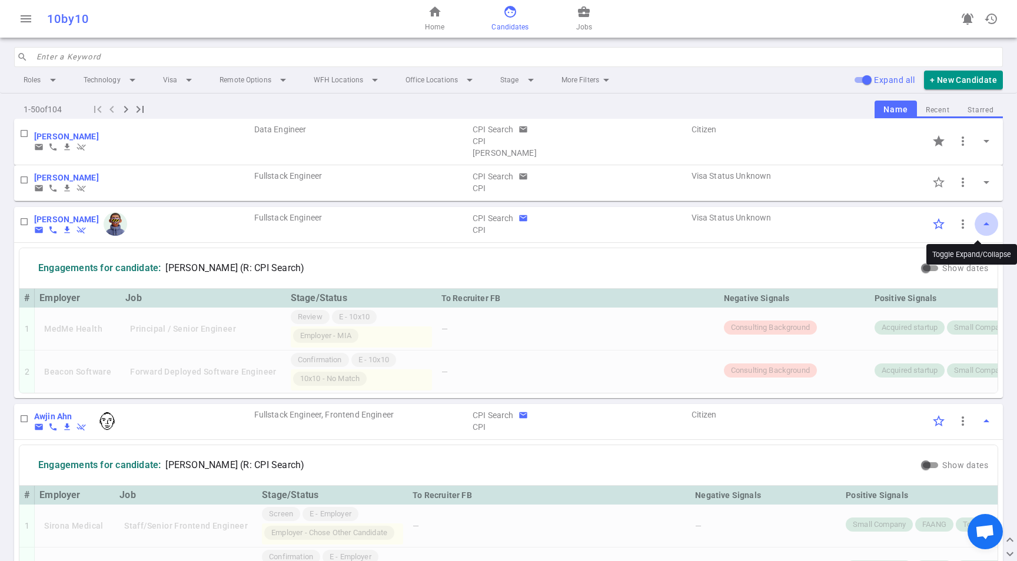
click at [979, 225] on span "arrow_drop_up" at bounding box center [986, 224] width 14 height 14
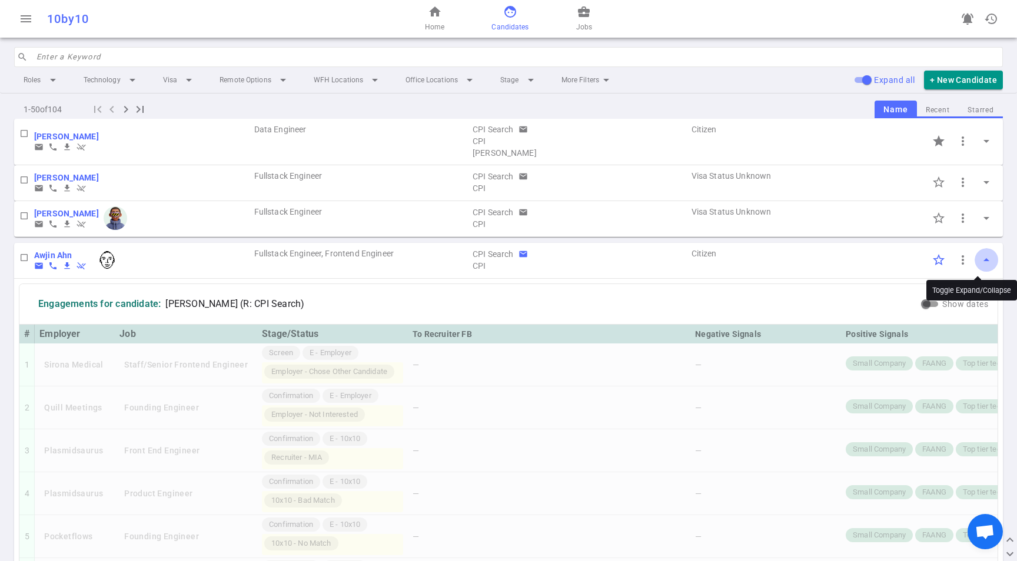
click at [983, 258] on span "arrow_drop_up" at bounding box center [986, 260] width 14 height 14
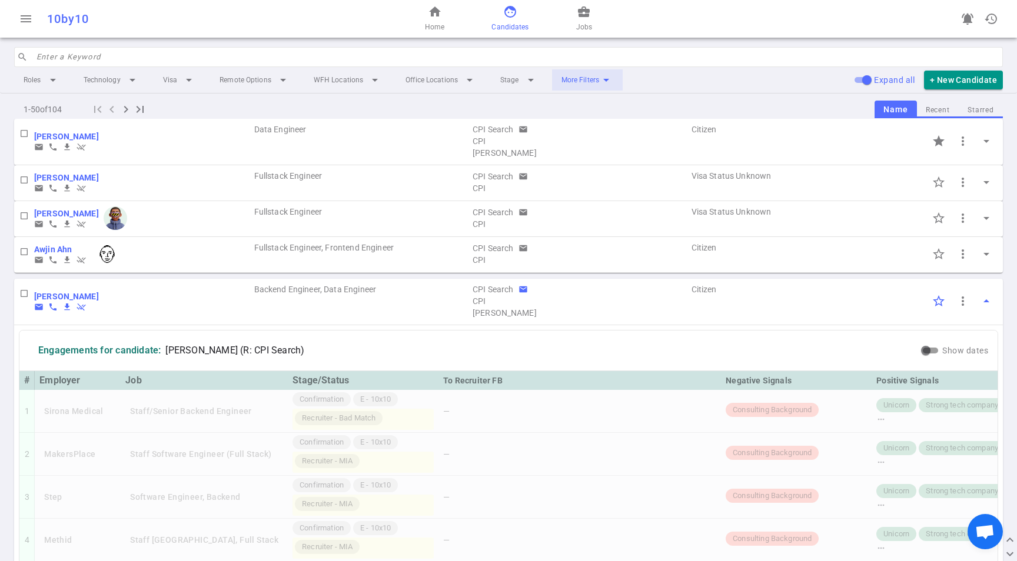
click at [587, 74] on li "More Filters arrow_drop_down" at bounding box center [587, 79] width 71 height 21
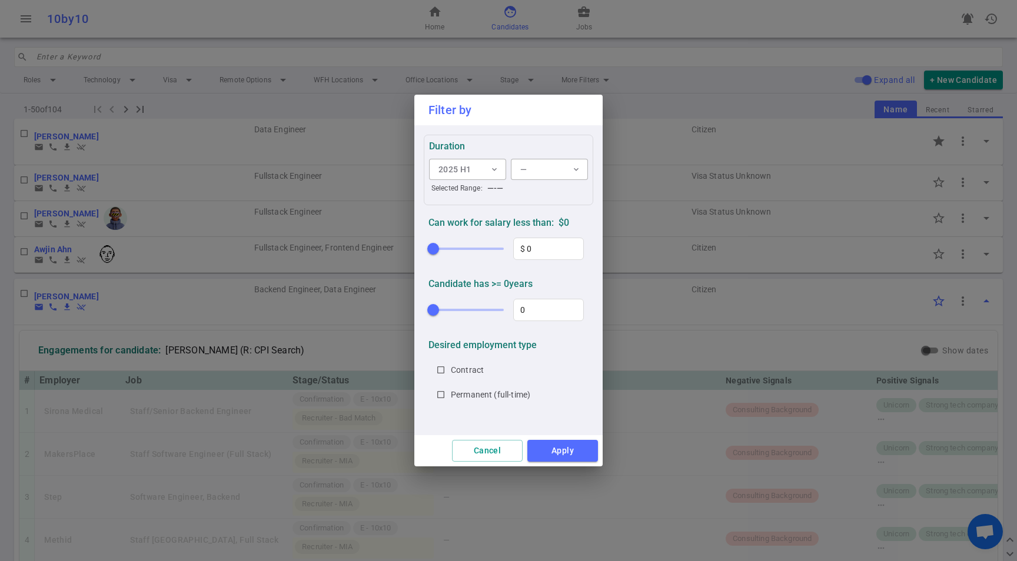
drag, startPoint x: 522, startPoint y: 455, endPoint x: 521, endPoint y: 448, distance: 7.1
click at [522, 454] on button "Cancel" at bounding box center [487, 451] width 71 height 22
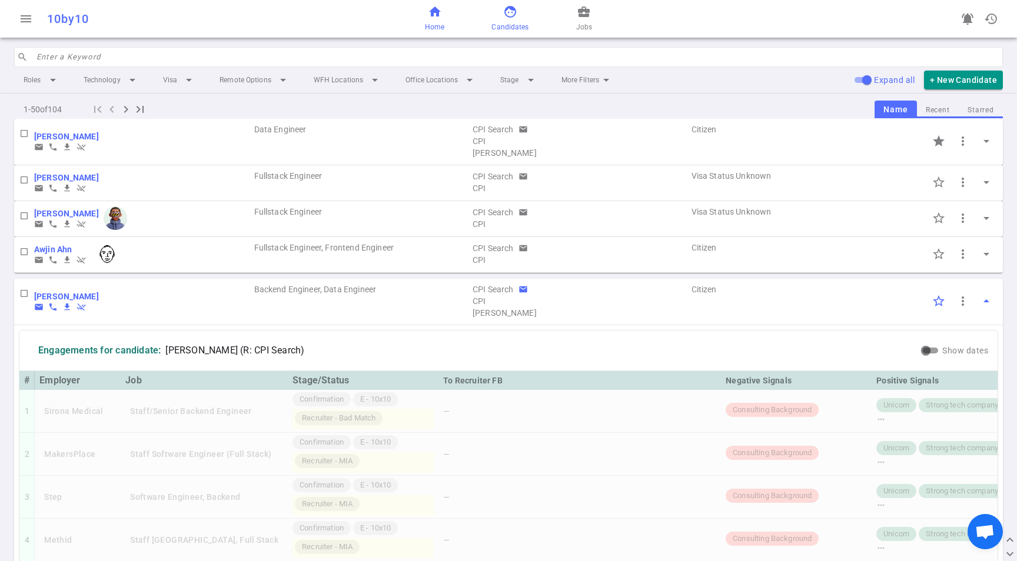
click at [444, 24] on span "Home" at bounding box center [434, 27] width 19 height 12
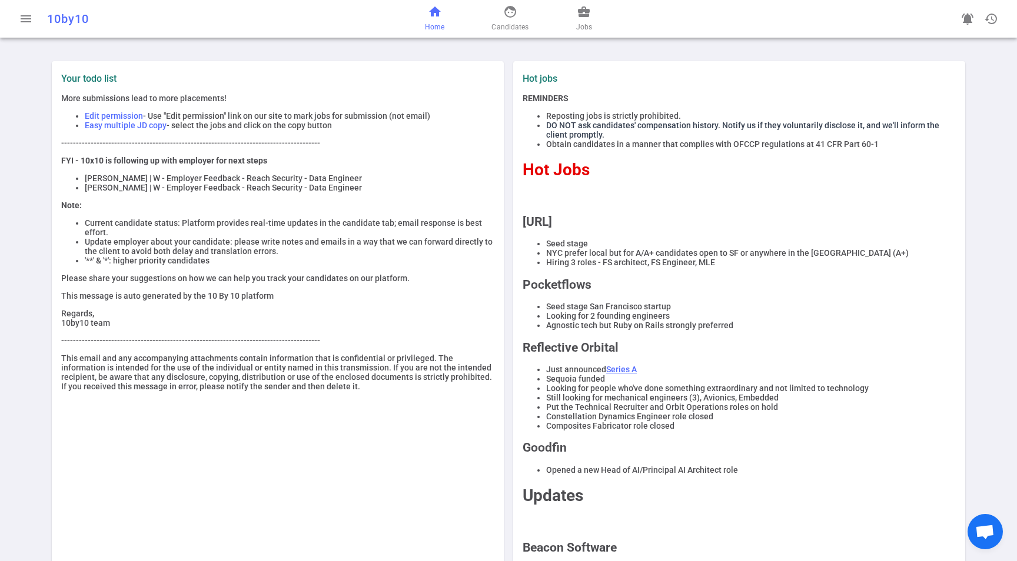
click at [609, 126] on span "DO NOT ask candidates' compensation history. Notify us if they voluntarily disc…" at bounding box center [742, 130] width 393 height 19
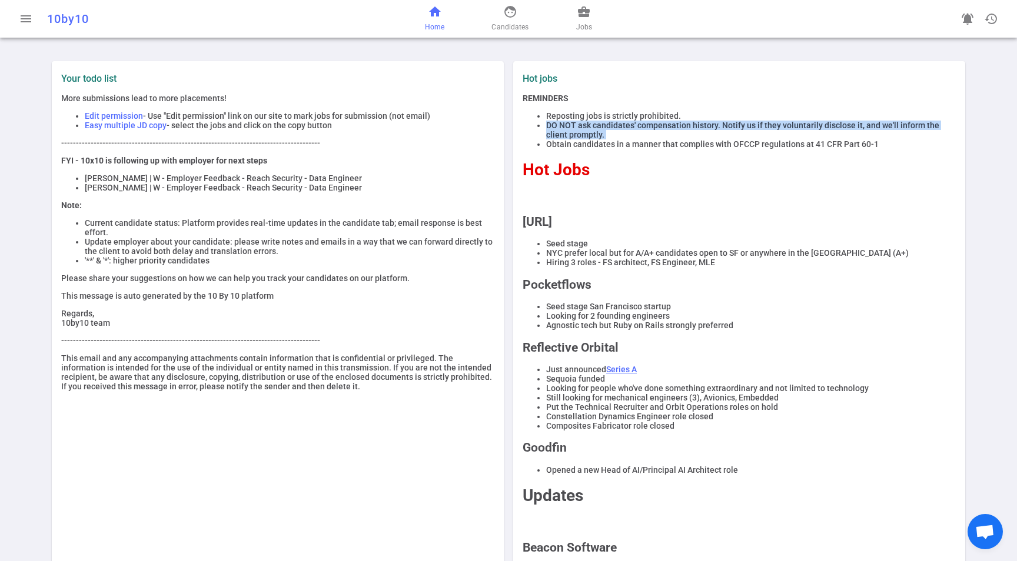
click at [608, 126] on span "DO NOT ask candidates' compensation history. Notify us if they voluntarily disc…" at bounding box center [742, 130] width 393 height 19
click at [609, 126] on span "DO NOT ask candidates' compensation history. Notify us if they voluntarily disc…" at bounding box center [742, 130] width 393 height 19
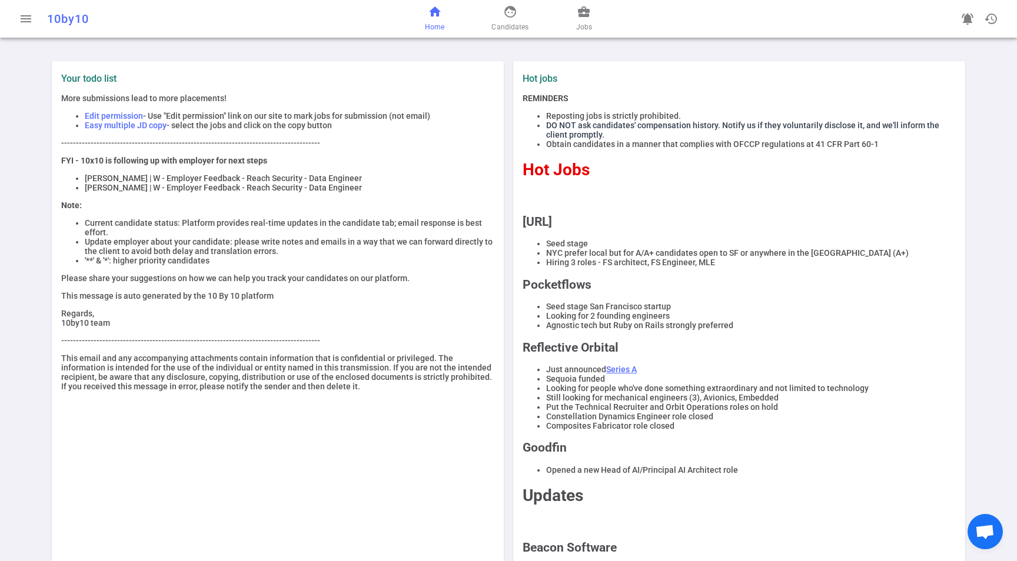
click at [639, 149] on li "Obtain candidates in a manner that complies with OFCCP regulations at 41 CFR Pa…" at bounding box center [751, 143] width 410 height 9
click at [334, 197] on div "More submissions lead to more placements! Edit permission - Use "Edit permissio…" at bounding box center [277, 243] width 433 height 298
drag, startPoint x: 75, startPoint y: 182, endPoint x: 434, endPoint y: 186, distance: 359.6
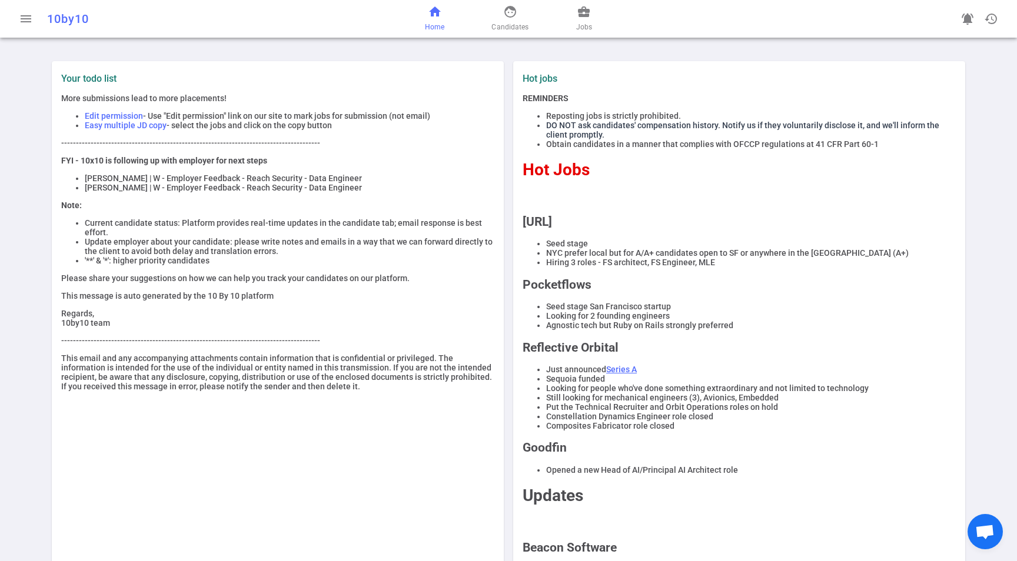
click at [434, 186] on ul "Aleksandr Ayvazov | W - Employer Feedback - Reach Security - Data Engineer Abhi…" at bounding box center [277, 183] width 433 height 19
click at [434, 187] on li "Abhishek Gupta | W - Employer Feedback - Reach Security - Data Engineer" at bounding box center [290, 187] width 410 height 9
click at [112, 234] on li "Current candidate status: Platform provides real-time updates in the candidate …" at bounding box center [290, 227] width 410 height 19
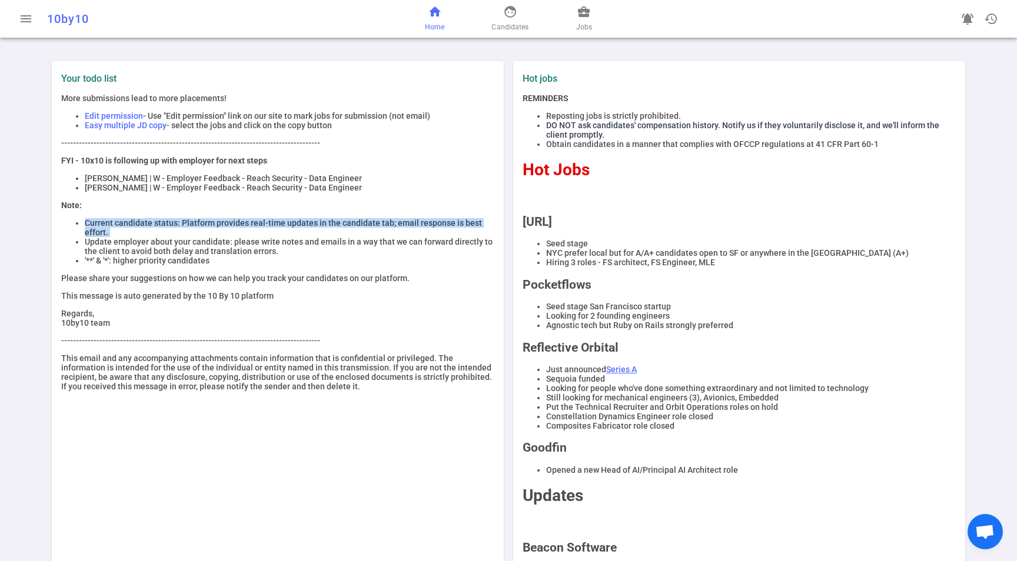
click at [112, 234] on li "Current candidate status: Platform provides real-time updates in the candidate …" at bounding box center [290, 227] width 410 height 19
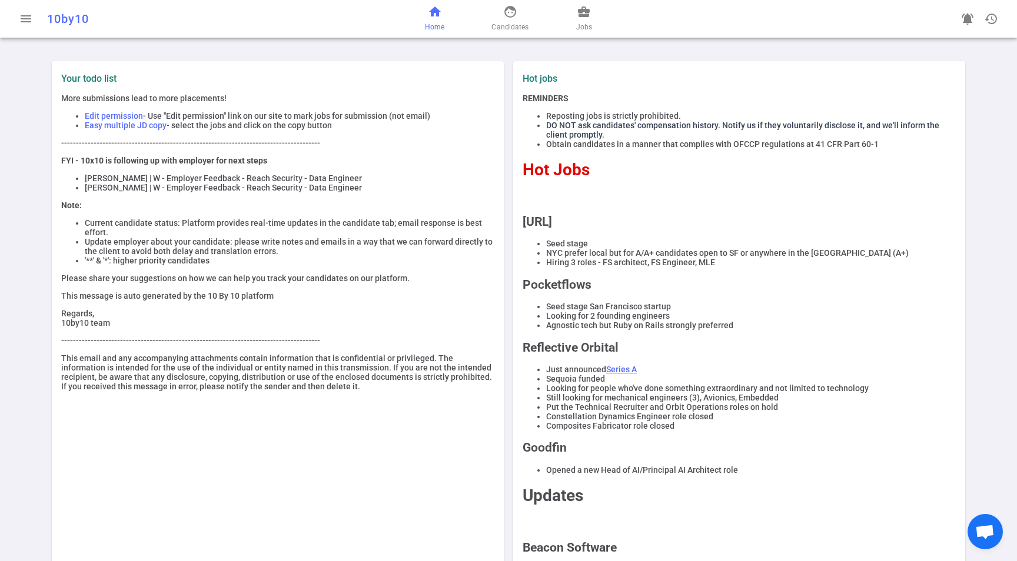
click at [141, 192] on li "Abhishek Gupta | W - Employer Feedback - Reach Security - Data Engineer" at bounding box center [290, 187] width 410 height 9
click at [341, 188] on li "Abhishek Gupta | W - Employer Feedback - Reach Security - Data Engineer" at bounding box center [290, 187] width 410 height 9
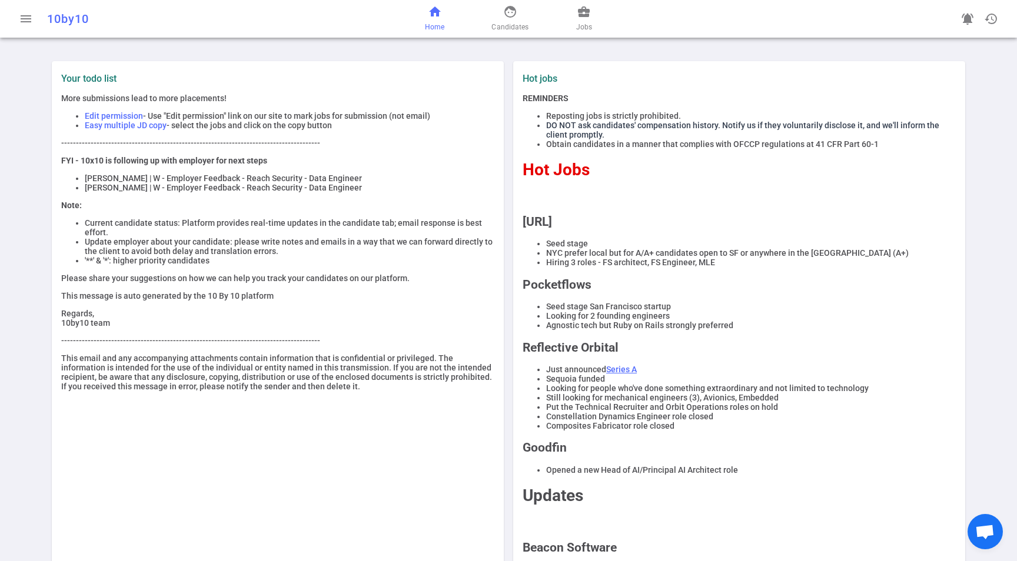
click at [400, 213] on div "More submissions lead to more placements! Edit permission - Use "Edit permissio…" at bounding box center [277, 243] width 433 height 298
click at [589, 15] on span "business_center" at bounding box center [584, 12] width 14 height 14
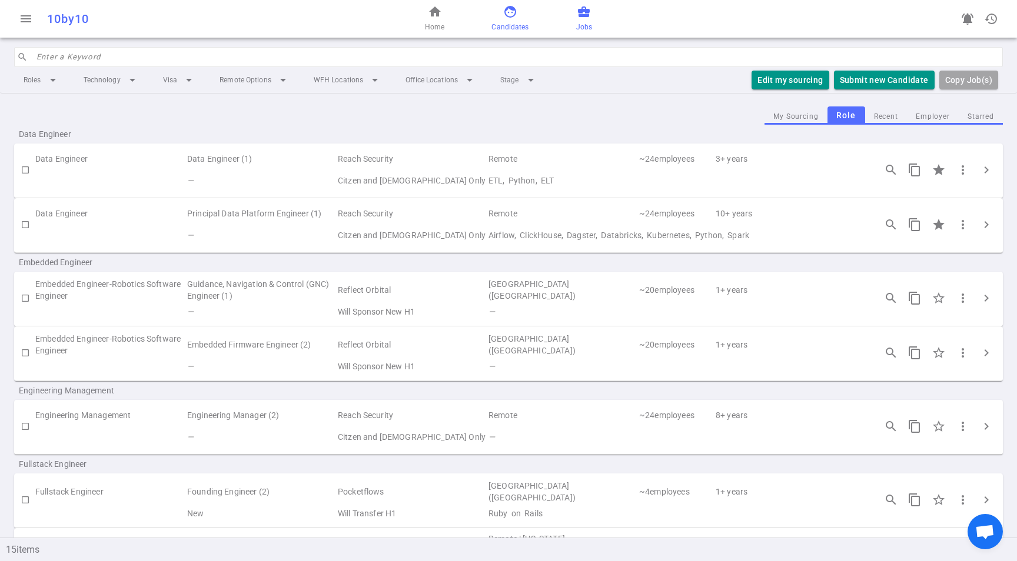
click at [517, 17] on span "face" at bounding box center [510, 12] width 14 height 14
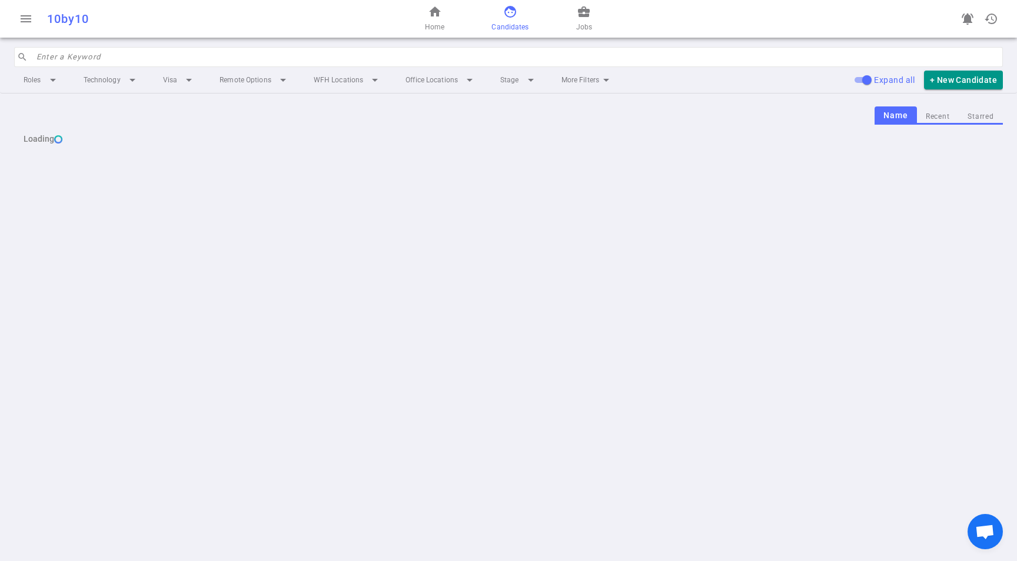
click at [995, 112] on button "Starred" at bounding box center [981, 117] width 44 height 16
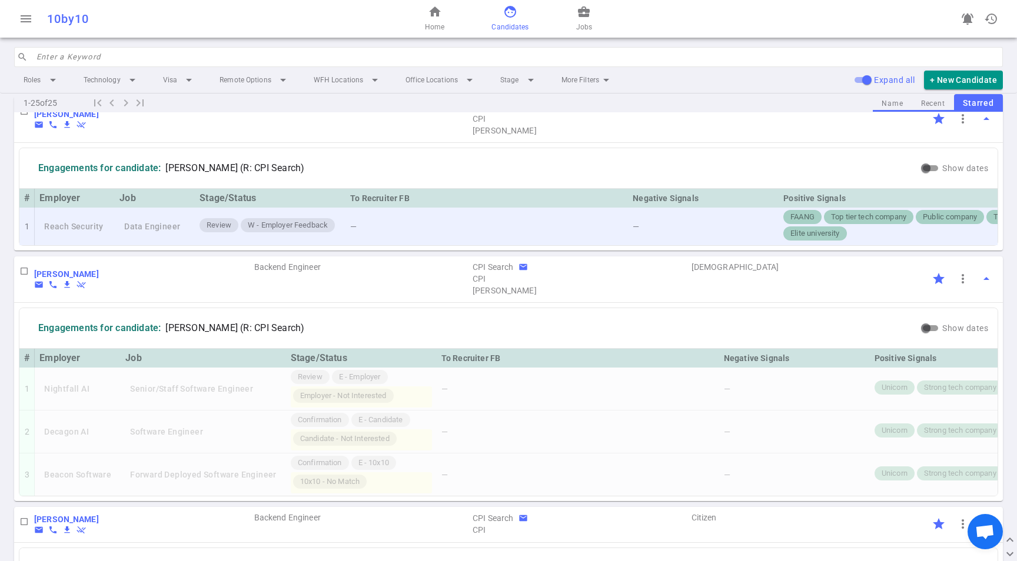
scroll to position [344, 0]
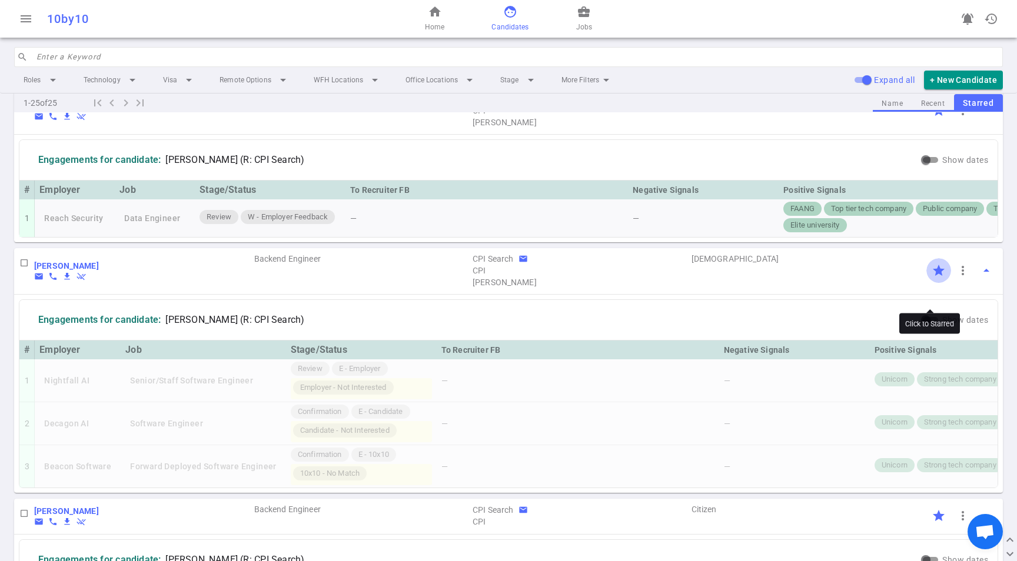
click at [931, 283] on input "Click to Starred" at bounding box center [938, 270] width 25 height 25
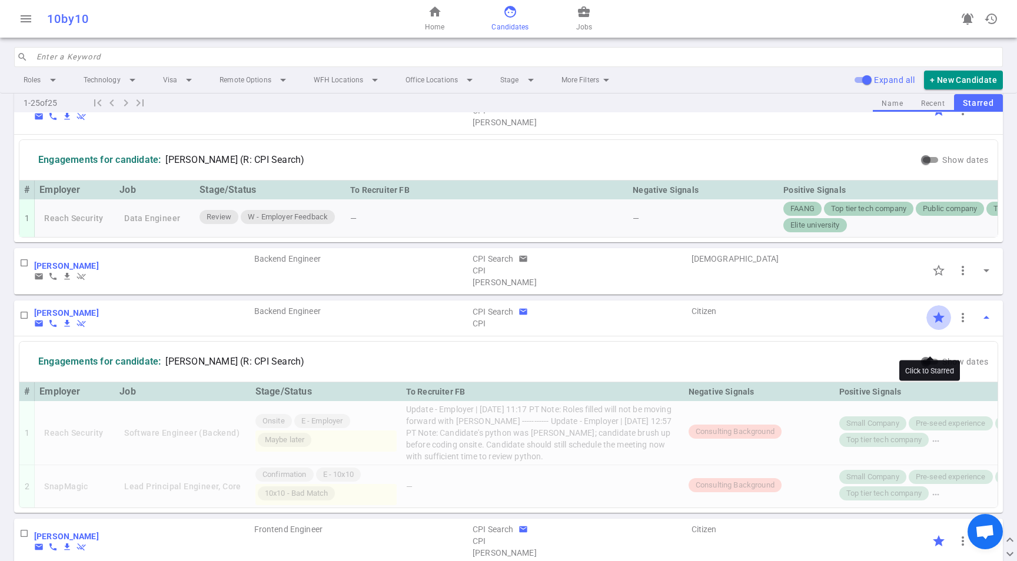
click at [928, 330] on input "Click to Starred" at bounding box center [938, 317] width 25 height 25
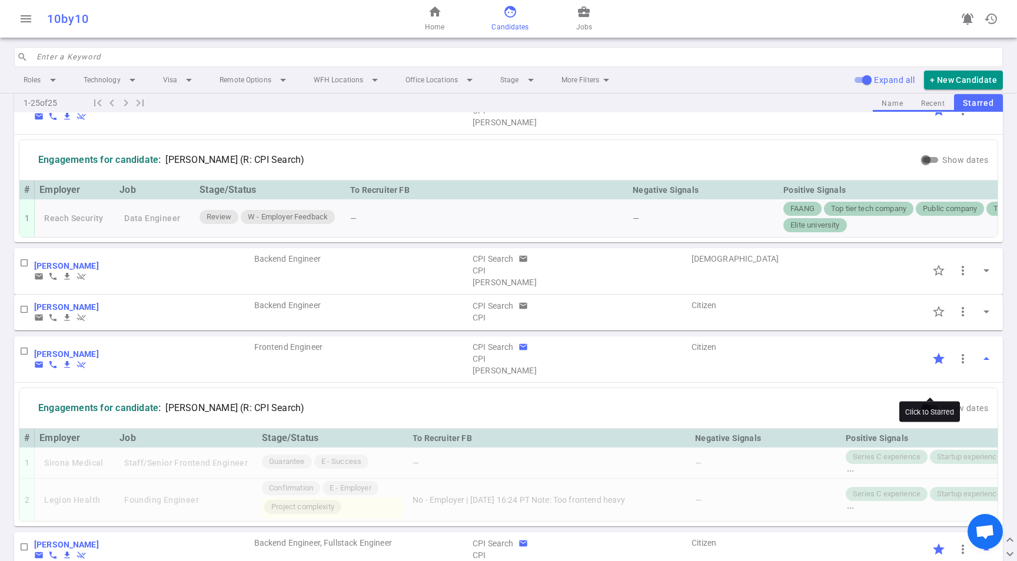
click at [928, 371] on input "Click to Starred" at bounding box center [938, 359] width 25 height 25
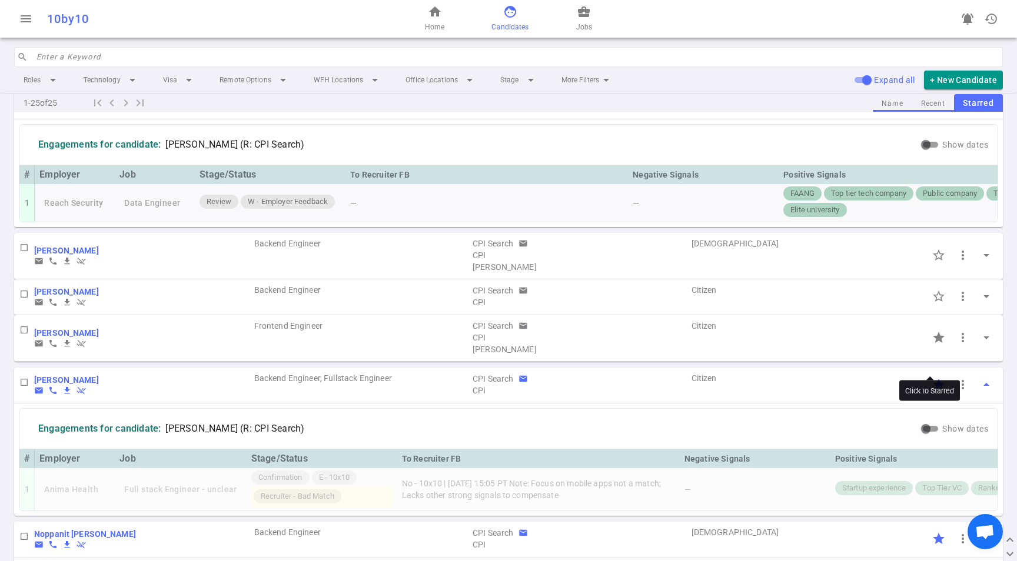
scroll to position [367, 0]
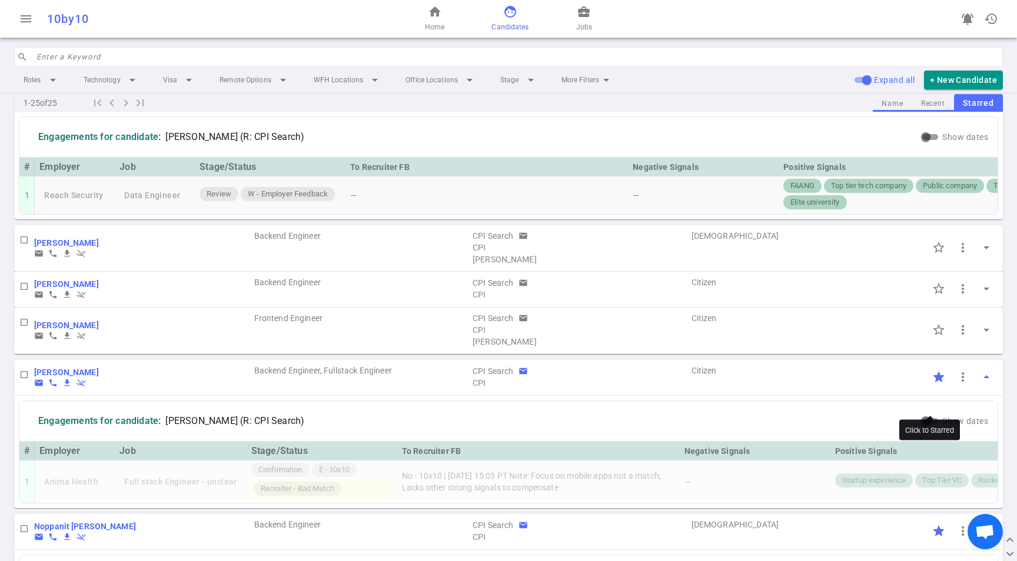
click at [929, 390] on input "Click to Starred" at bounding box center [938, 377] width 25 height 25
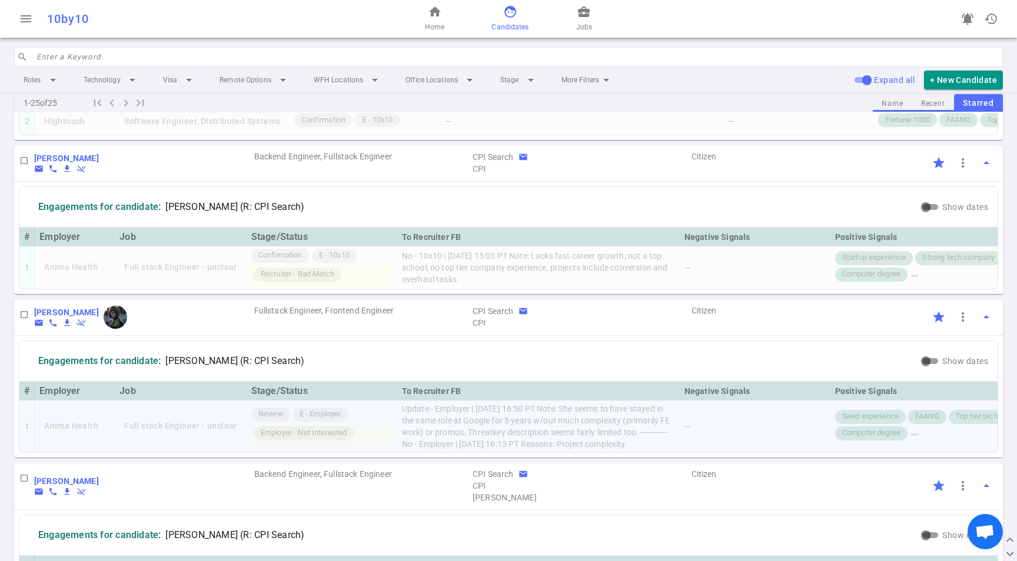
scroll to position [919, 0]
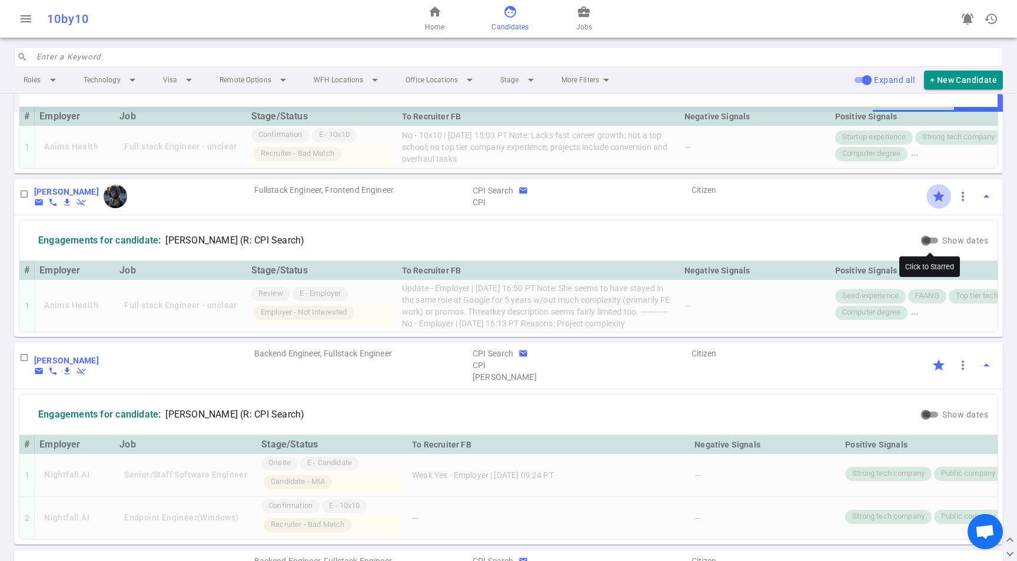
click at [928, 209] on input "Click to Starred" at bounding box center [938, 196] width 25 height 25
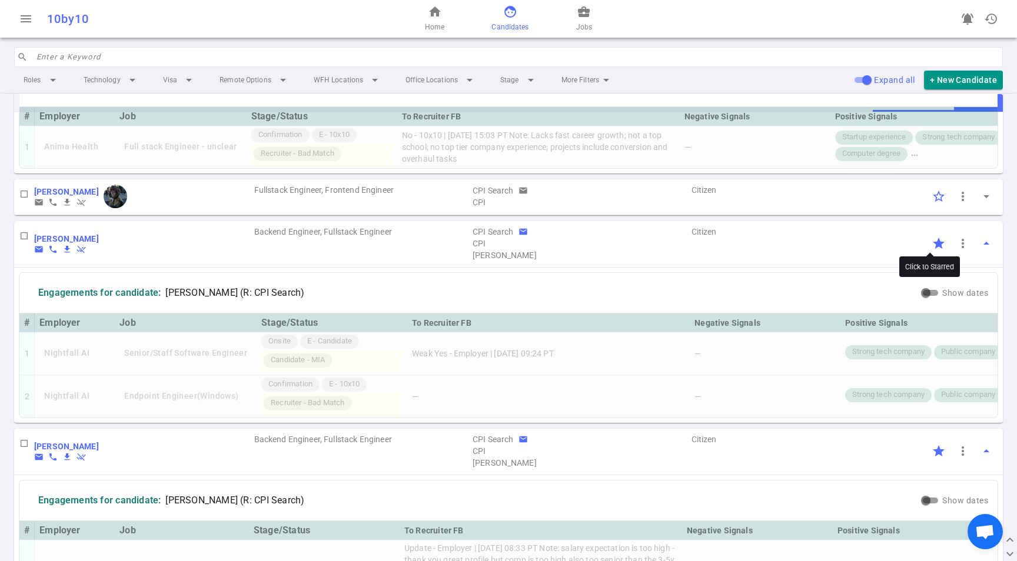
drag, startPoint x: 930, startPoint y: 280, endPoint x: 932, endPoint y: 242, distance: 37.7
click at [931, 209] on input "Click to Starred" at bounding box center [938, 196] width 25 height 25
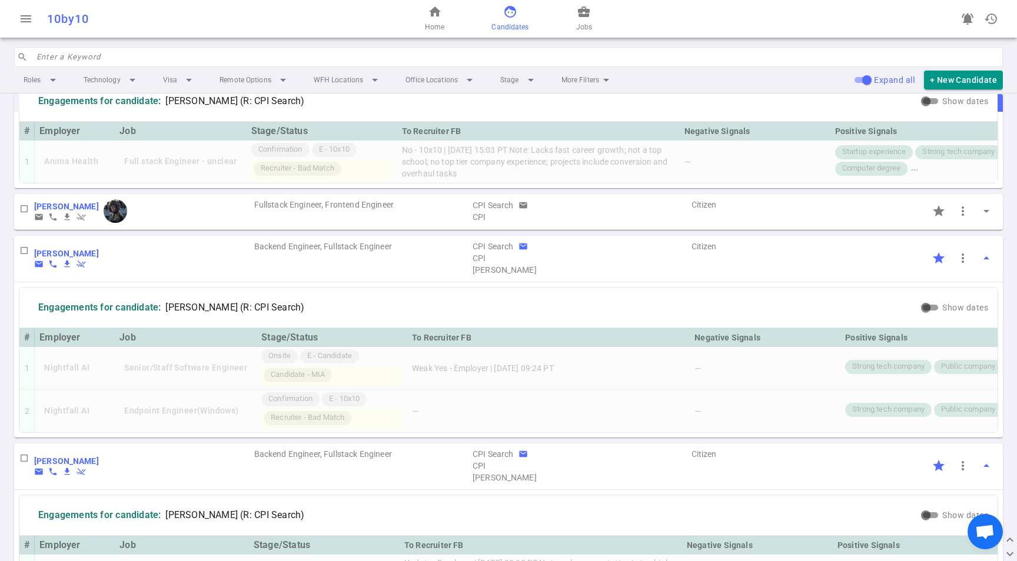
scroll to position [769, 0]
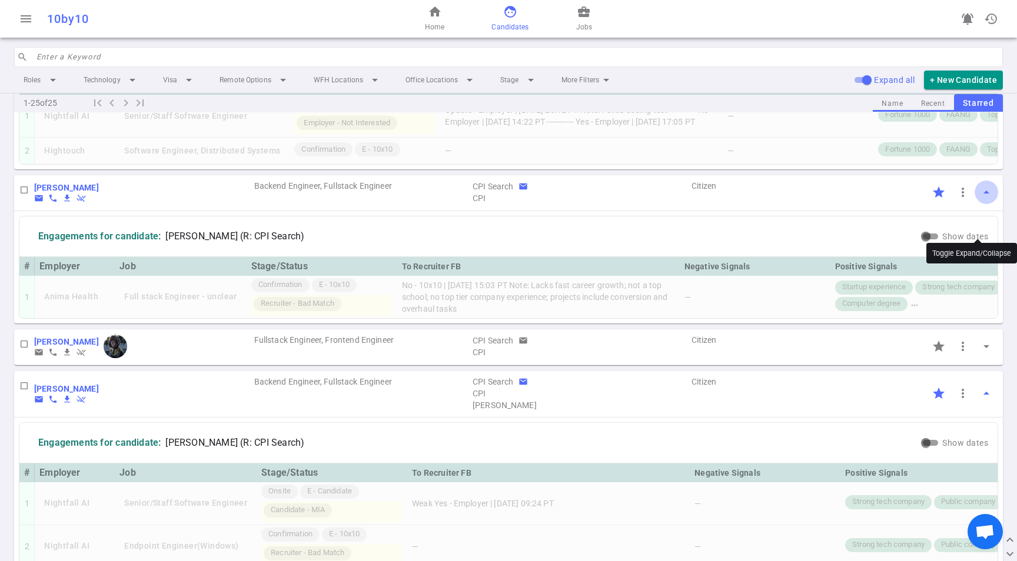
click at [981, 200] on span "arrow_drop_up" at bounding box center [986, 192] width 14 height 14
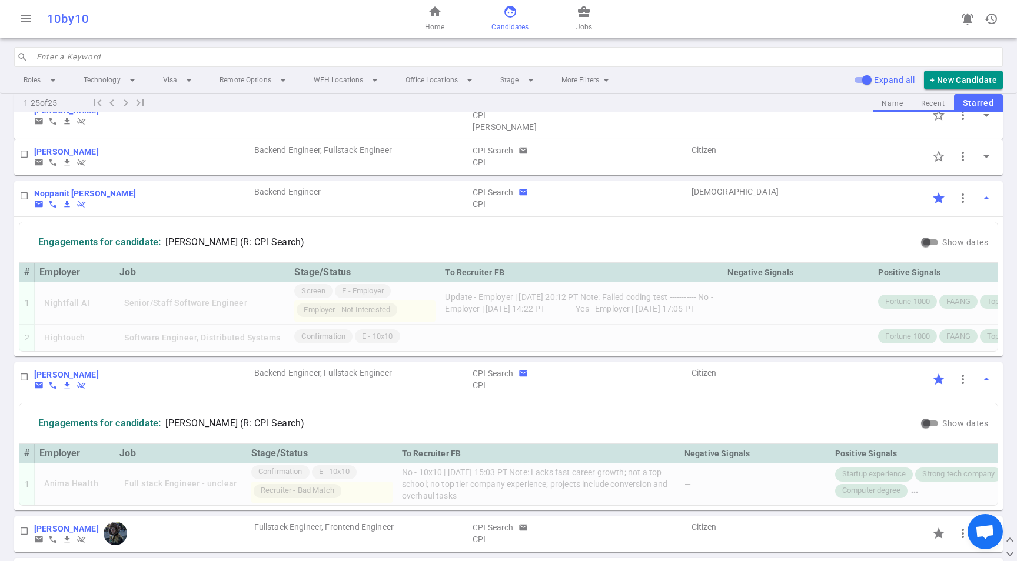
scroll to position [474, 0]
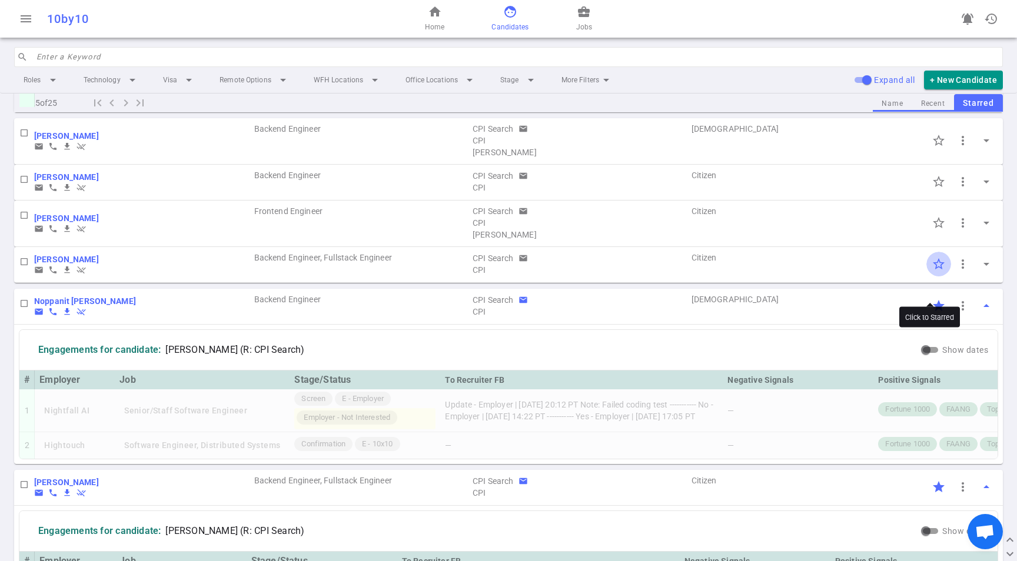
click at [930, 277] on input "Click to Starred" at bounding box center [938, 264] width 25 height 25
drag, startPoint x: 933, startPoint y: 238, endPoint x: 936, endPoint y: 212, distance: 26.6
click at [933, 235] on input "Click to Starred" at bounding box center [938, 223] width 25 height 25
click at [930, 194] on input "Click to Starred" at bounding box center [938, 182] width 25 height 25
click at [928, 153] on input "Click to Starred" at bounding box center [938, 140] width 25 height 25
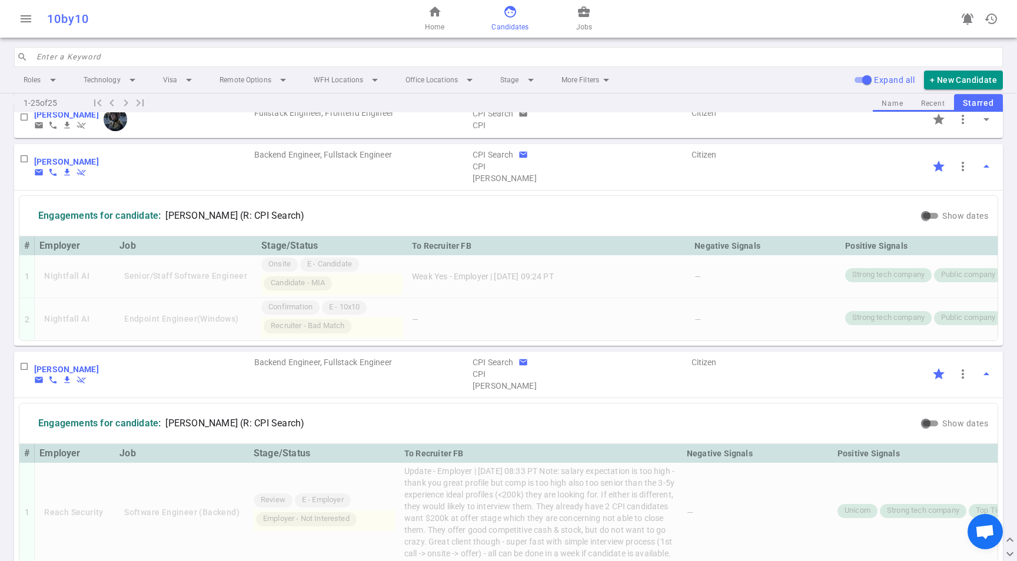
scroll to position [0, 0]
